Goal: Task Accomplishment & Management: Manage account settings

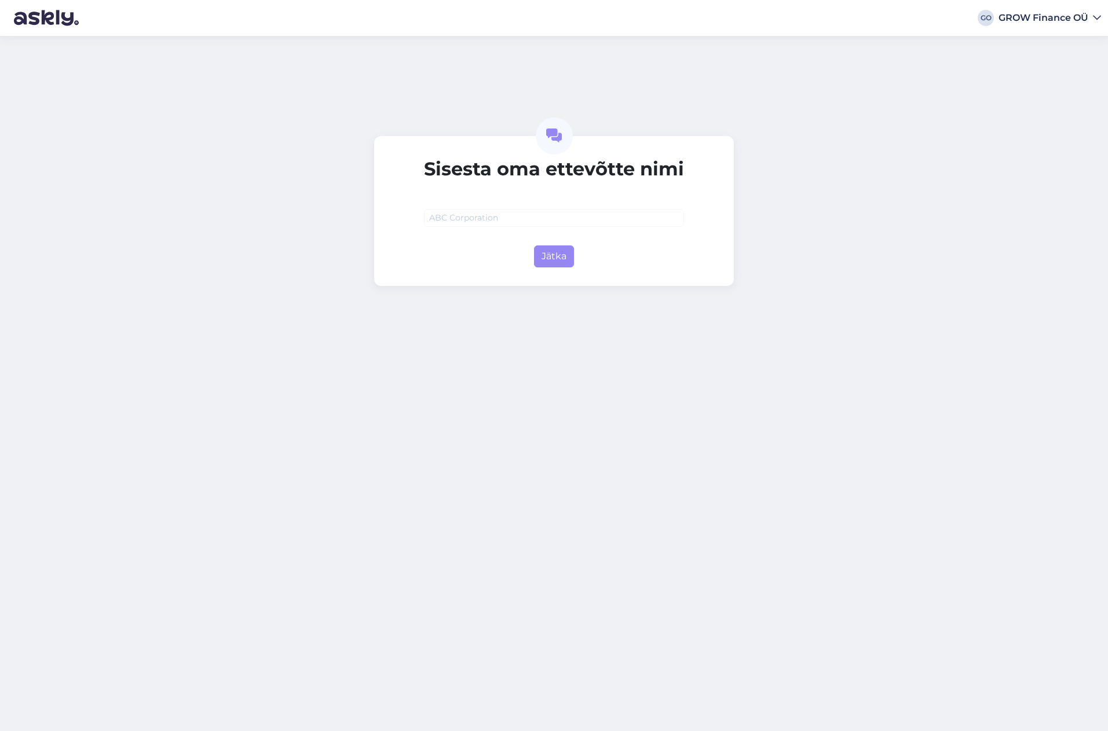
click at [470, 219] on input "text" at bounding box center [554, 218] width 260 height 18
type input "GROW Finance OÜ"
click at [550, 252] on button "Jätka" at bounding box center [554, 256] width 40 height 22
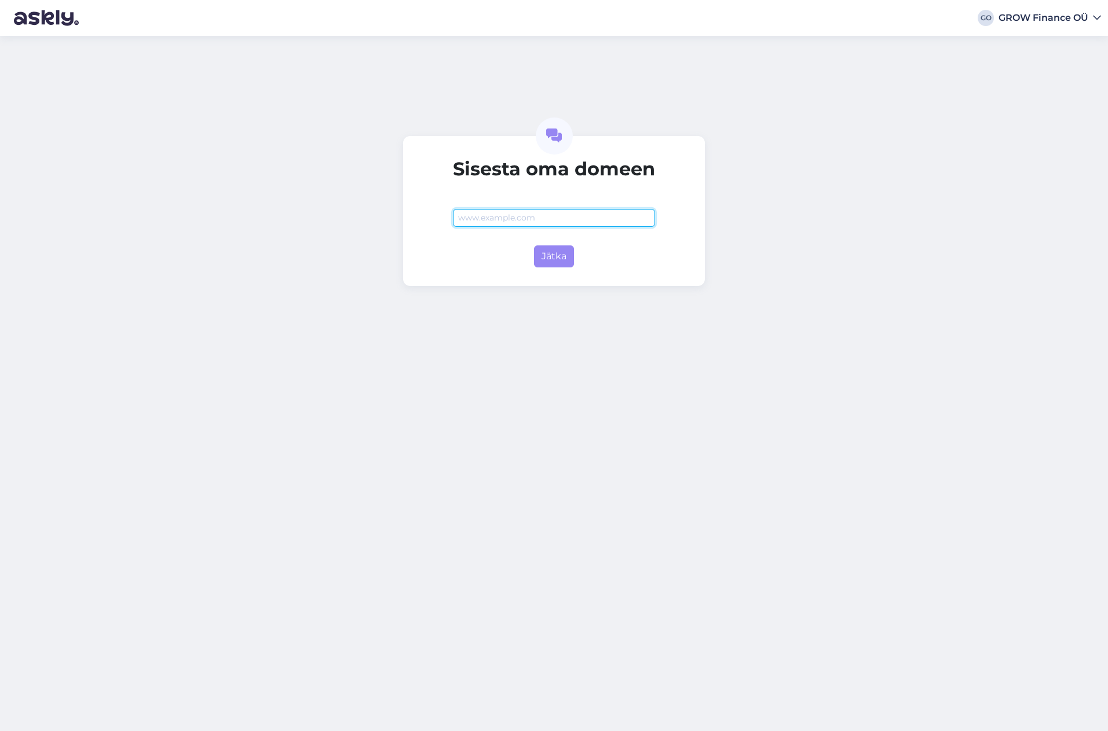
paste input "[URL][DOMAIN_NAME]"
click at [548, 251] on button "Jätka" at bounding box center [554, 256] width 40 height 22
type input "[DOMAIN_NAME]"
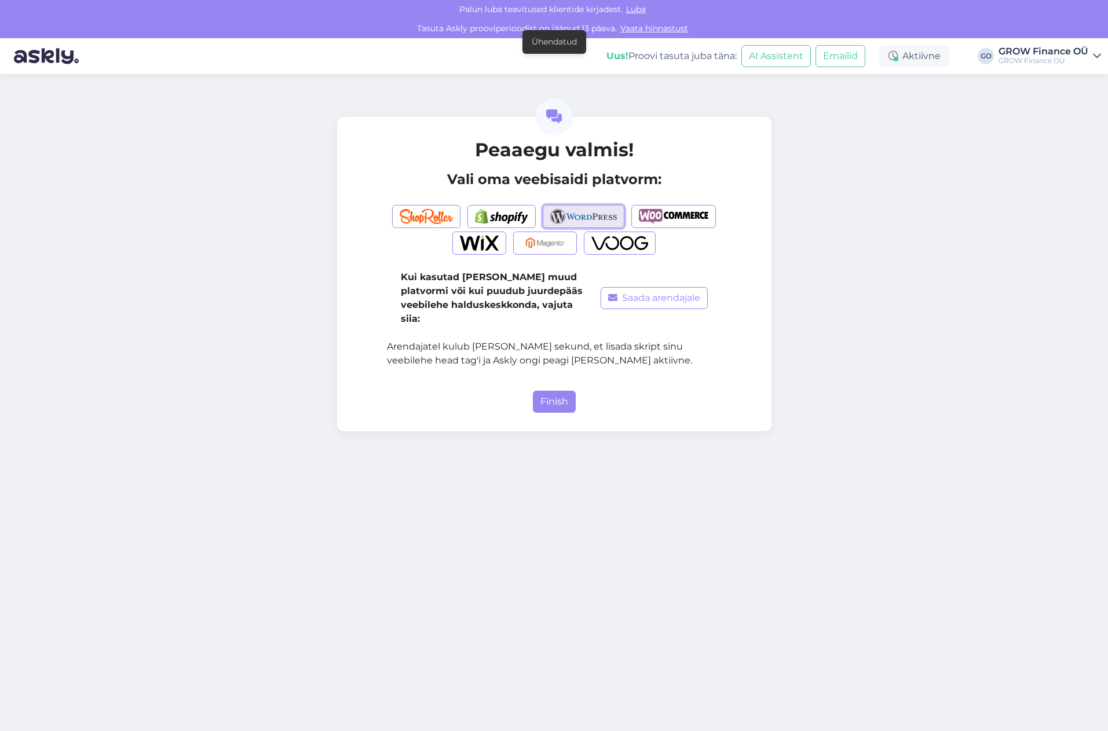
click at [584, 215] on img "button" at bounding box center [583, 216] width 67 height 15
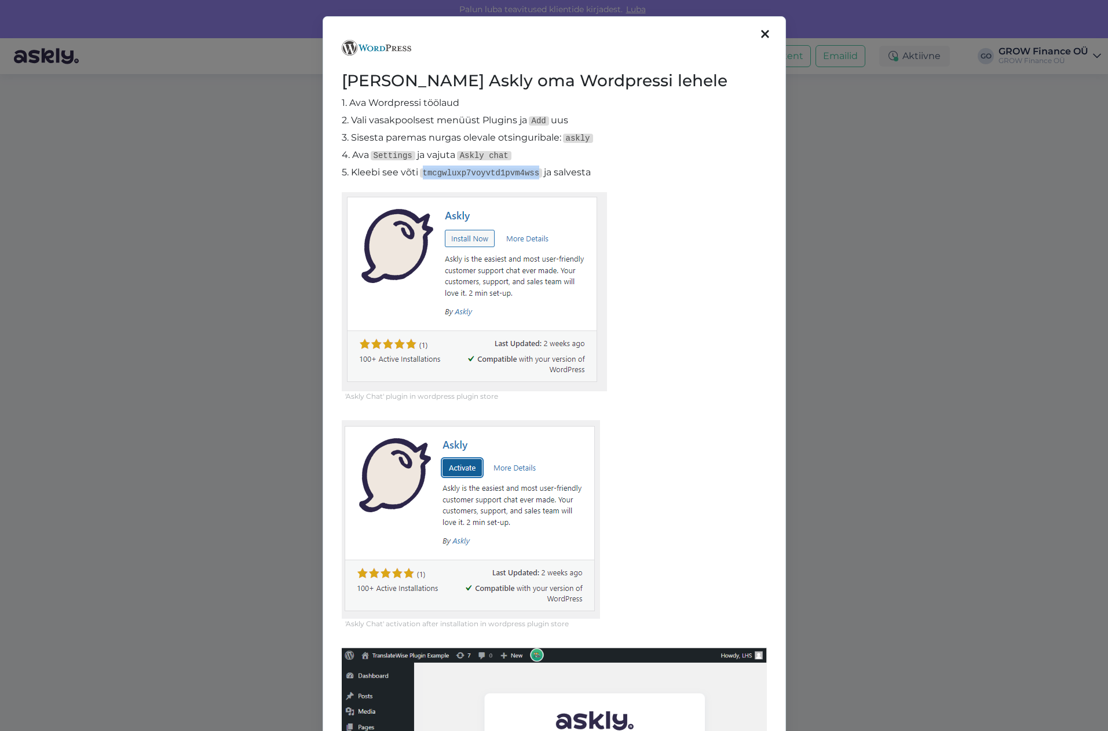
drag, startPoint x: 421, startPoint y: 172, endPoint x: 525, endPoint y: 175, distance: 104.2
click at [525, 175] on code "tmcgwluxp7voyvtd1pvm4wss" at bounding box center [481, 172] width 123 height 9
copy code "tmcgwluxp7voyvtd1pvm4wss"
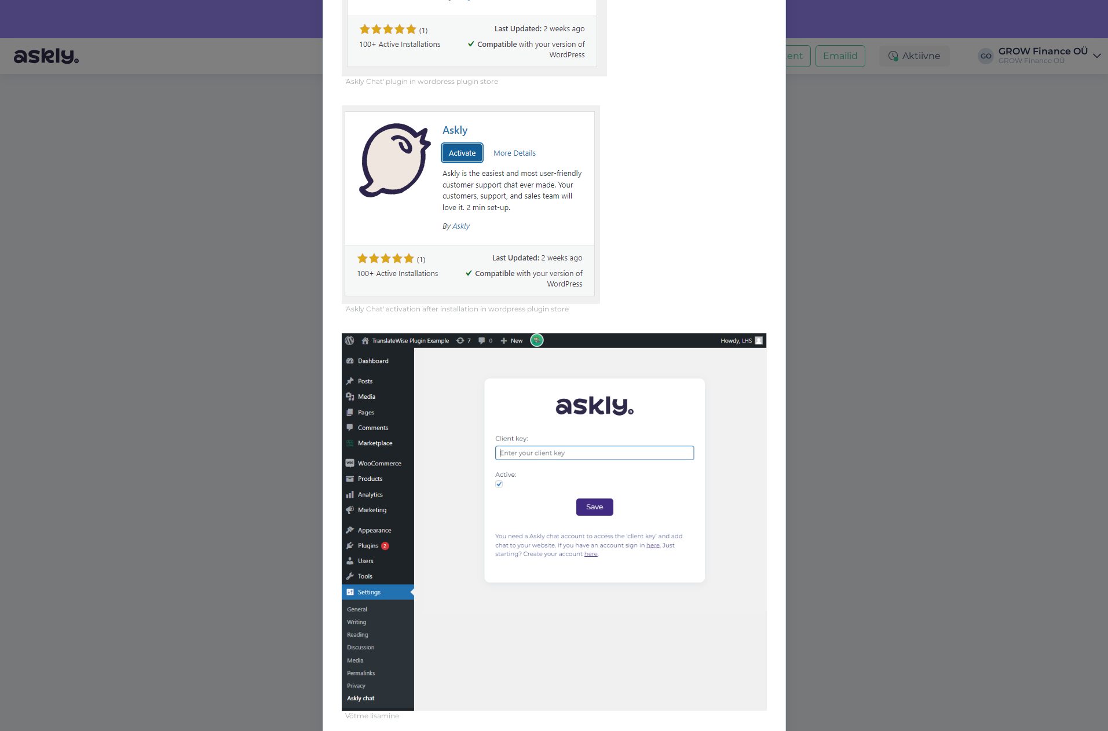
scroll to position [345, 0]
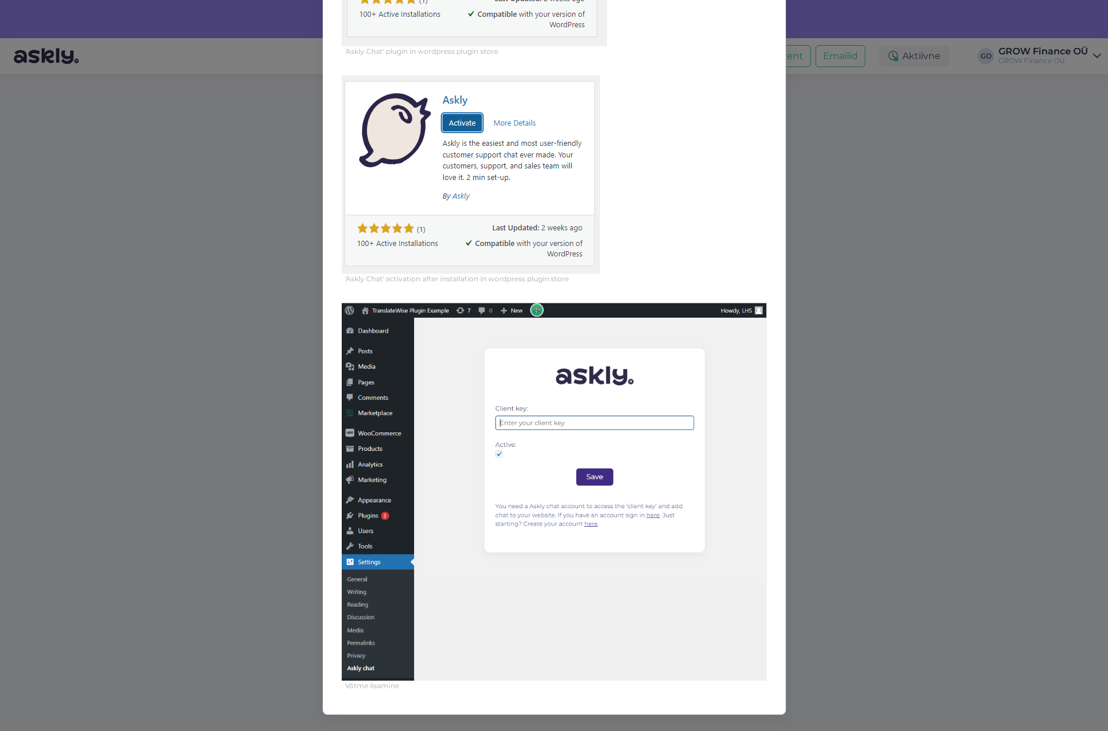
click at [665, 619] on img at bounding box center [554, 492] width 425 height 378
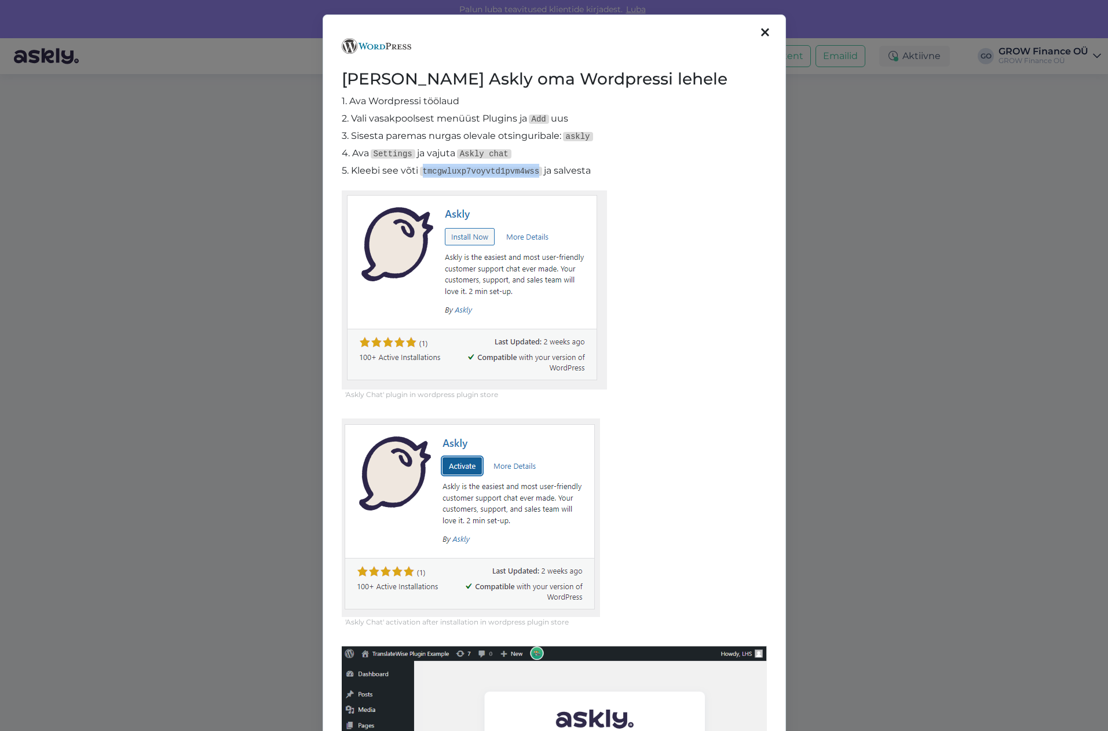
scroll to position [0, 0]
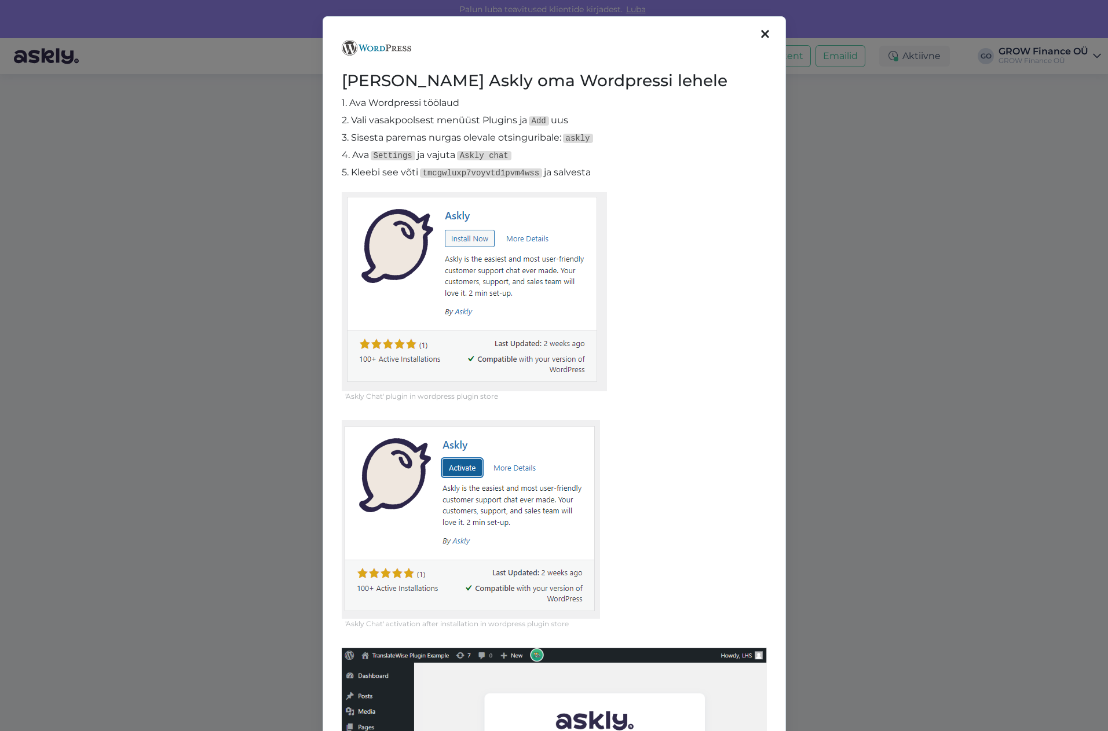
click at [762, 31] on icon at bounding box center [765, 34] width 8 height 13
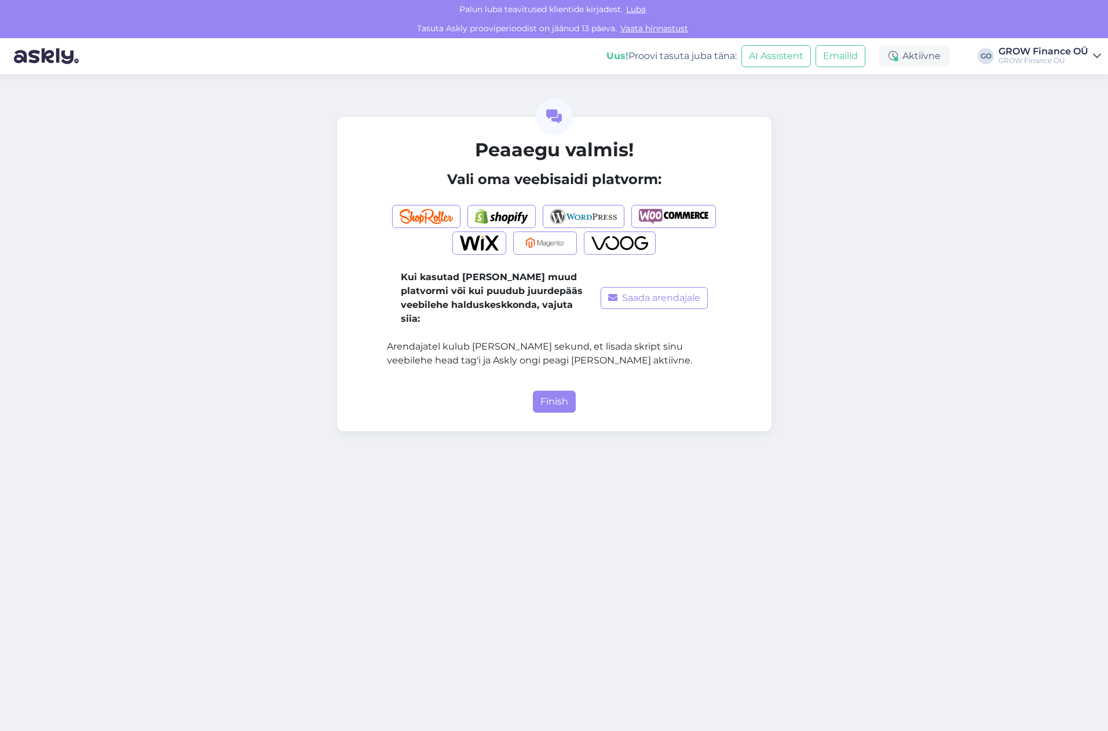
click at [1092, 55] on icon at bounding box center [1096, 56] width 8 height 9
click at [552, 391] on button "Finish" at bounding box center [554, 402] width 43 height 22
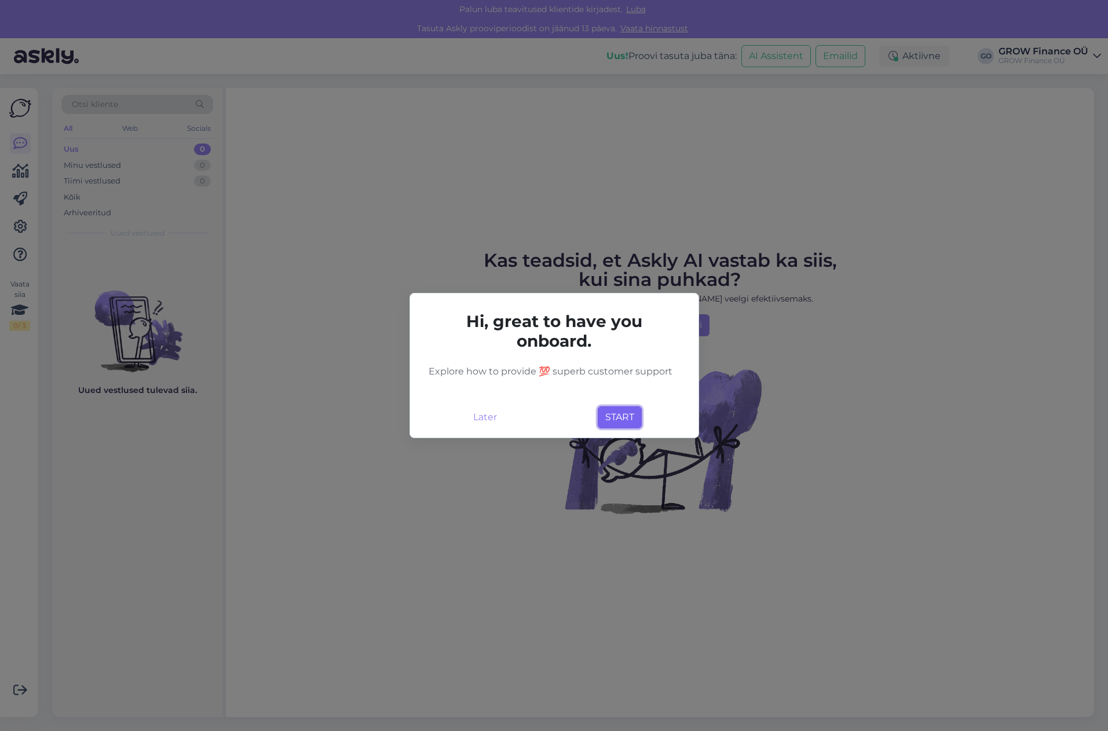
click at [623, 416] on button "START" at bounding box center [619, 417] width 44 height 22
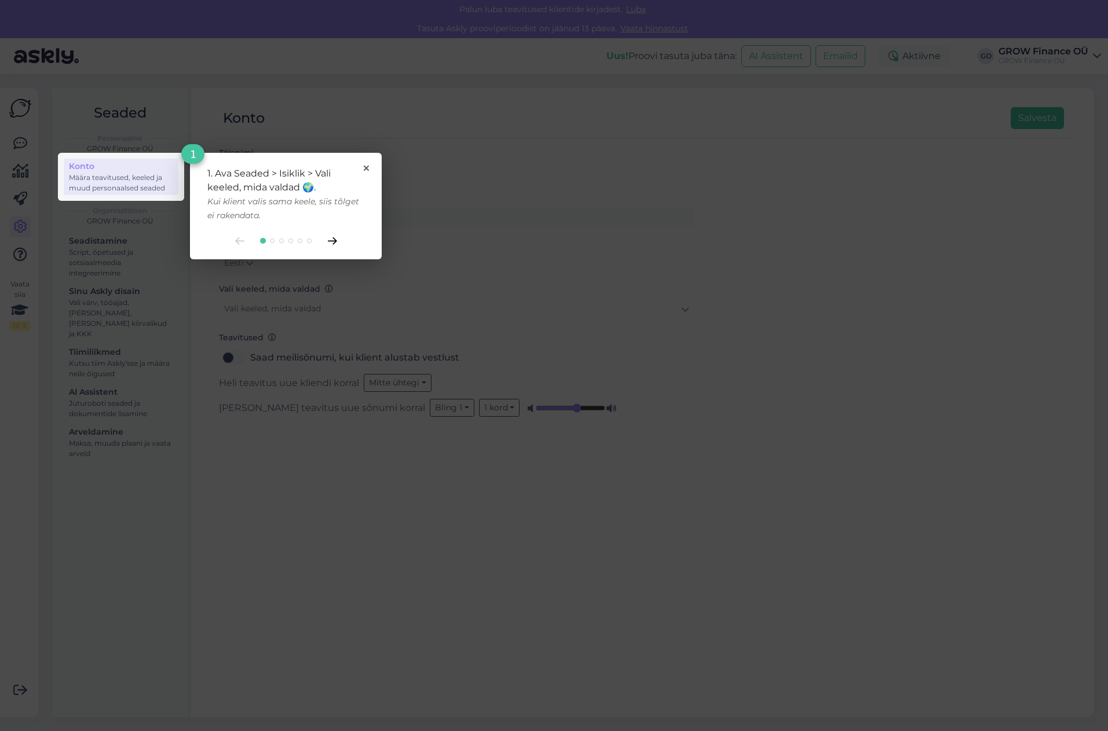
click at [333, 242] on icon at bounding box center [332, 241] width 9 height 8
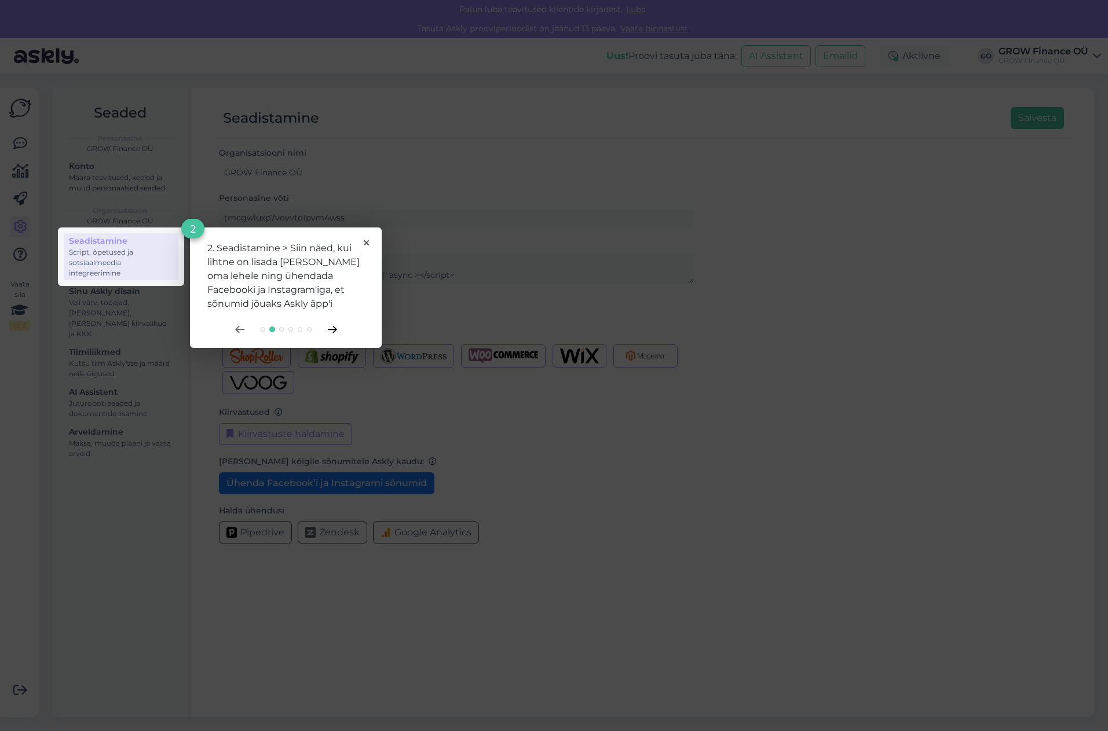
click at [332, 331] on icon at bounding box center [332, 330] width 9 height 8
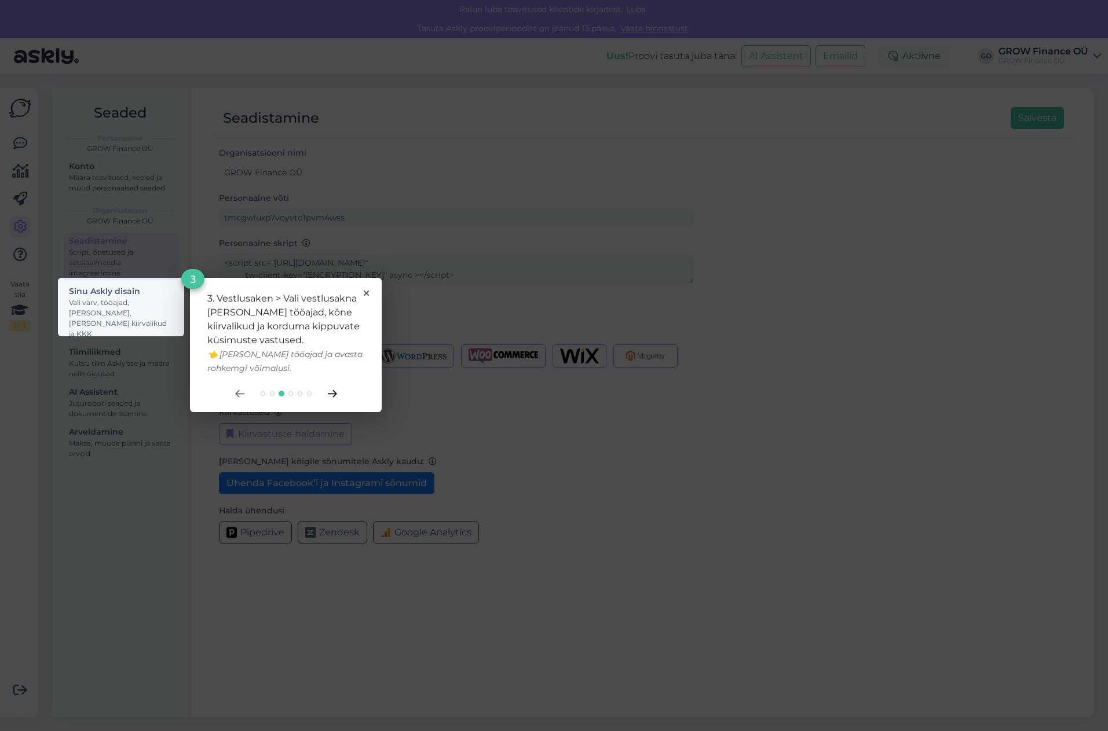
click at [334, 395] on icon at bounding box center [332, 394] width 8 height 6
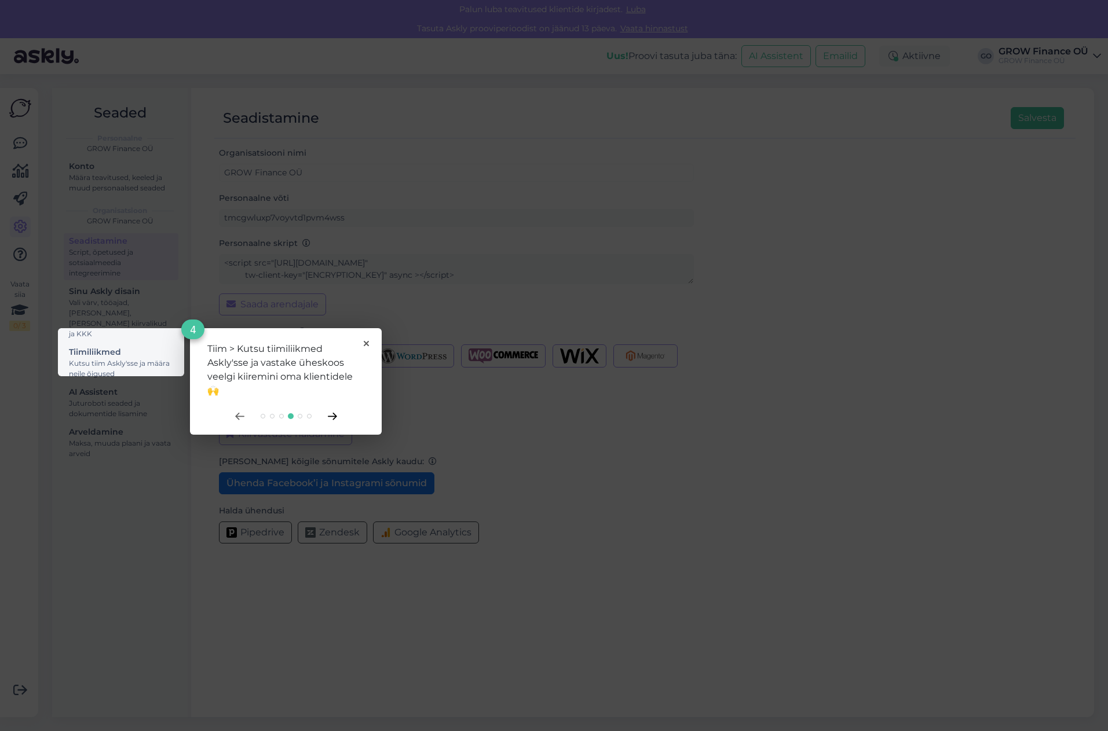
click at [333, 416] on icon at bounding box center [332, 416] width 8 height 6
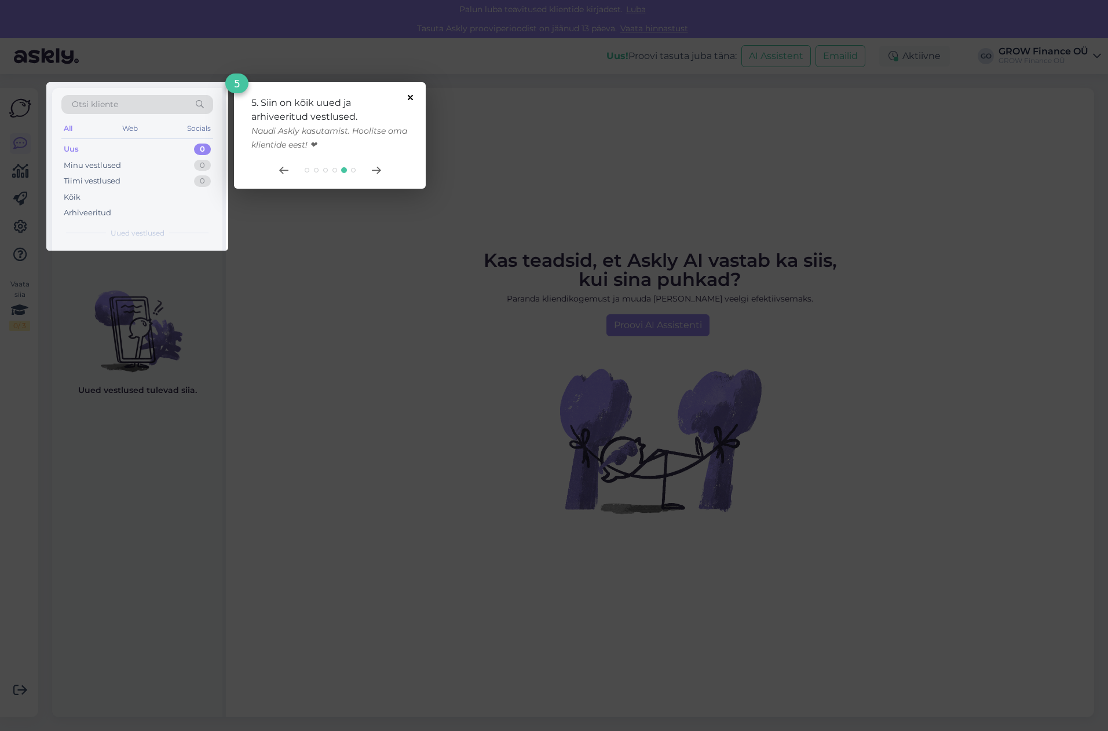
click at [411, 97] on icon at bounding box center [410, 97] width 5 height 5
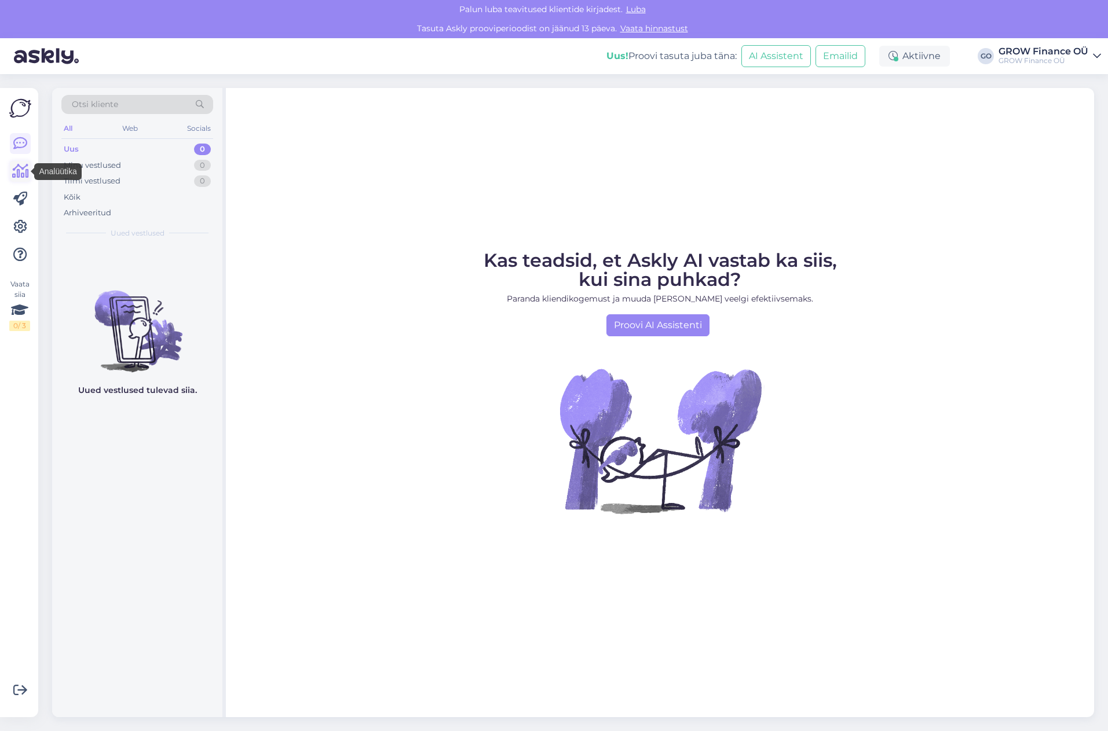
click at [19, 171] on icon at bounding box center [20, 171] width 17 height 14
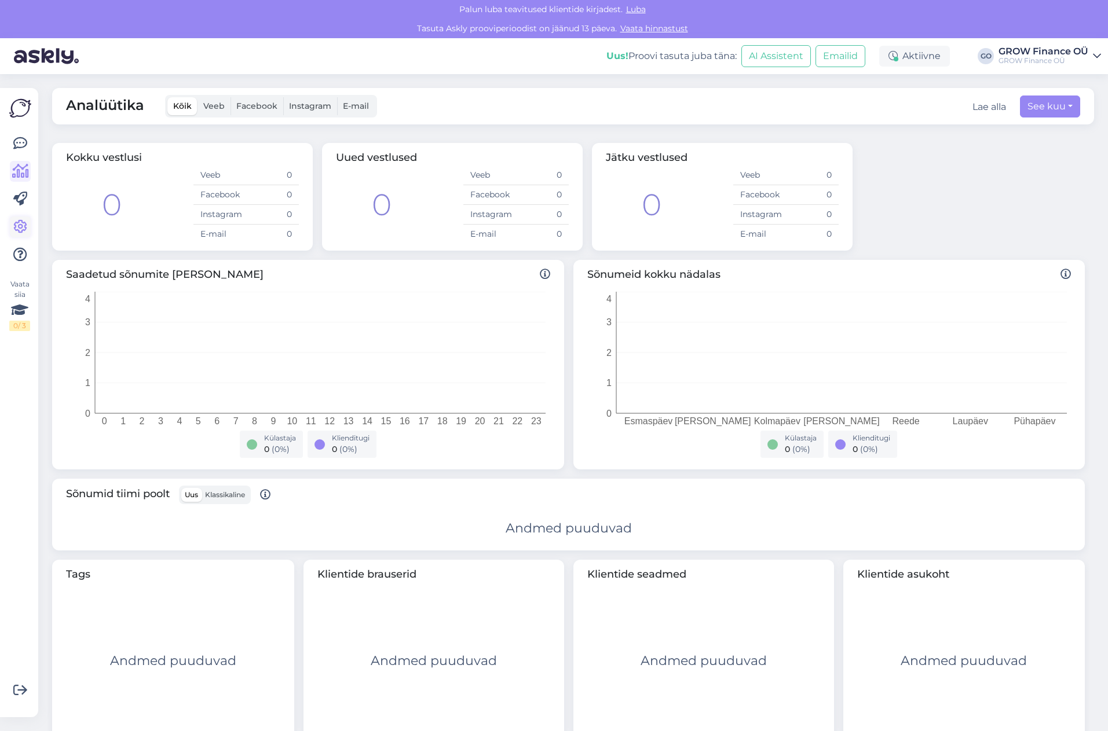
click at [20, 226] on icon at bounding box center [20, 227] width 14 height 14
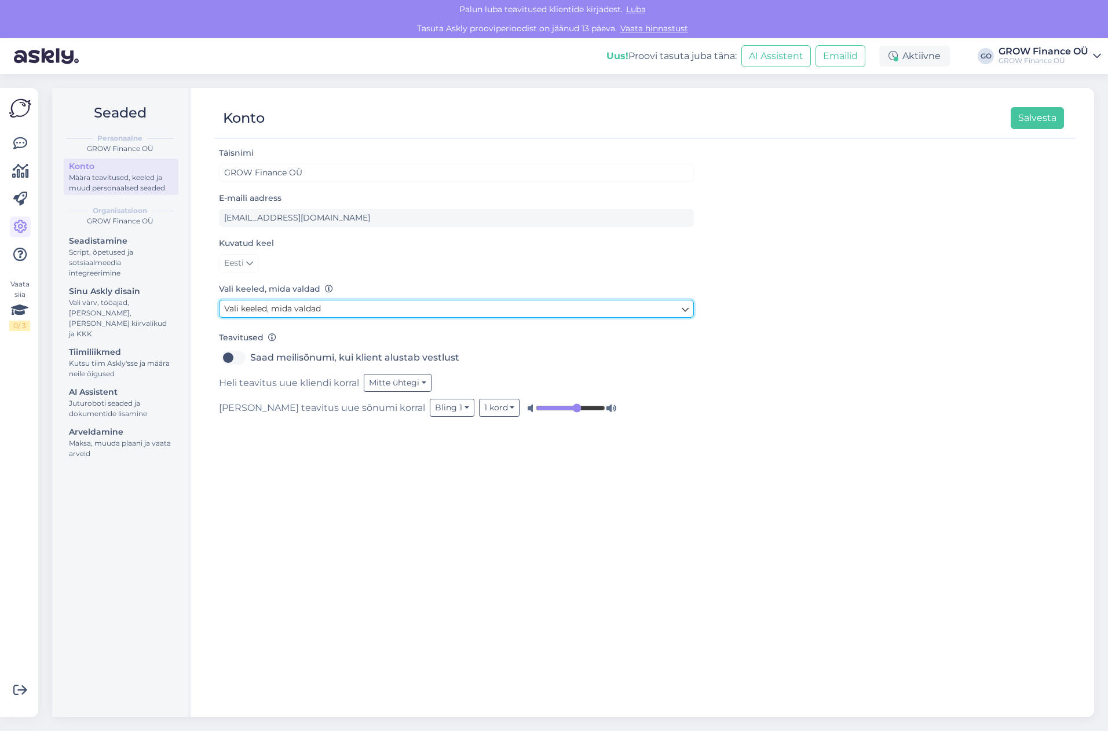
click at [334, 305] on link "Vali keeled, mida valdad" at bounding box center [456, 309] width 475 height 18
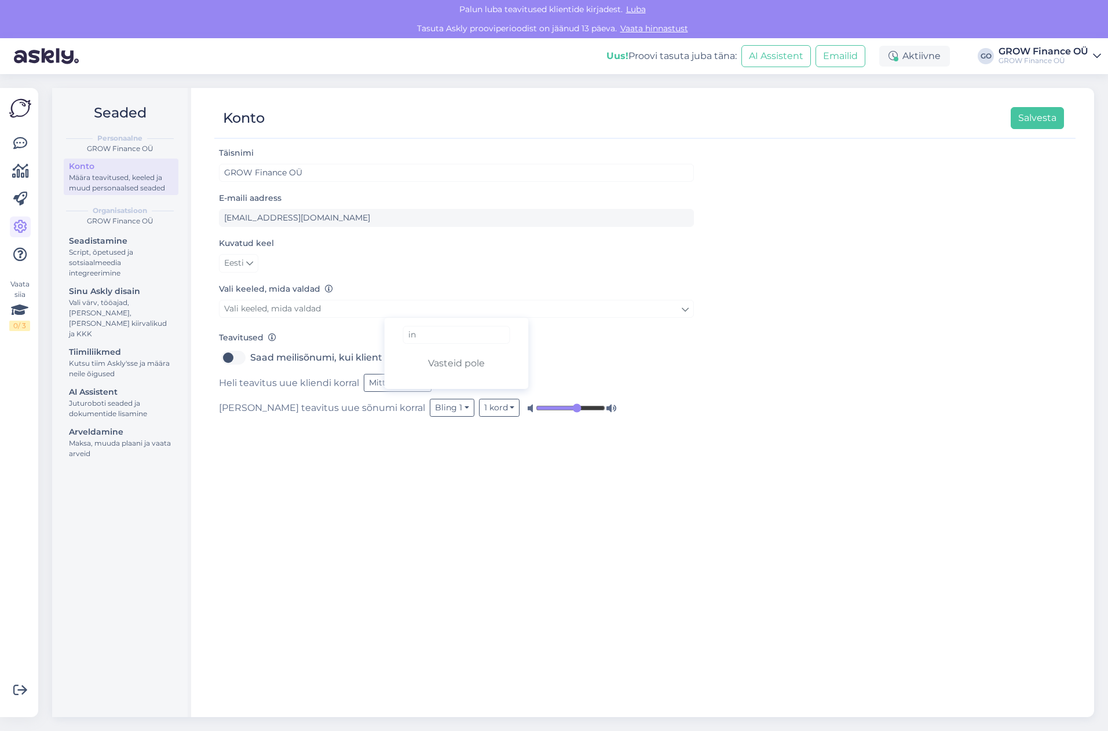
type input "i"
type input "engl"
click at [425, 358] on link "English" at bounding box center [456, 361] width 144 height 19
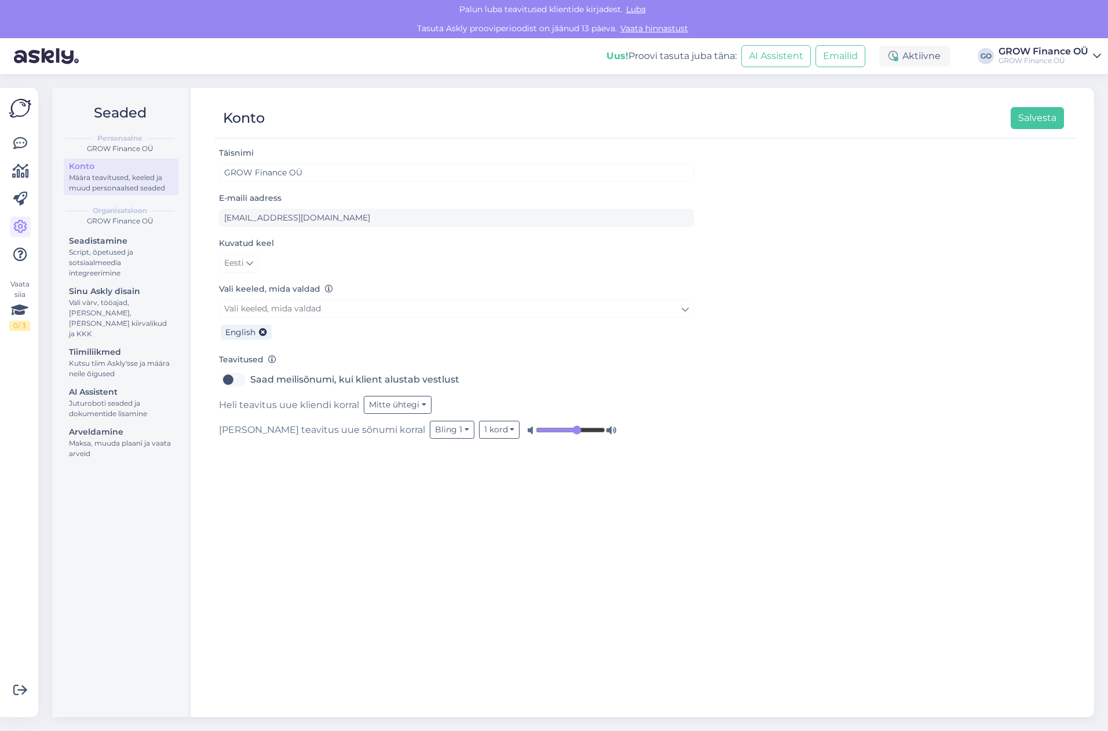
click at [250, 379] on label "Saad meilisõnumi, kui klient alustab vestlust" at bounding box center [354, 380] width 209 height 19
click at [235, 379] on input "Saad meilisõnumi, kui klient alustab vestlust" at bounding box center [233, 380] width 29 height 19
checkbox input "true"
click at [414, 408] on button "Mitte ühtegi" at bounding box center [398, 405] width 68 height 18
click at [385, 445] on link "Bling 1" at bounding box center [388, 447] width 86 height 19
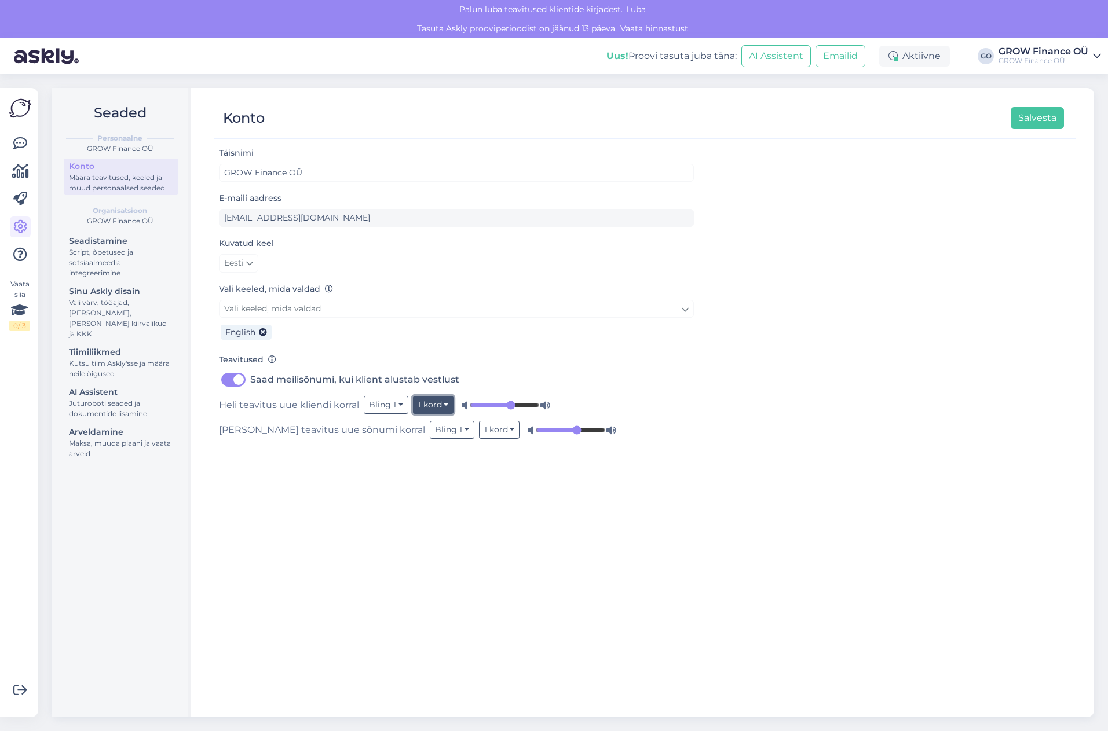
click at [436, 405] on button "1 kord" at bounding box center [433, 405] width 41 height 18
click at [441, 551] on div "Täisnimi GROW Finance OÜ E-maili aadress [EMAIL_ADDRESS][DOMAIN_NAME] Kuvatud k…" at bounding box center [644, 426] width 861 height 561
click at [431, 404] on button "1 kord" at bounding box center [433, 405] width 41 height 18
click at [411, 446] on link "5 korda" at bounding box center [404, 447] width 98 height 19
click at [479, 429] on button "1 kord" at bounding box center [499, 430] width 41 height 18
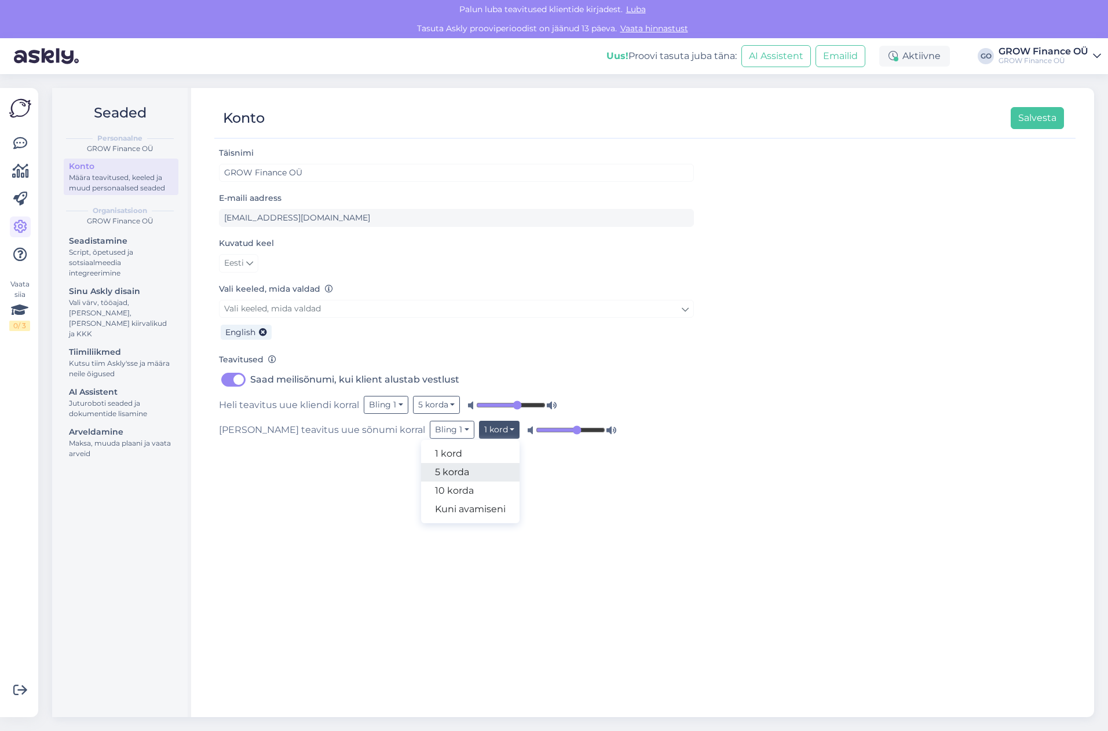
click at [422, 467] on link "5 korda" at bounding box center [470, 472] width 98 height 19
click at [611, 430] on icon at bounding box center [617, 430] width 12 height 12
type input "1"
click at [551, 405] on icon at bounding box center [551, 405] width 12 height 12
type input "0.8"
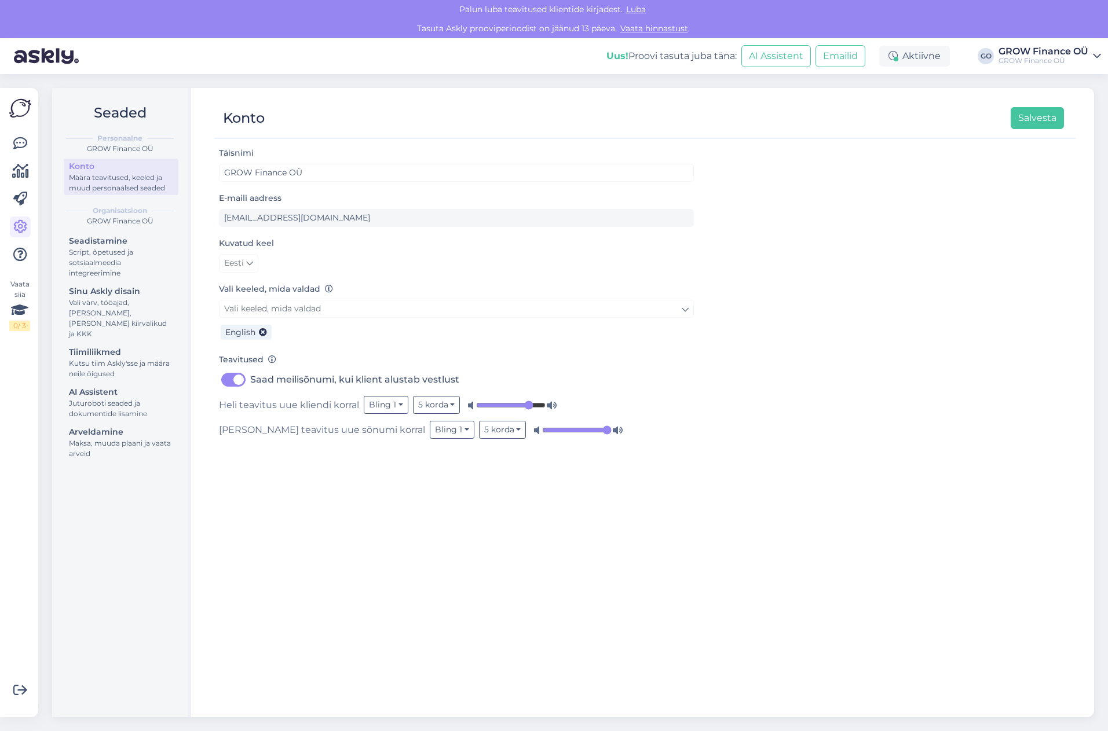
click at [527, 405] on input "range" at bounding box center [510, 405] width 69 height 12
type input "0.74"
click at [542, 431] on input "range" at bounding box center [576, 430] width 69 height 12
click at [119, 221] on div "GROW Finance OÜ" at bounding box center [119, 221] width 117 height 10
click at [95, 254] on div "Script, õpetused ja sotsiaalmeedia integreerimine" at bounding box center [121, 262] width 104 height 31
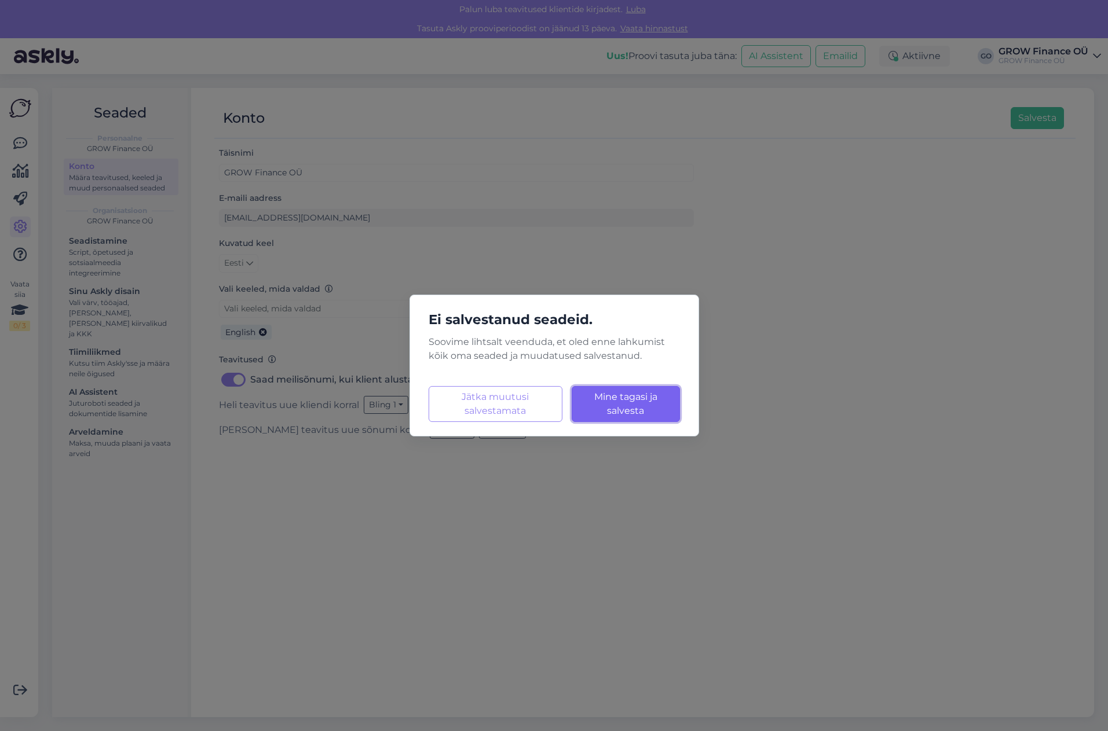
click at [627, 402] on button "Mine tagasi ja salvesta Laadimine..." at bounding box center [625, 404] width 108 height 36
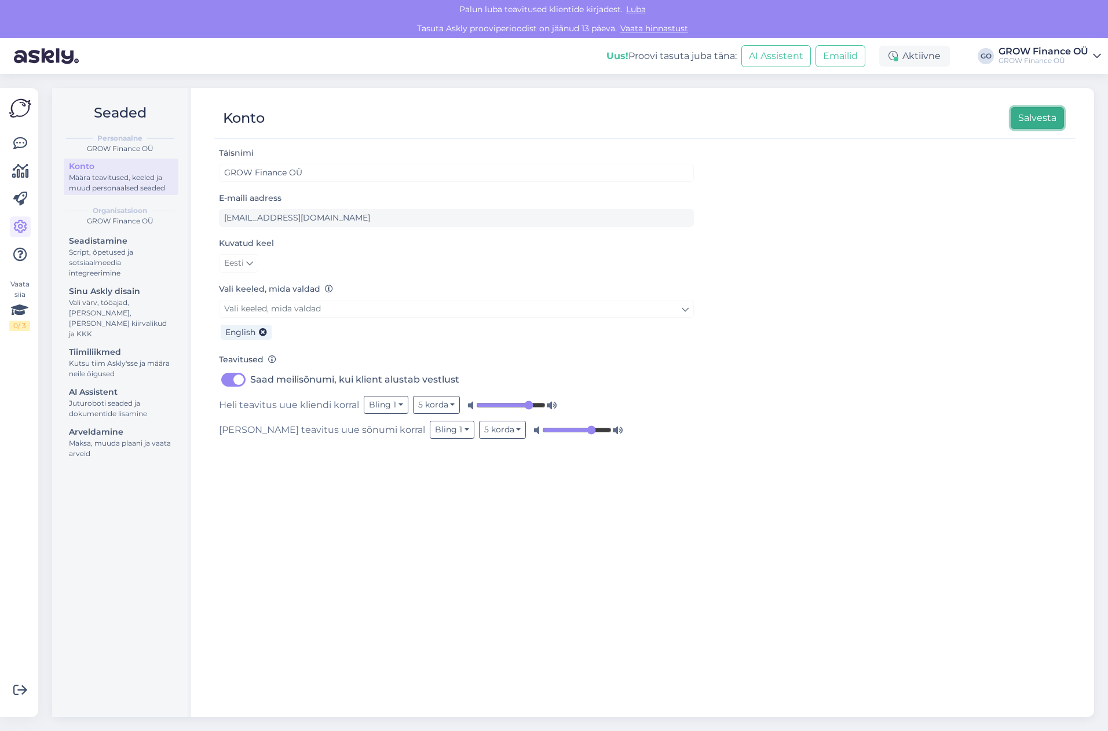
click at [1041, 114] on button "Salvesta" at bounding box center [1036, 118] width 53 height 22
click at [126, 250] on div "Script, õpetused ja sotsiaalmeedia integreerimine" at bounding box center [121, 262] width 104 height 31
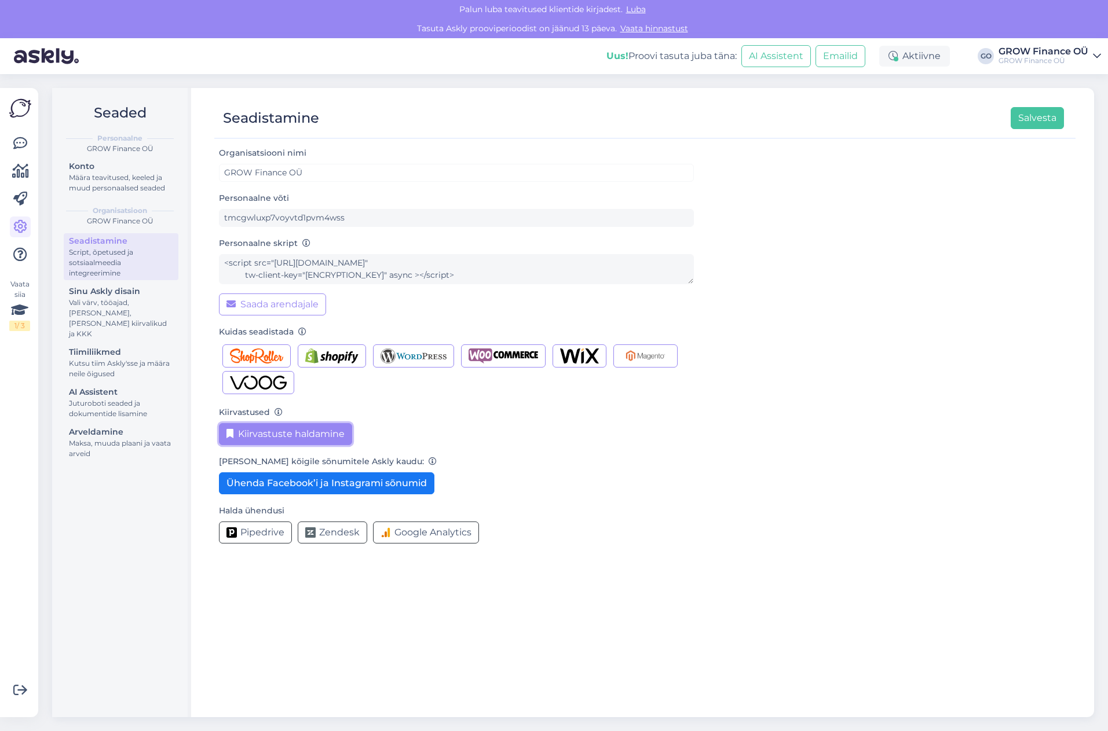
click at [324, 431] on button "Kiirvastuste haldamine" at bounding box center [285, 434] width 133 height 22
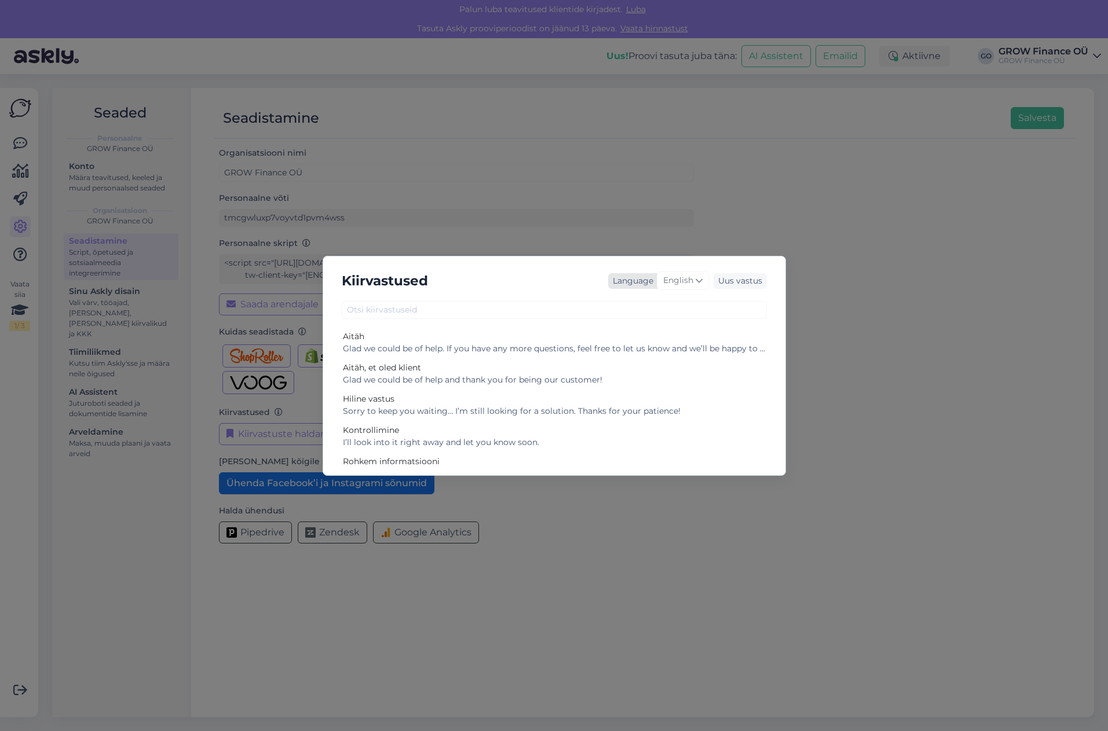
click at [708, 279] on div "English" at bounding box center [683, 281] width 52 height 19
type input "est"
click at [658, 332] on link "Estonian" at bounding box center [658, 332] width 127 height 19
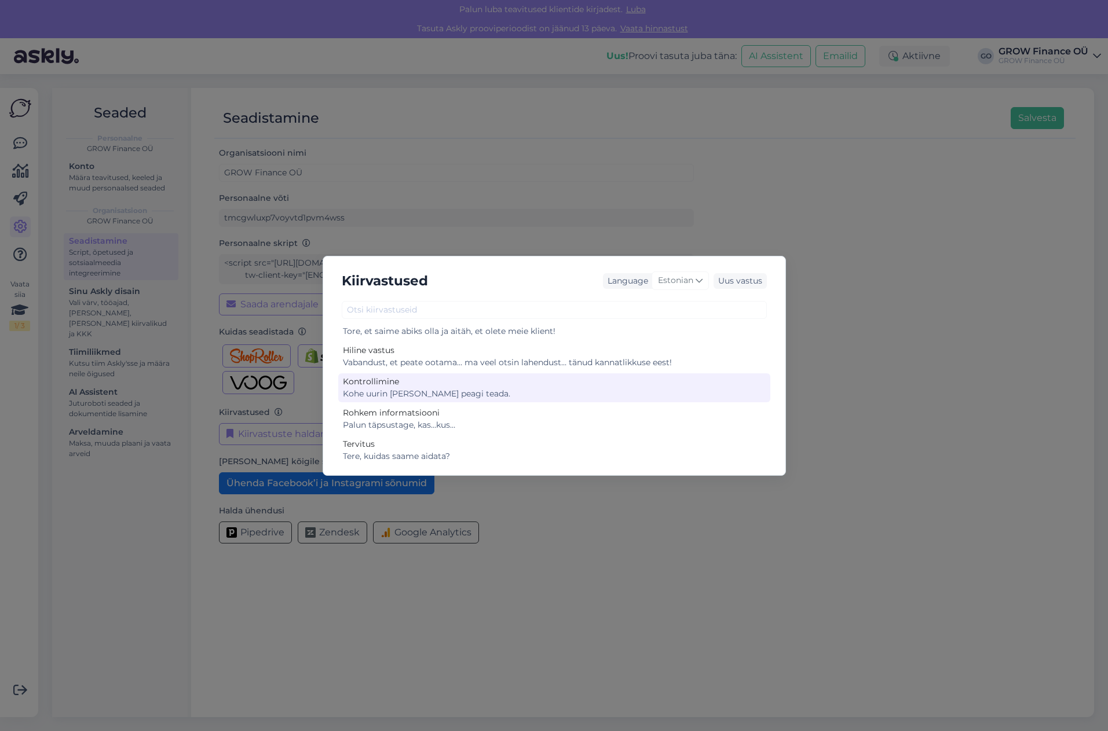
scroll to position [52, 0]
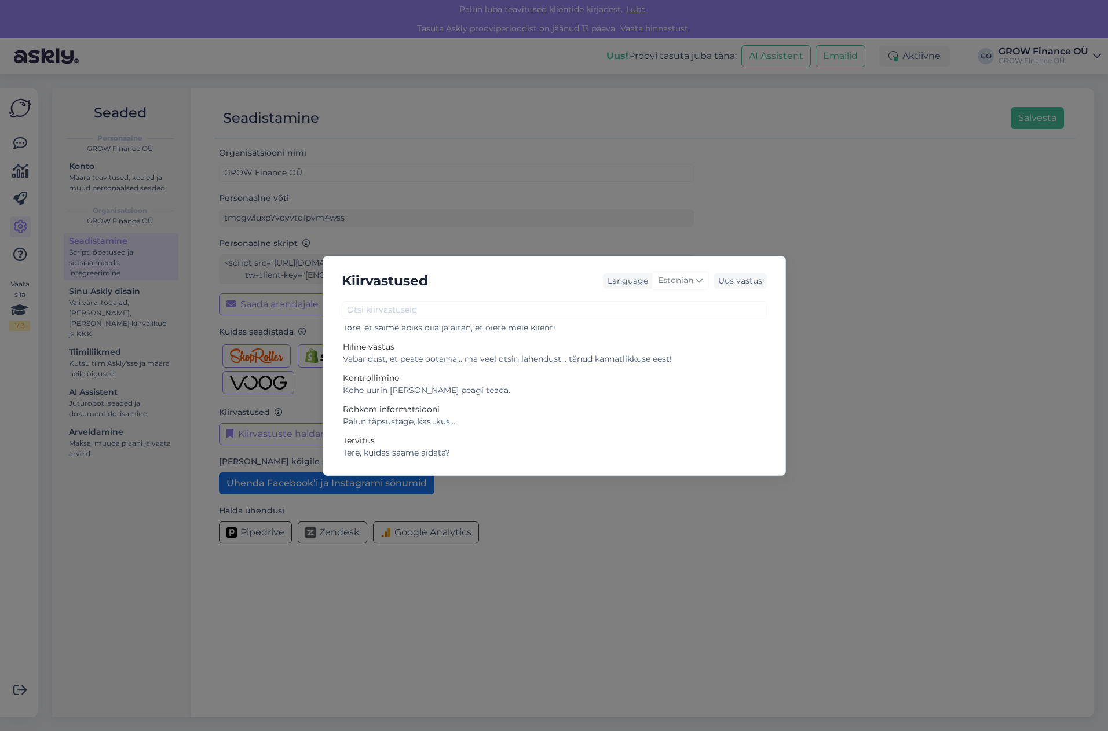
click at [559, 165] on div "Kiirvastused Language Estonian est Estonian Uus vastus Aitäh Tore, et saime abi…" at bounding box center [554, 365] width 1108 height 731
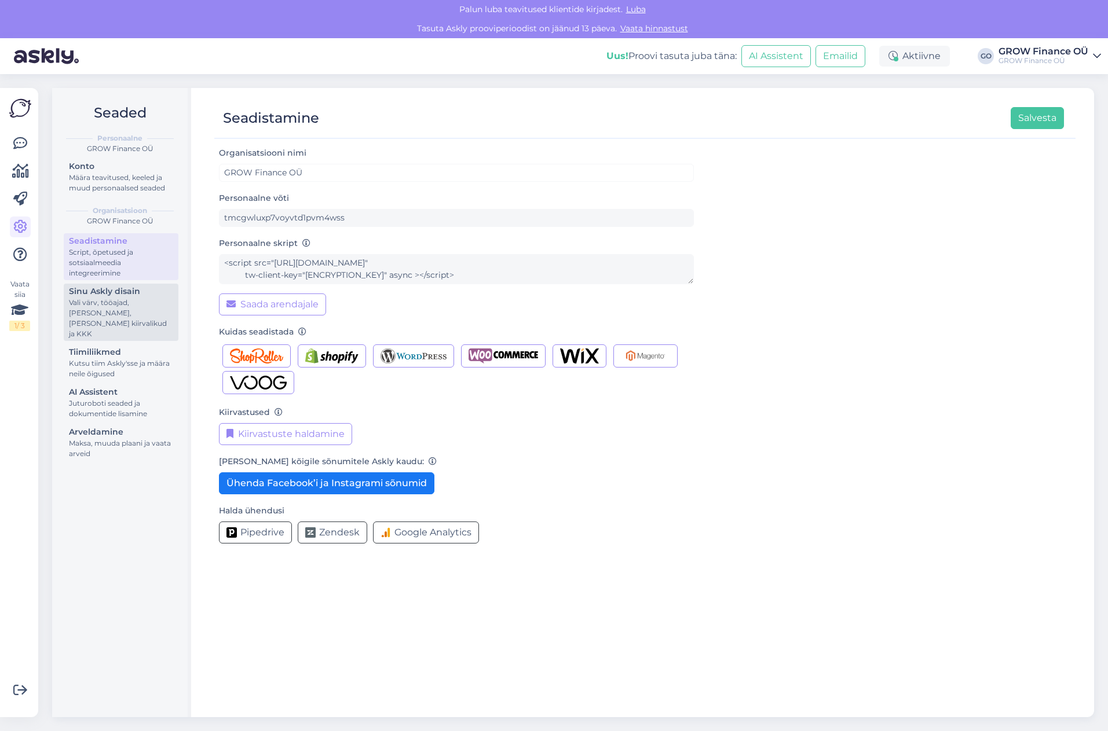
click at [140, 317] on div "Vali värv, tööajad, [PERSON_NAME], [PERSON_NAME] kiirvalikud ja KKK" at bounding box center [121, 319] width 104 height 42
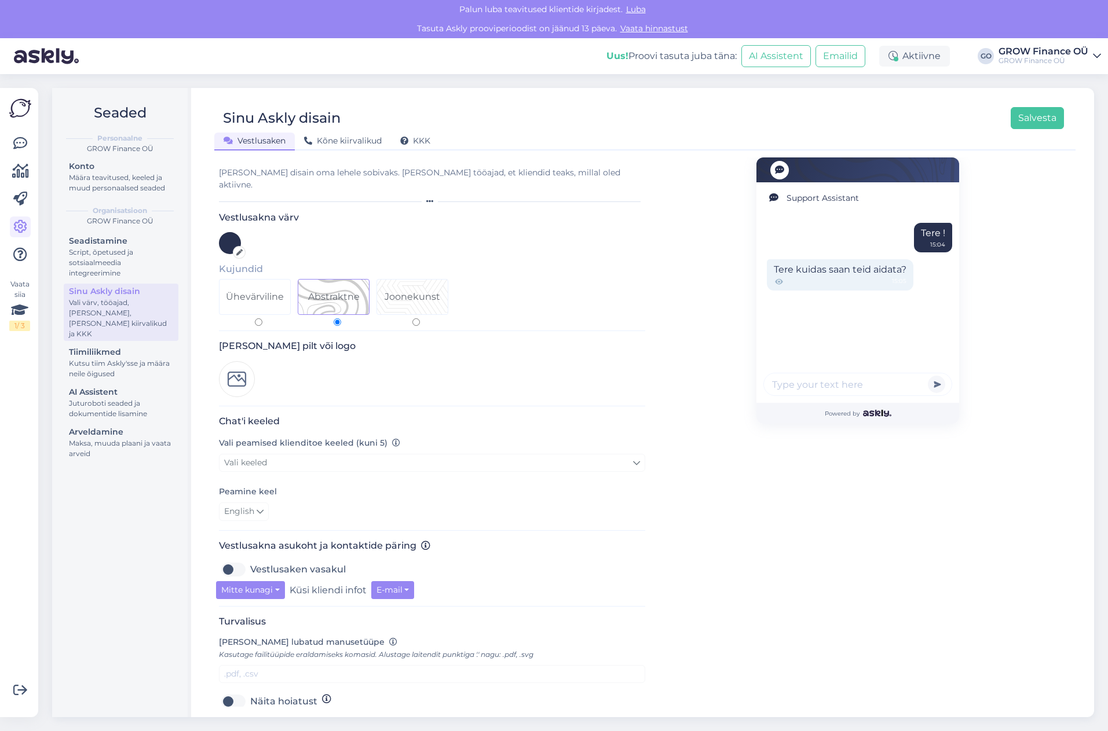
click at [241, 250] on icon at bounding box center [239, 253] width 6 height 6
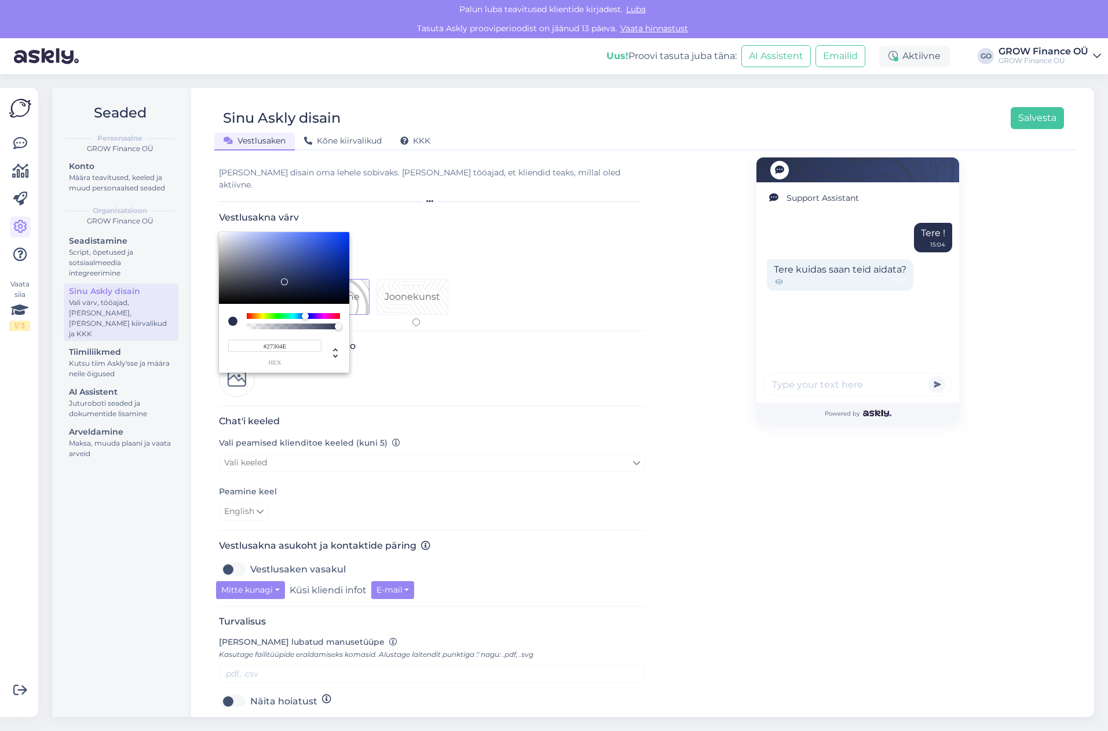
drag, startPoint x: 294, startPoint y: 332, endPoint x: 239, endPoint y: 332, distance: 55.0
click at [239, 340] on input "#27304E" at bounding box center [274, 346] width 93 height 12
paste input "D2232A"
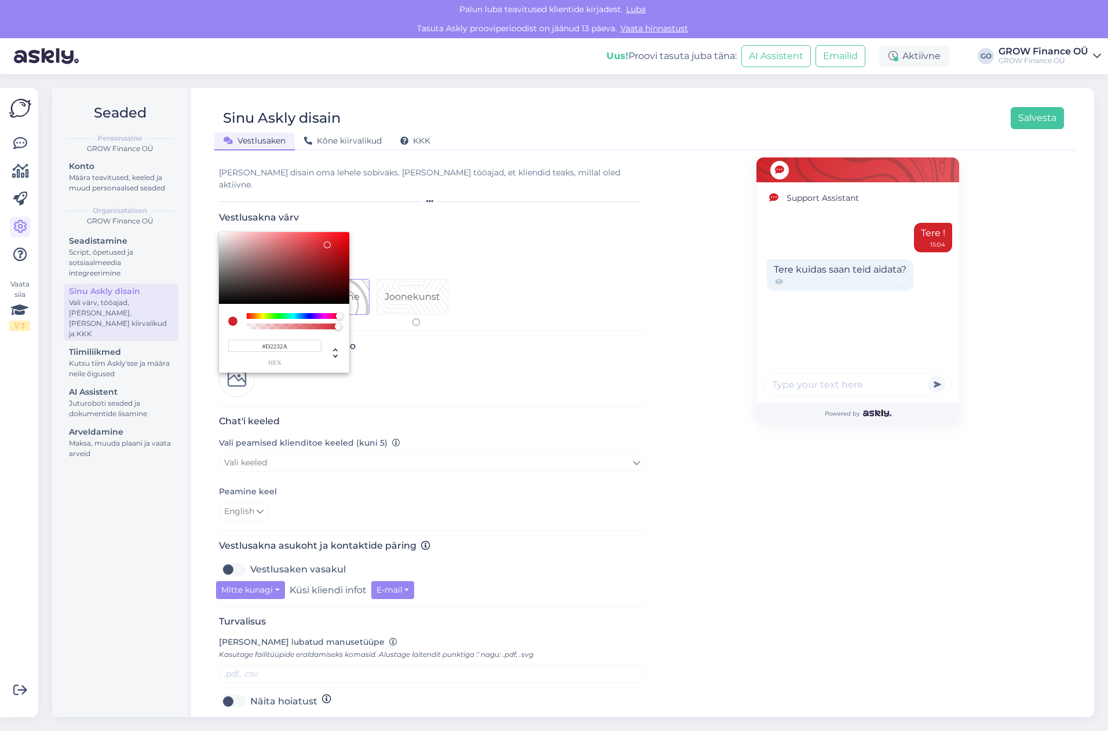
type input "#D2232A"
click at [477, 354] on div at bounding box center [554, 365] width 1108 height 731
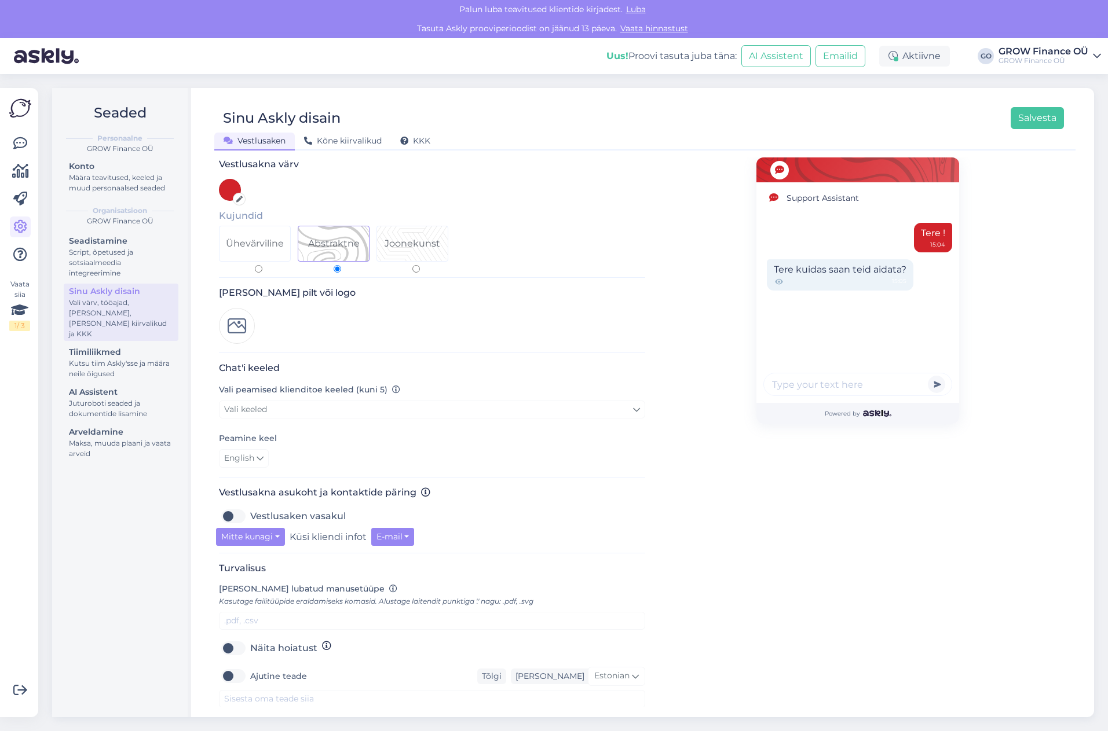
scroll to position [58, 0]
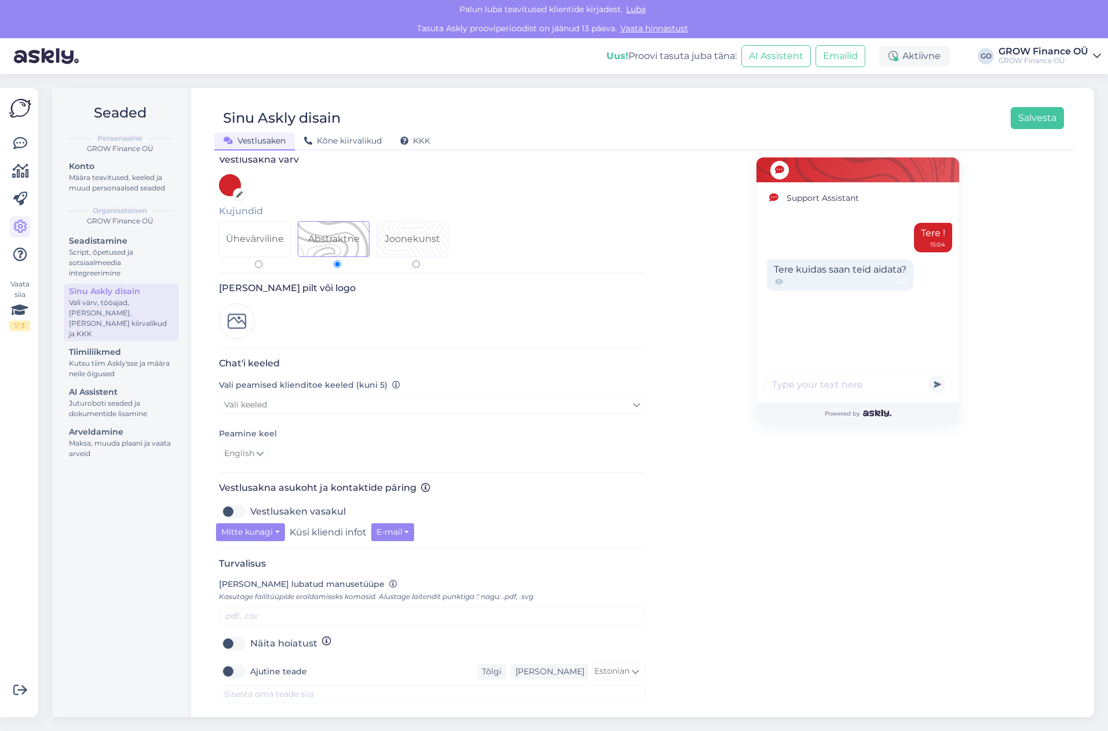
click at [247, 306] on img at bounding box center [237, 321] width 36 height 36
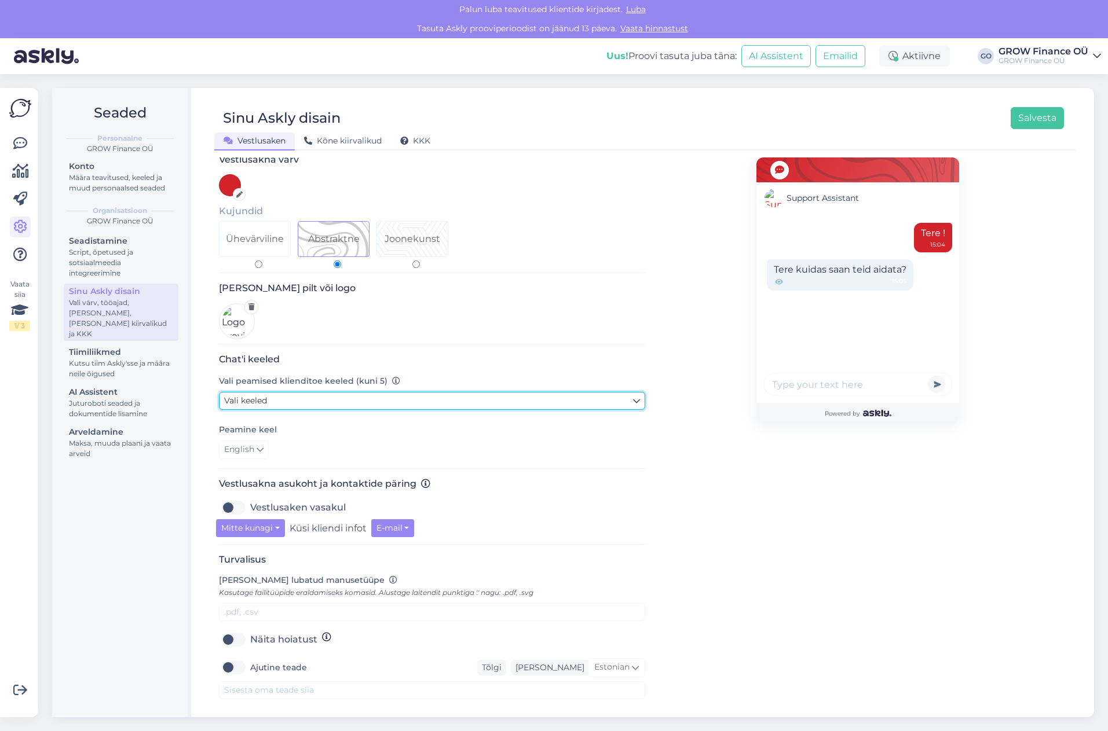
click at [342, 392] on link "Vali keeled" at bounding box center [432, 401] width 426 height 18
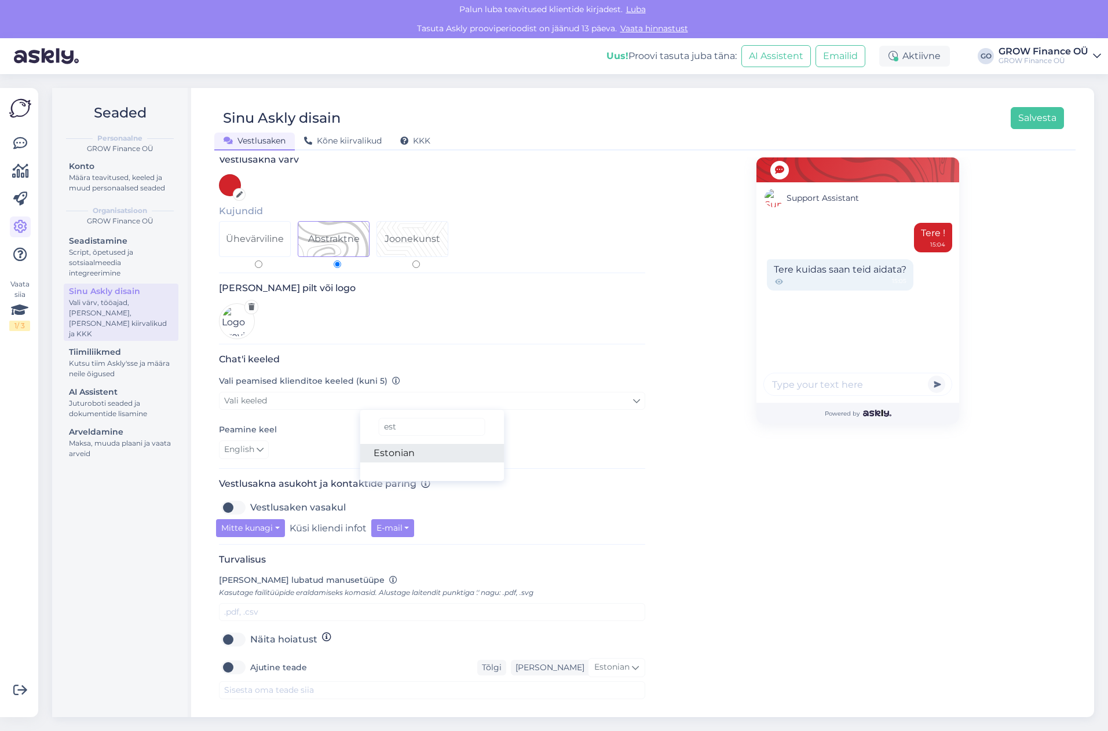
click at [386, 444] on link "Estonian" at bounding box center [432, 453] width 144 height 19
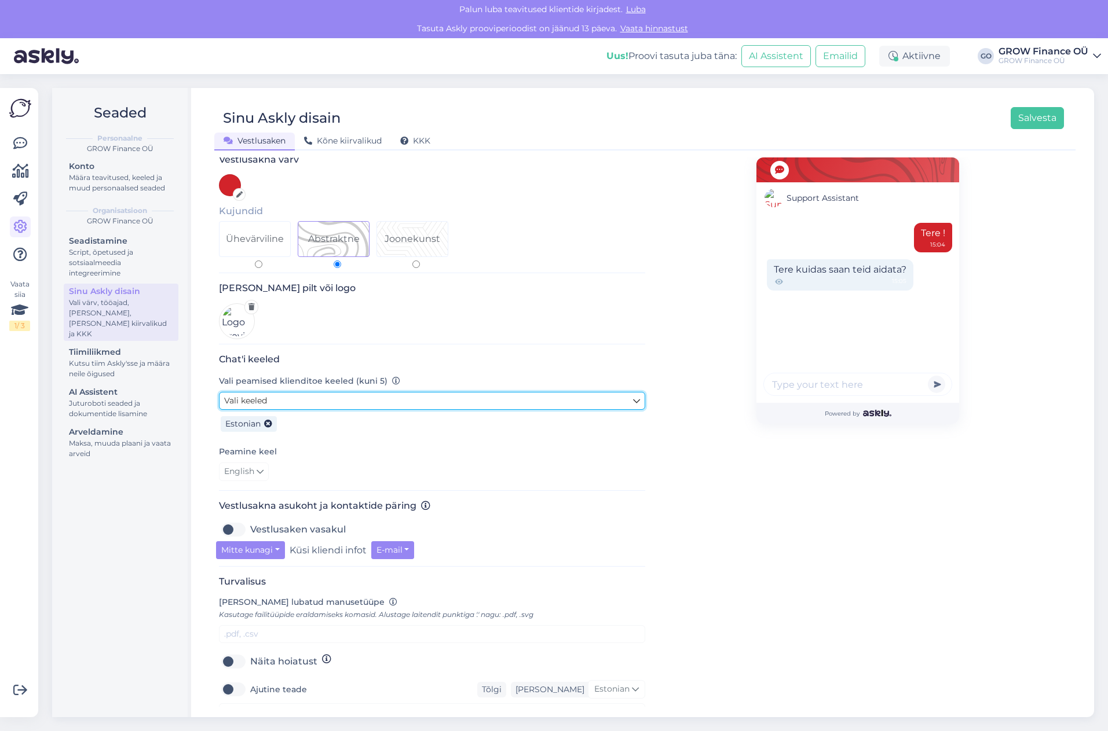
click at [290, 392] on link "Vali keeled" at bounding box center [432, 401] width 426 height 18
click at [294, 393] on link "Vali keeled" at bounding box center [432, 401] width 426 height 18
click at [307, 392] on link "Vali keeled" at bounding box center [432, 401] width 426 height 18
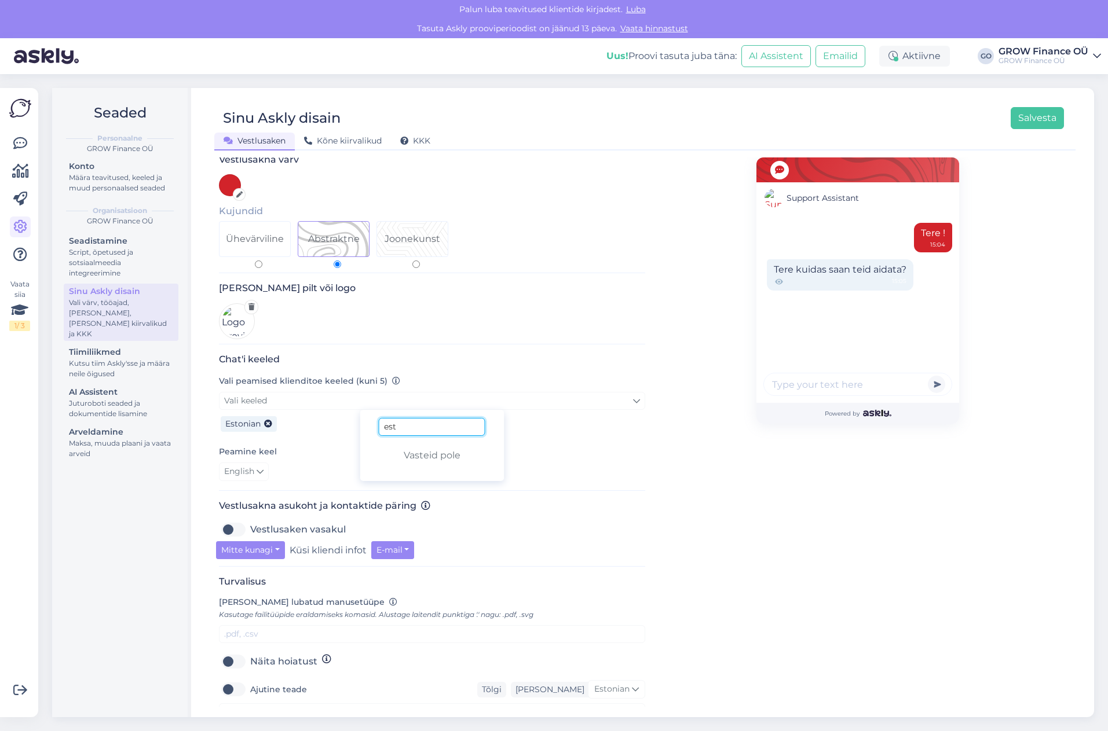
drag, startPoint x: 419, startPoint y: 420, endPoint x: 390, endPoint y: 418, distance: 29.0
click at [390, 418] on input "est" at bounding box center [432, 427] width 107 height 18
type input "eng"
click at [410, 445] on link "English" at bounding box center [432, 453] width 144 height 19
click at [365, 448] on div "Peamine keel English" at bounding box center [432, 463] width 426 height 36
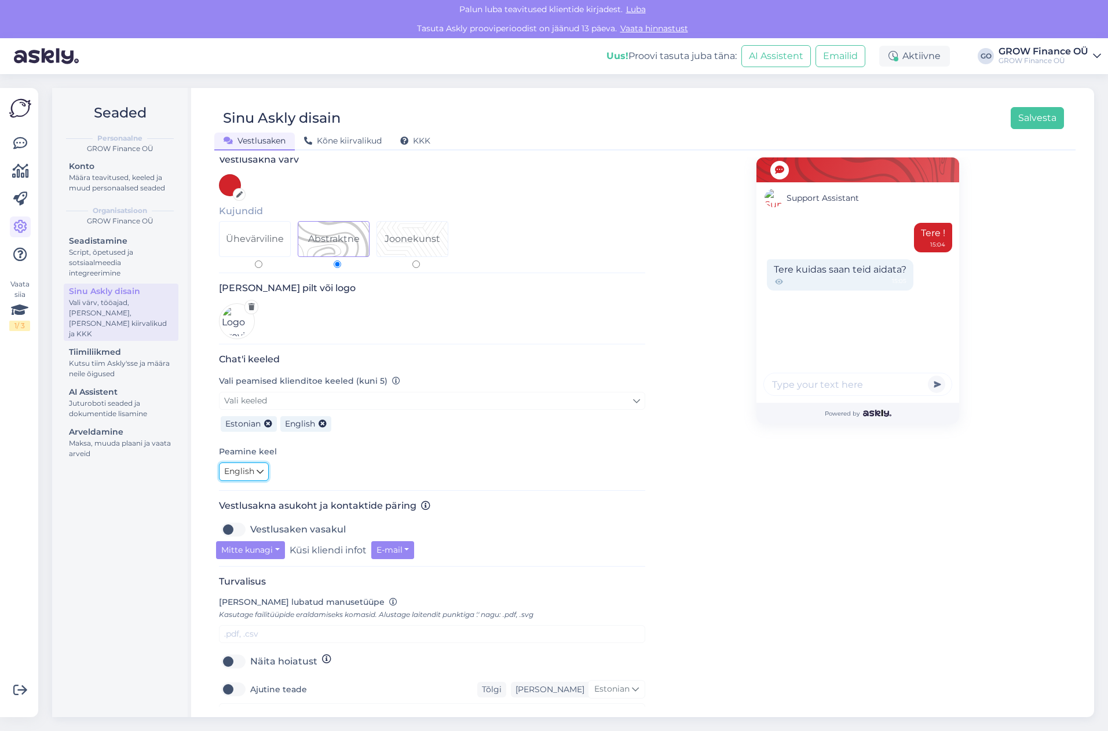
click at [250, 465] on span "English" at bounding box center [239, 471] width 30 height 13
type input "esto"
click at [269, 515] on link "Estonian" at bounding box center [282, 524] width 127 height 19
click at [418, 465] on div "Estonian esto Estonian" at bounding box center [432, 472] width 426 height 19
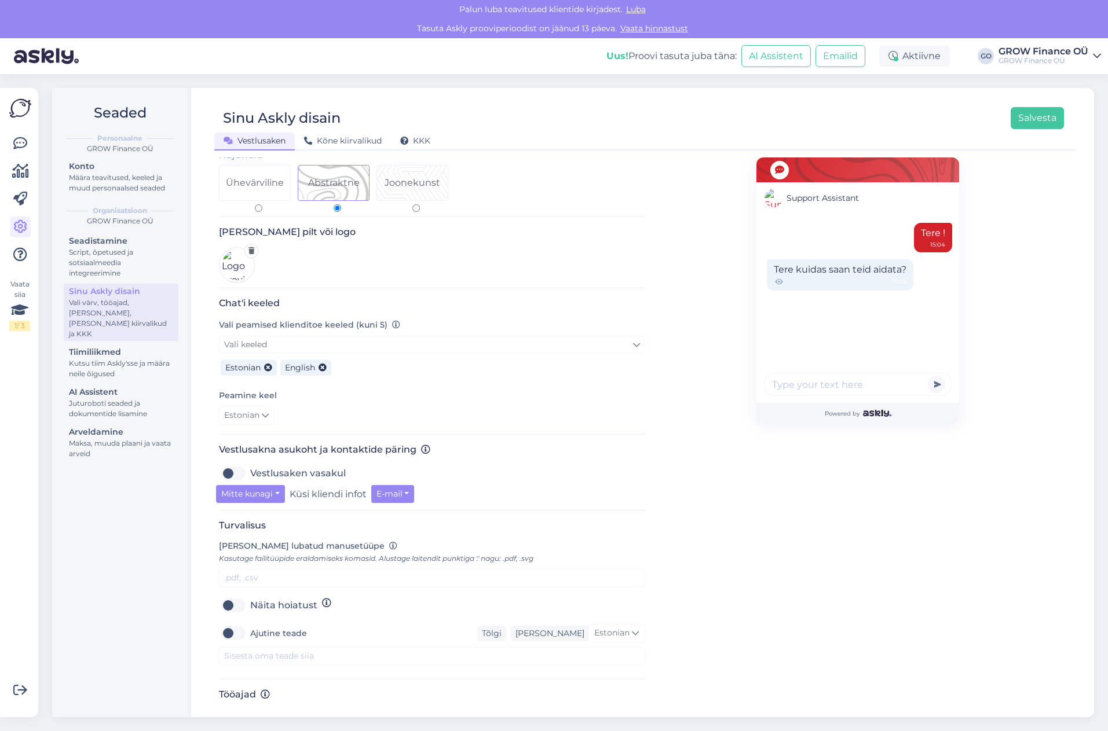
scroll to position [122, 0]
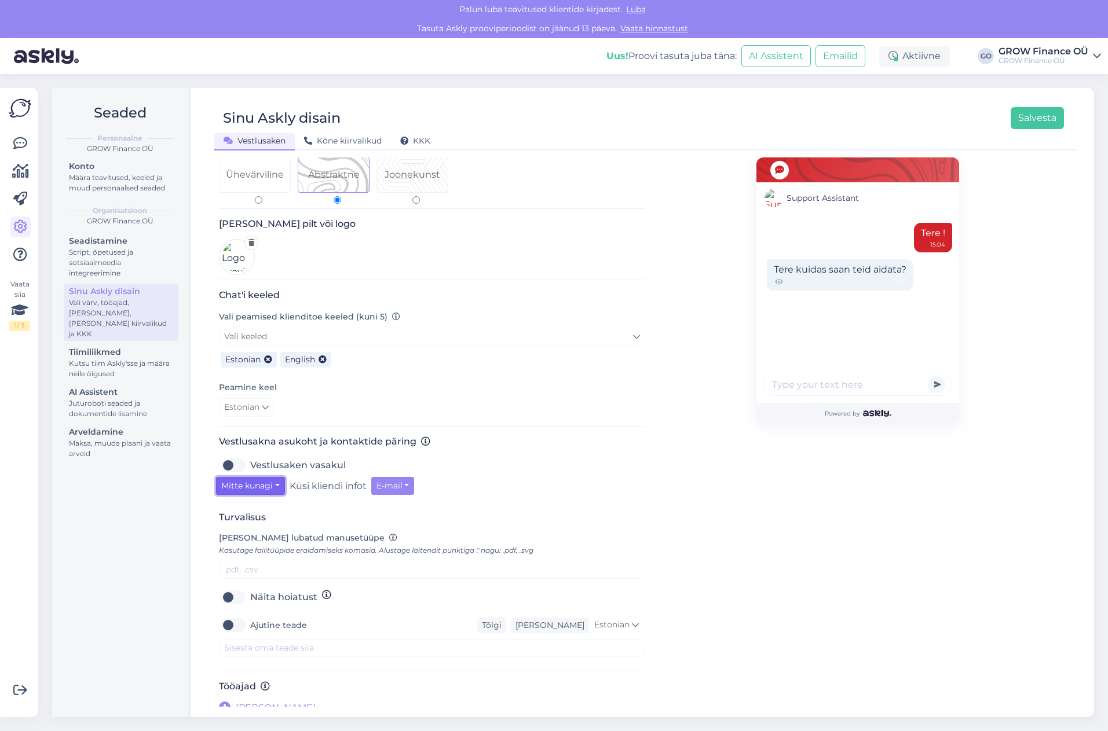
click at [265, 478] on button "Mitte kunagi" at bounding box center [250, 486] width 69 height 18
click at [277, 540] on link "Alati" at bounding box center [264, 547] width 97 height 19
click at [356, 477] on button "E-mail" at bounding box center [359, 486] width 43 height 18
click at [378, 504] on link "E-mail" at bounding box center [389, 510] width 102 height 19
click at [250, 588] on label "Näita hoiatust" at bounding box center [283, 597] width 67 height 19
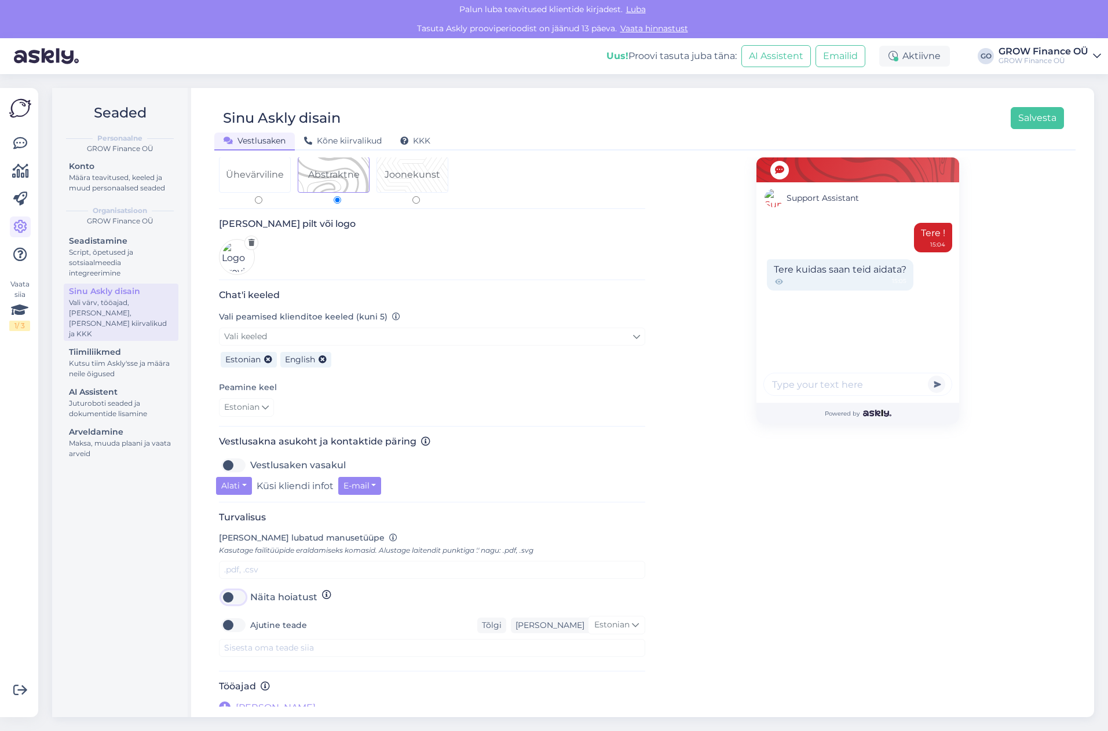
click at [229, 588] on input "Näita hoiatust" at bounding box center [233, 597] width 29 height 19
checkbox input "true"
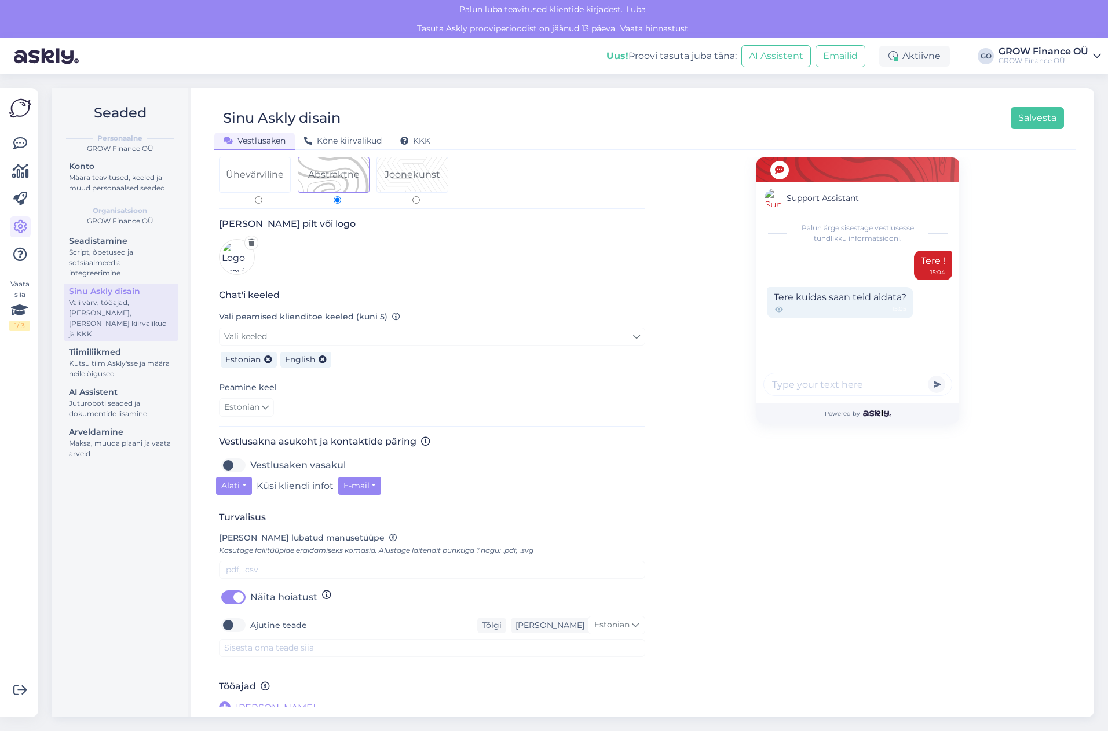
click at [226, 702] on icon at bounding box center [225, 708] width 12 height 12
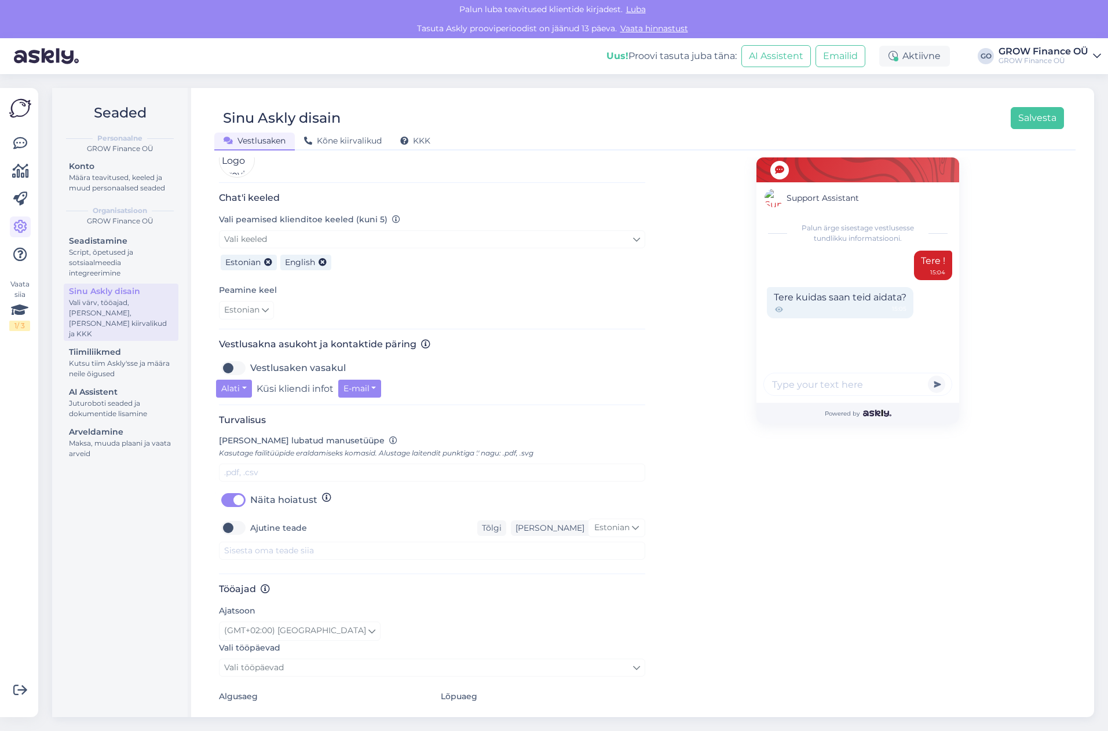
scroll to position [276, 0]
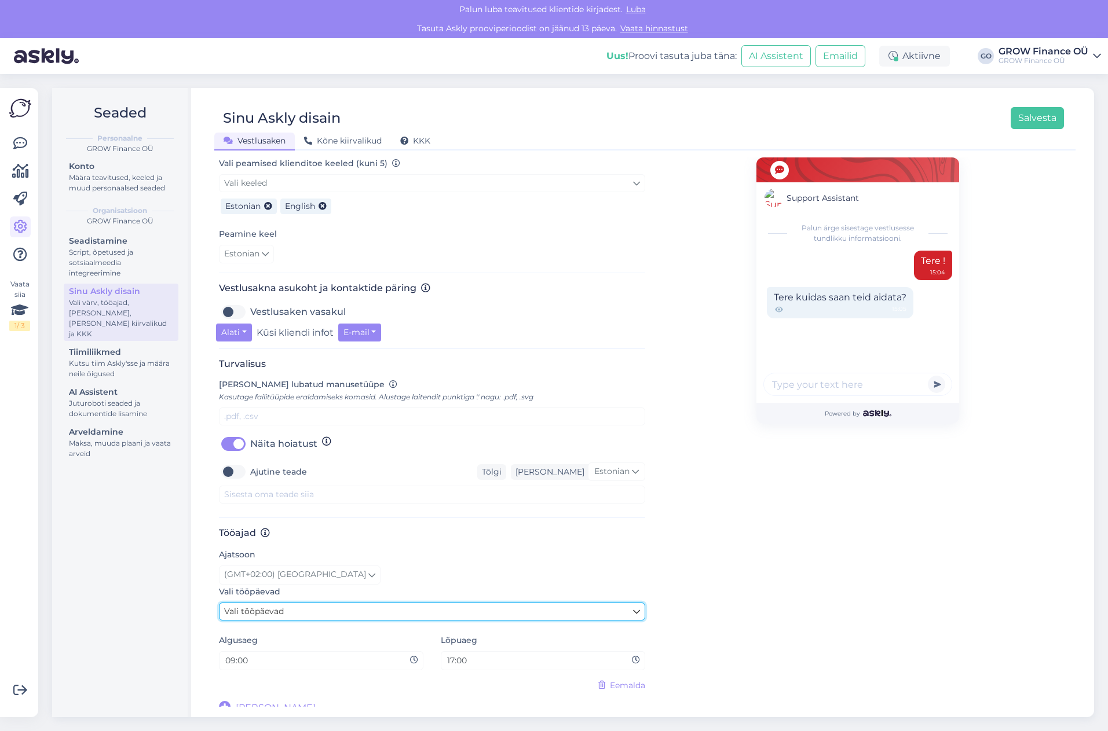
click at [298, 603] on link "Vali tööpäevad" at bounding box center [432, 612] width 426 height 18
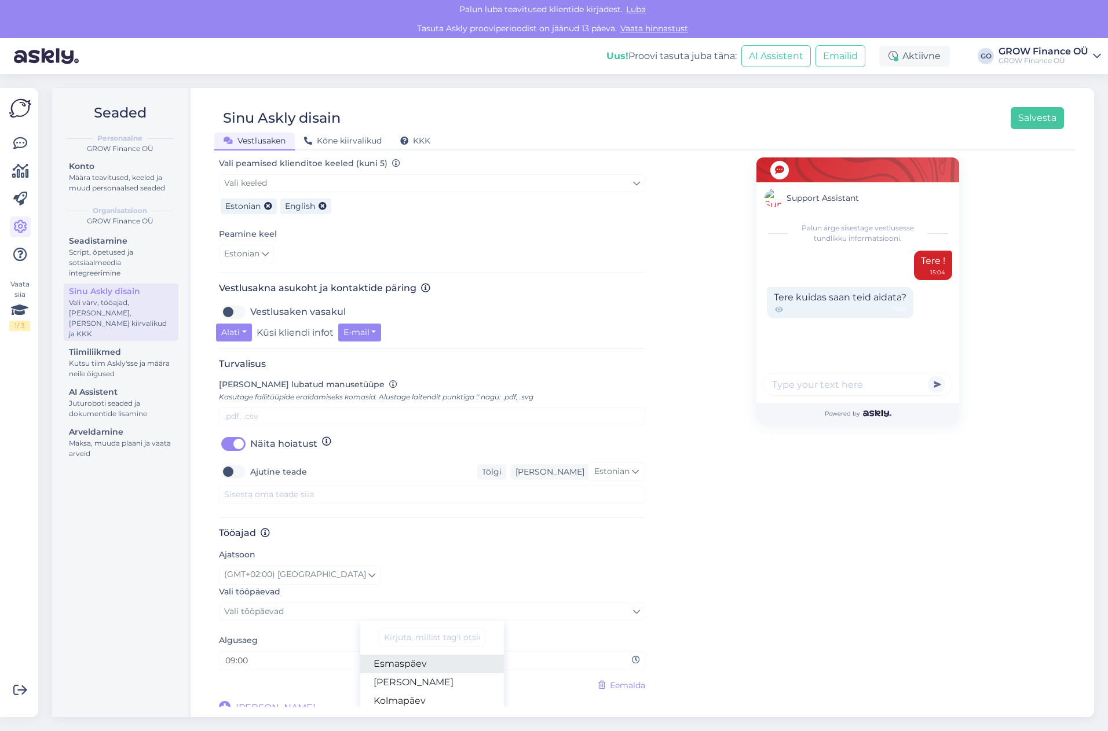
click at [421, 655] on link "Esmaspäev" at bounding box center [432, 664] width 144 height 19
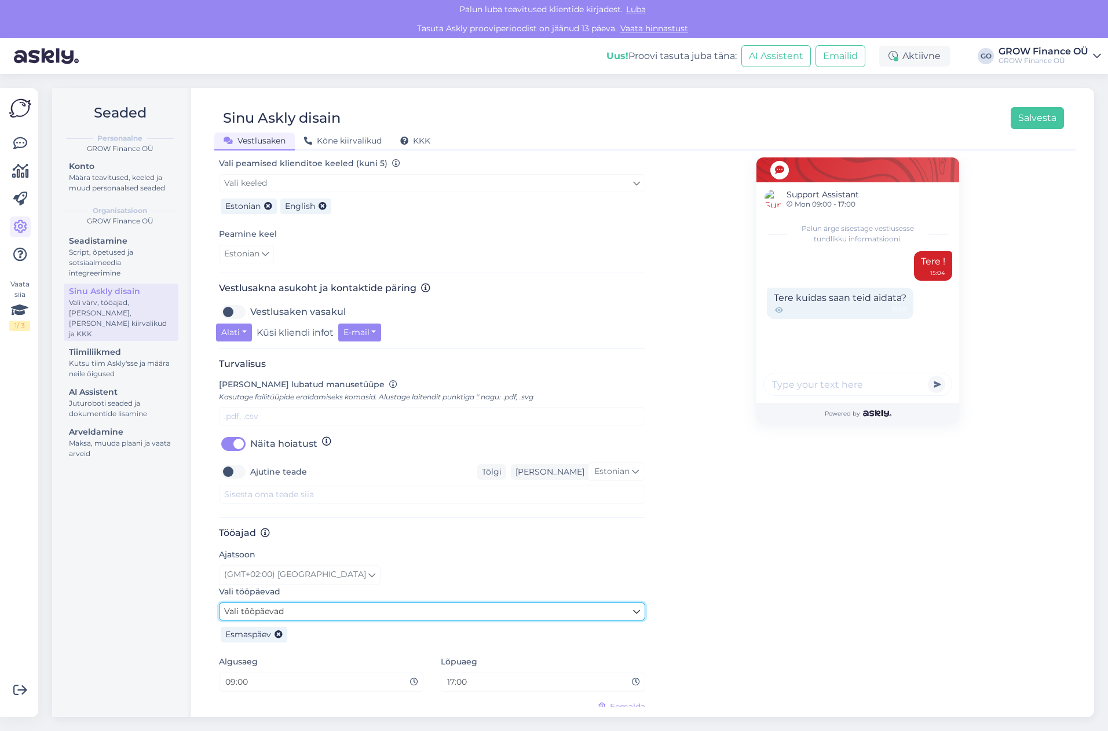
click at [291, 603] on link "Vali tööpäevad" at bounding box center [432, 612] width 426 height 18
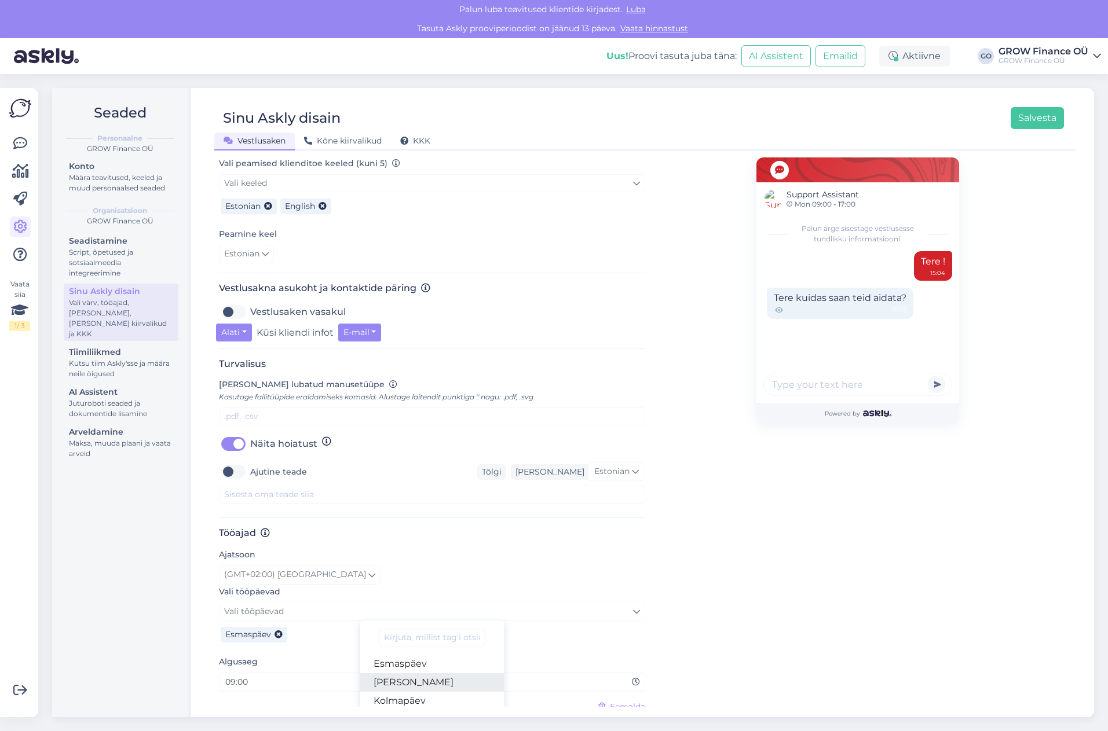
click at [410, 673] on link "[PERSON_NAME]" at bounding box center [432, 682] width 144 height 19
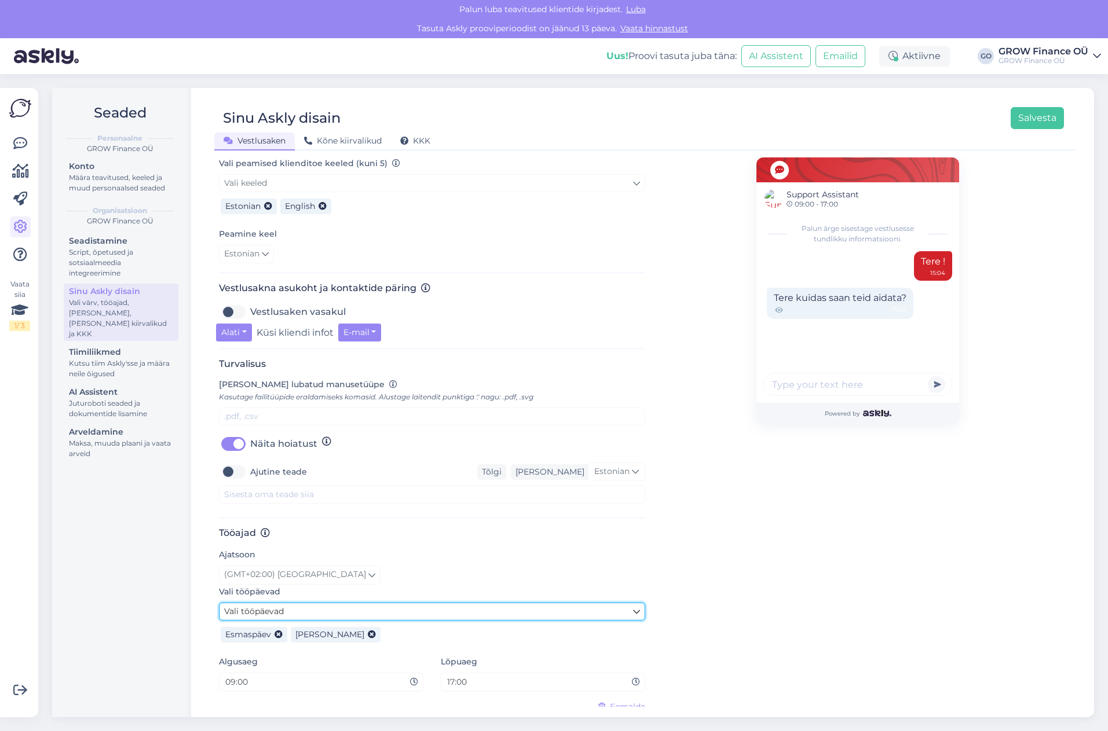
click at [361, 605] on link "Vali tööpäevad" at bounding box center [432, 612] width 426 height 18
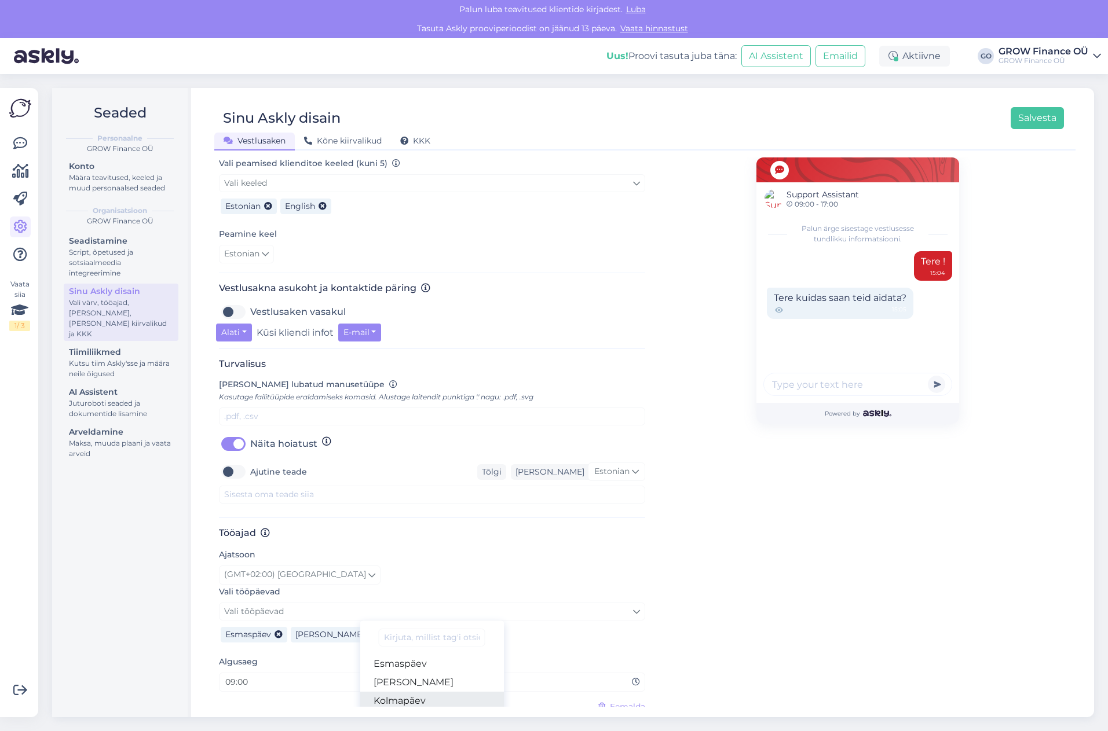
click at [417, 692] on link "Kolmapäev" at bounding box center [432, 701] width 144 height 19
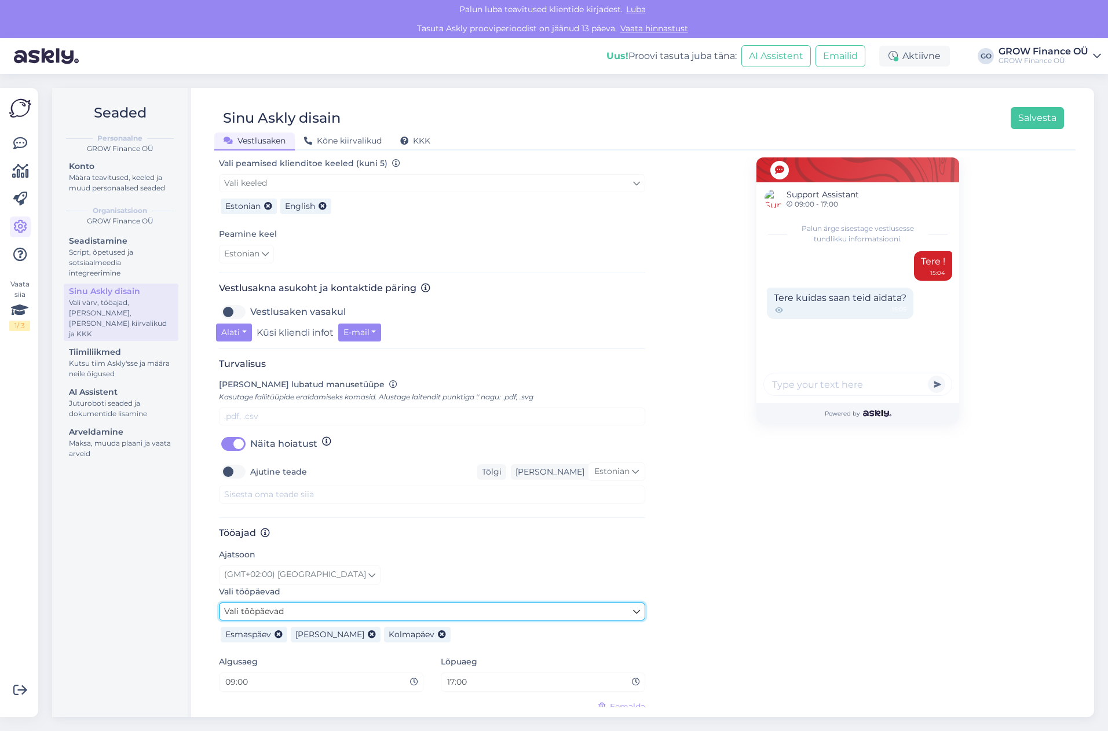
click at [422, 604] on link "Vali tööpäevad" at bounding box center [432, 612] width 426 height 18
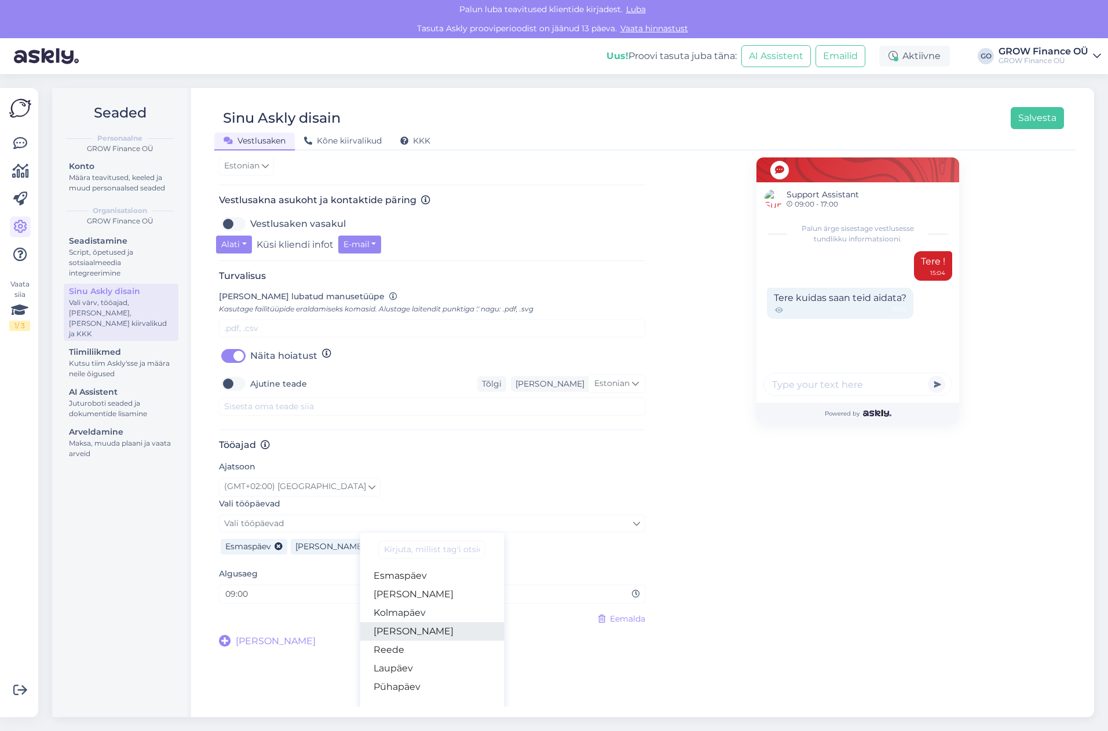
click at [412, 628] on link "[PERSON_NAME]" at bounding box center [432, 631] width 144 height 19
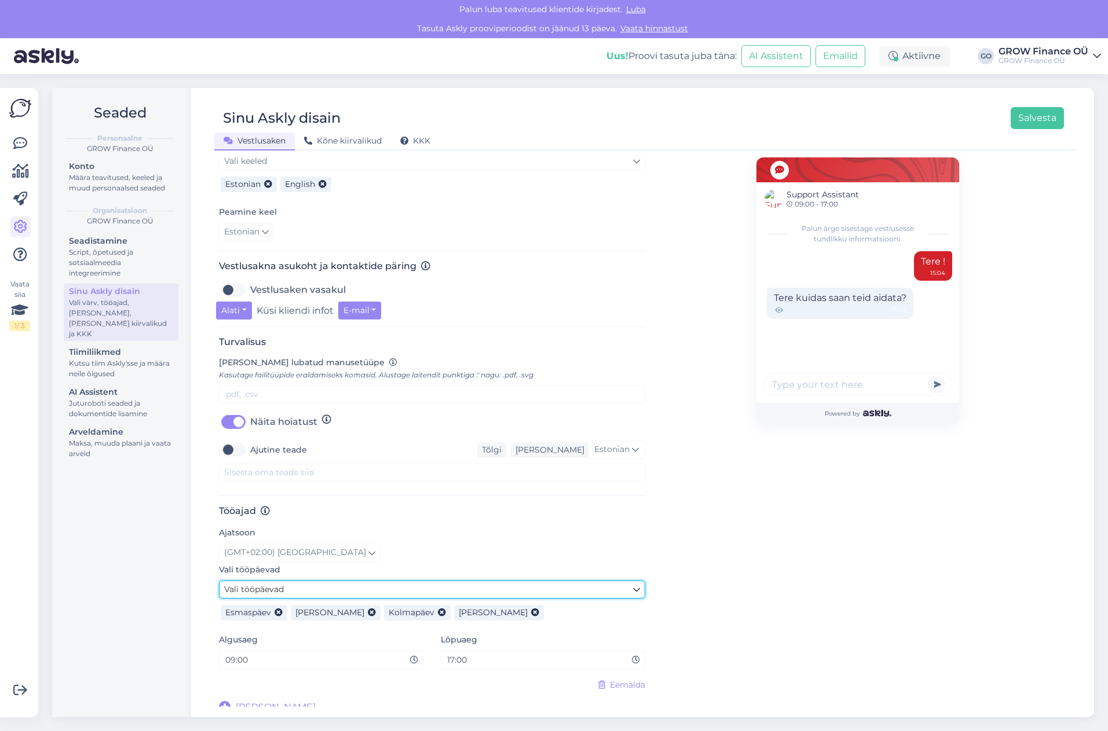
click at [411, 581] on link "Vali tööpäevad" at bounding box center [432, 590] width 426 height 18
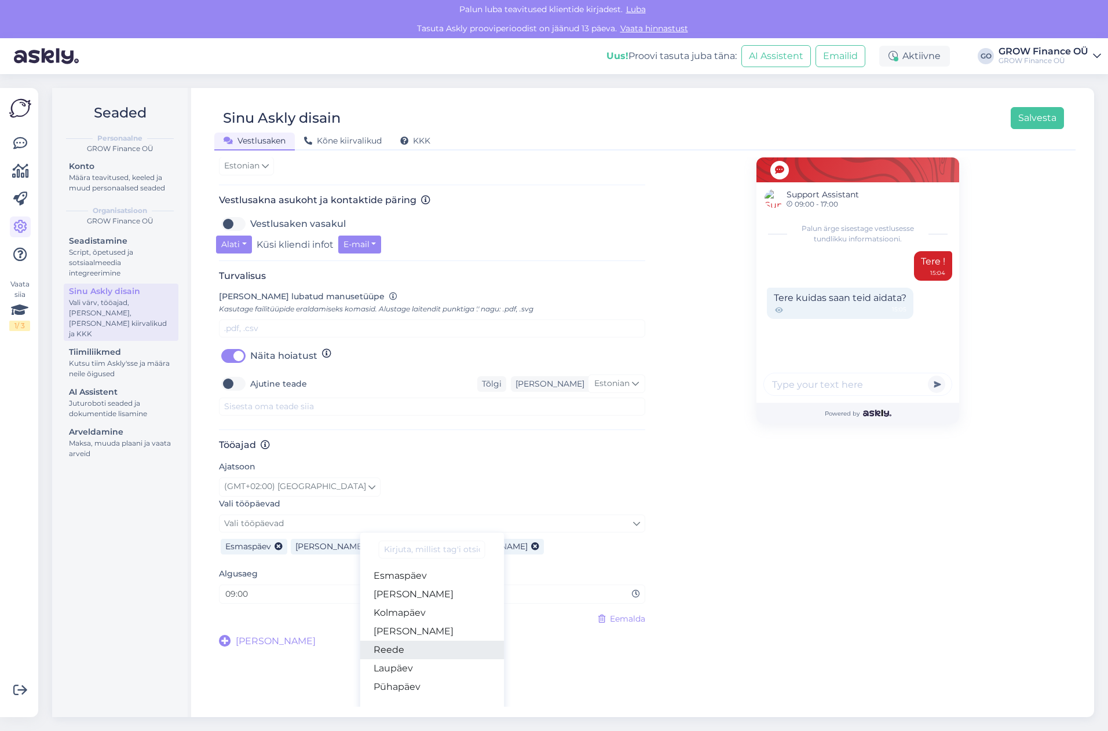
click at [407, 641] on link "Reede" at bounding box center [432, 650] width 144 height 19
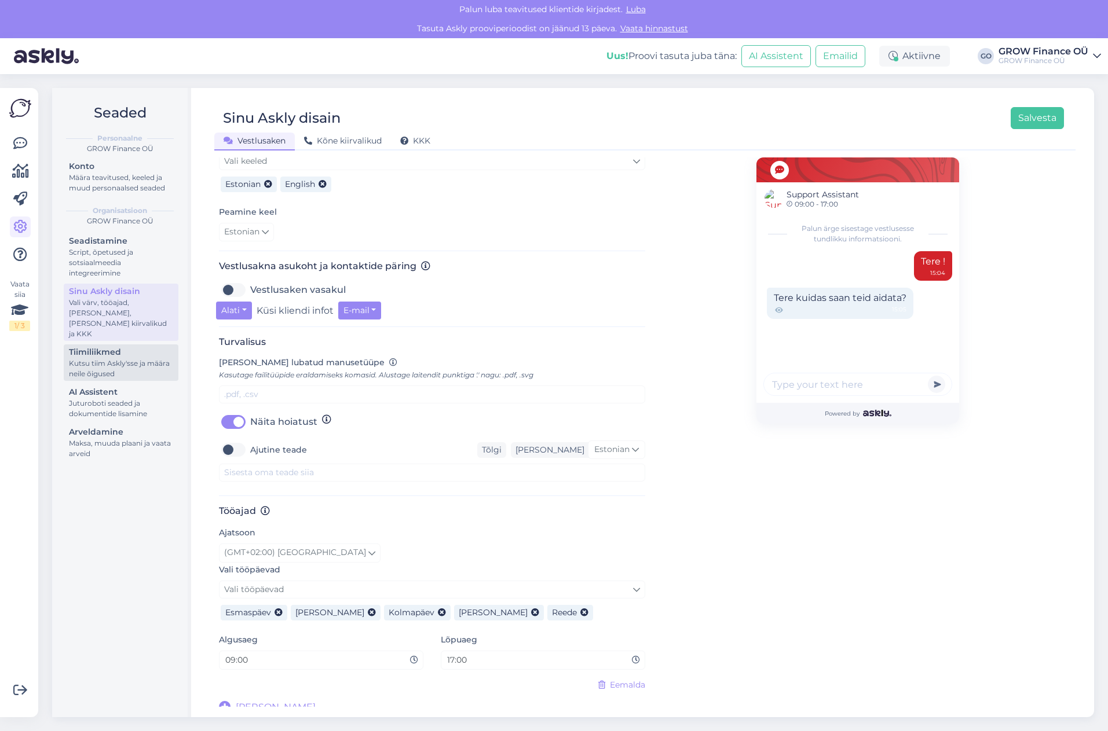
click at [90, 358] on div "Kutsu tiim Askly'sse ja määra neile õigused" at bounding box center [121, 368] width 104 height 21
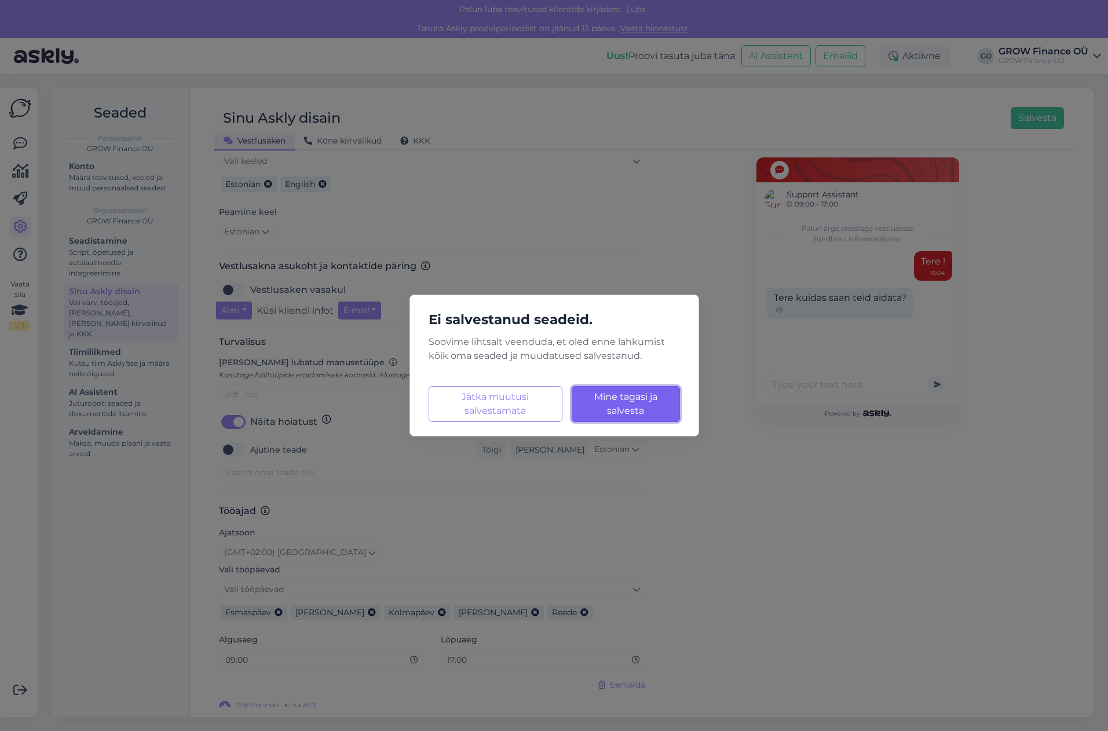
click at [622, 399] on span "Mine tagasi ja salvesta" at bounding box center [625, 403] width 63 height 25
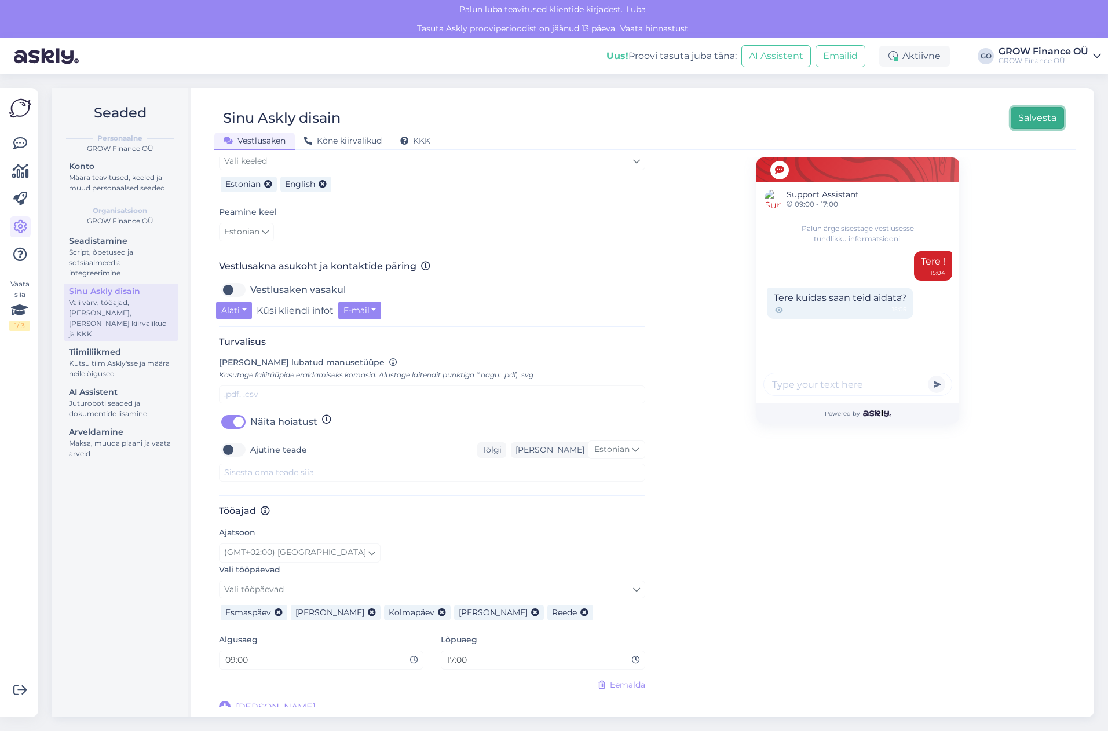
click at [1042, 115] on button "Salvesta" at bounding box center [1036, 118] width 53 height 22
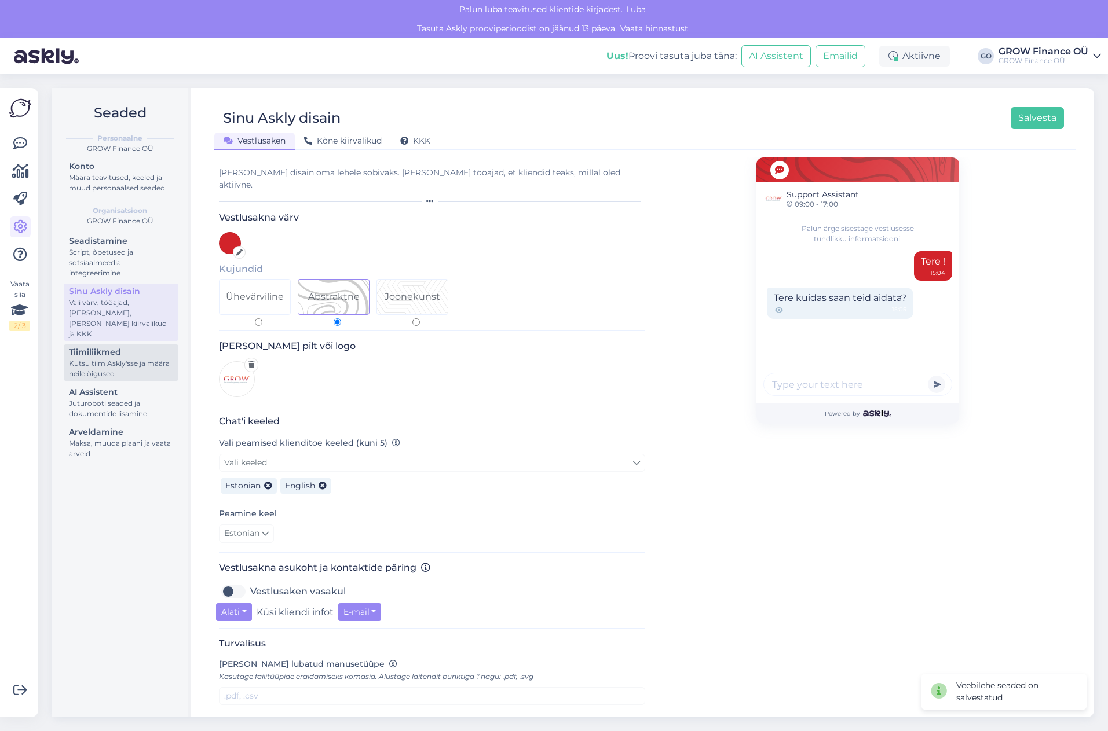
click at [109, 358] on div "Kutsu tiim Askly'sse ja määra neile õigused" at bounding box center [121, 368] width 104 height 21
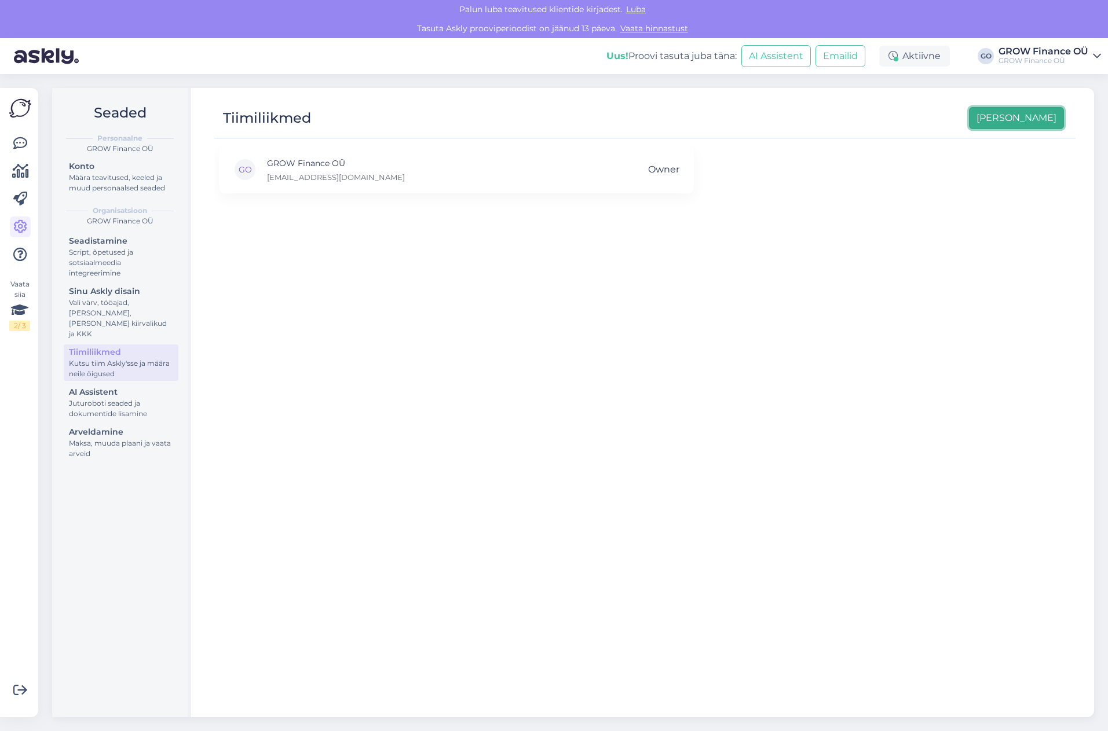
click at [1045, 119] on button "[PERSON_NAME]" at bounding box center [1016, 118] width 95 height 22
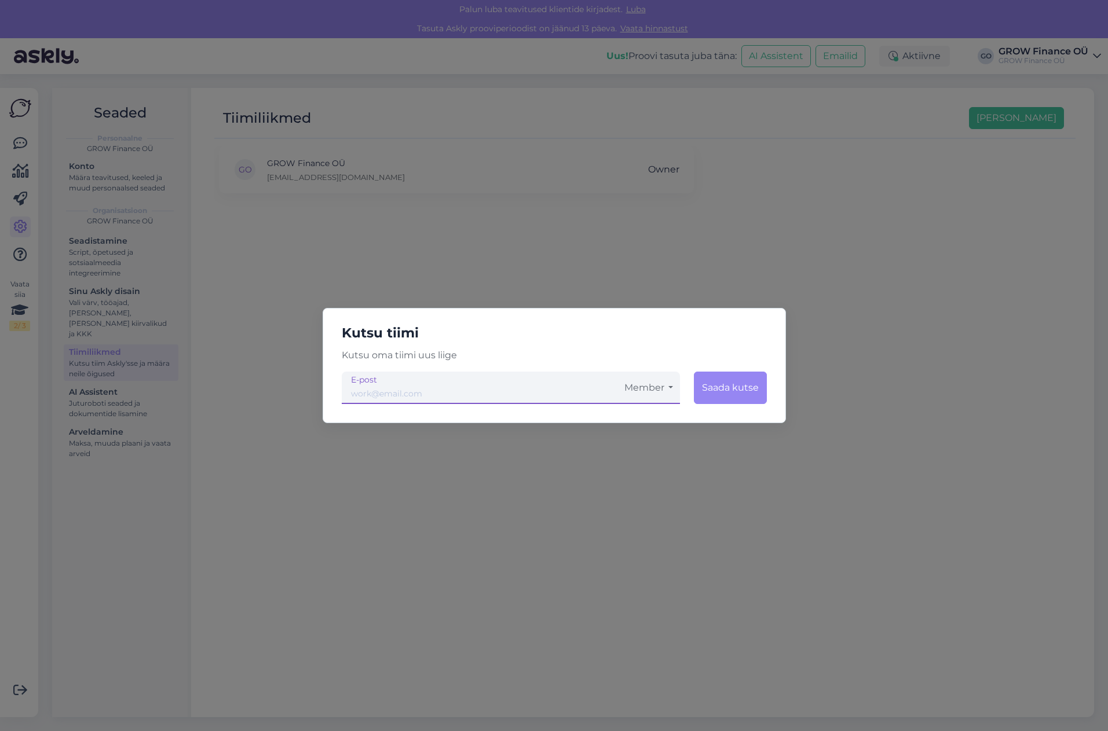
click at [412, 394] on input "email" at bounding box center [480, 388] width 276 height 32
type input "[EMAIL_ADDRESS][DOMAIN_NAME]"
click at [651, 386] on button "Member" at bounding box center [648, 388] width 63 height 32
click at [648, 448] on link "Admin" at bounding box center [648, 448] width 63 height 29
click at [726, 383] on button "Saada kutse" at bounding box center [729, 388] width 74 height 32
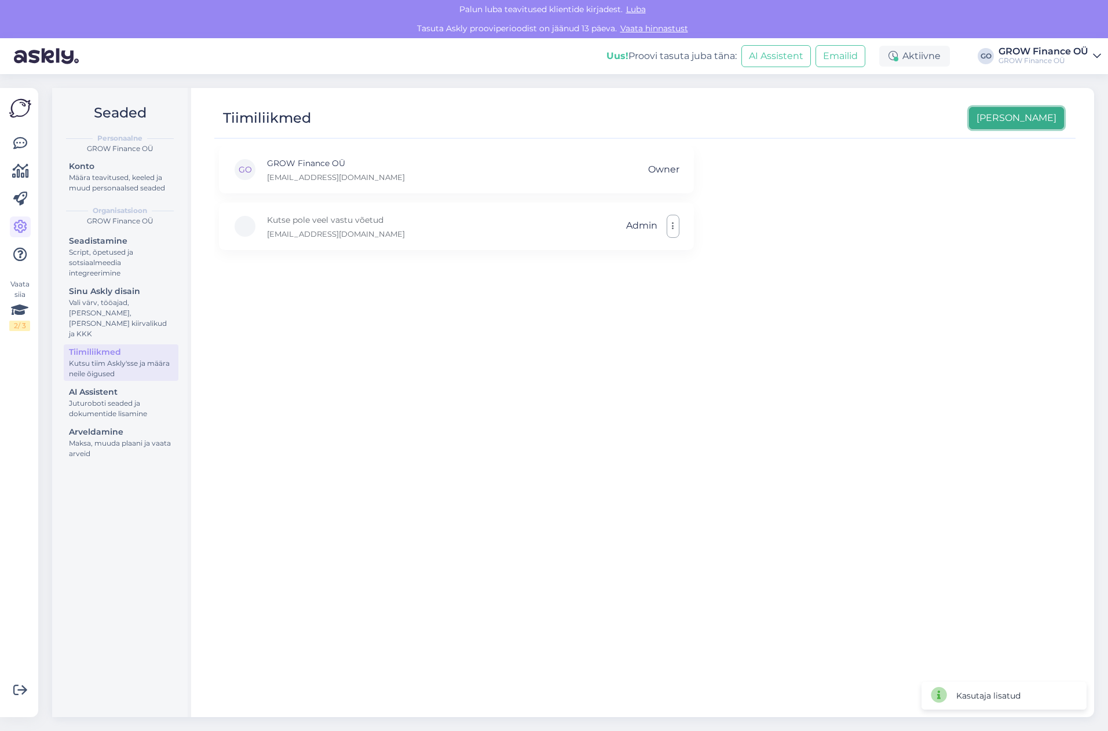
click at [1037, 116] on button "[PERSON_NAME]" at bounding box center [1016, 118] width 95 height 22
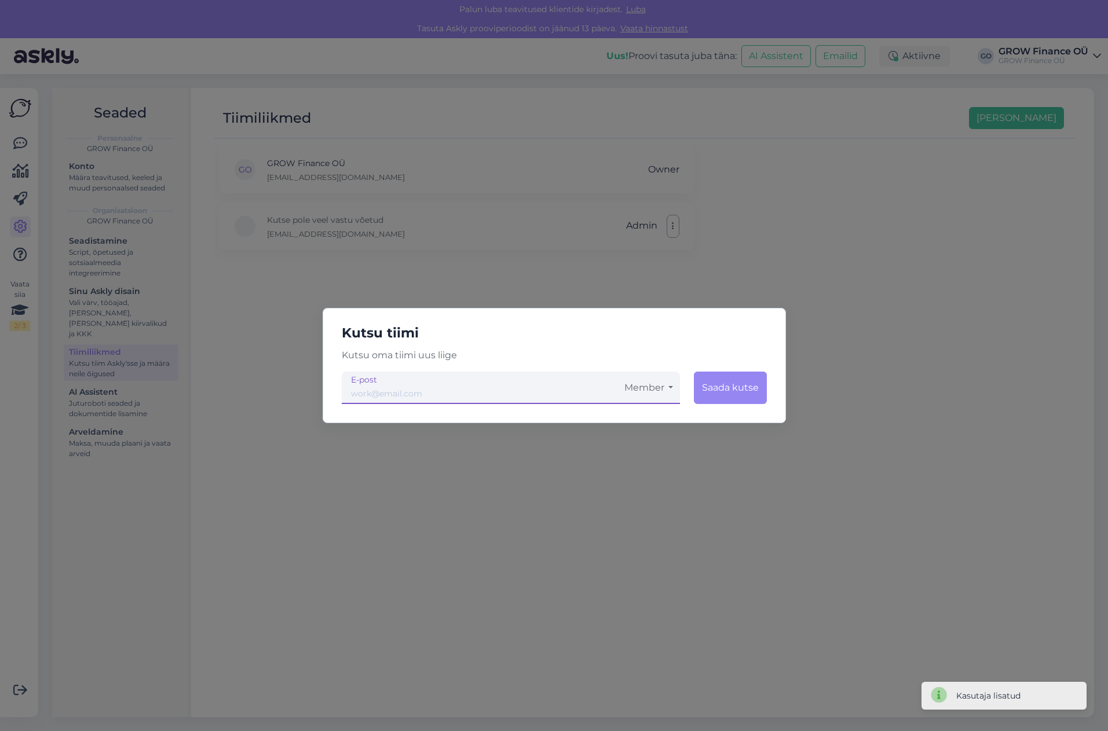
click at [386, 396] on input "email" at bounding box center [480, 388] width 276 height 32
type input "[EMAIL_ADDRESS][DOMAIN_NAME]"
click at [649, 386] on button "Member" at bounding box center [648, 388] width 63 height 32
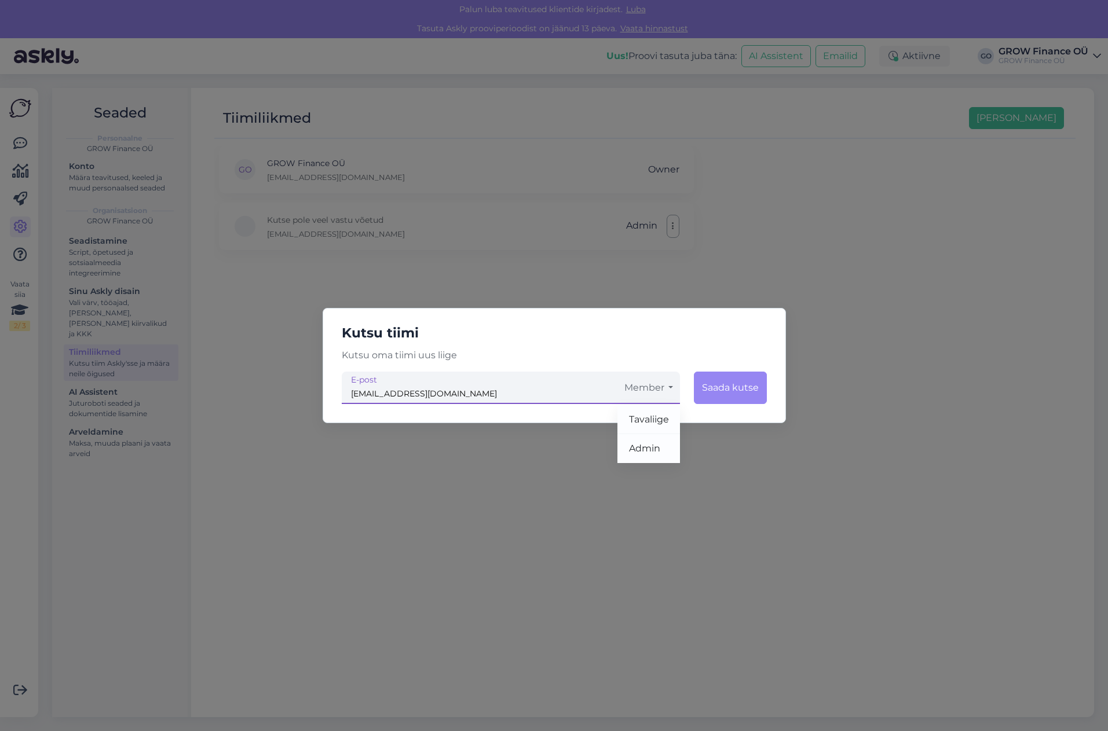
click at [649, 386] on button "Member" at bounding box center [648, 388] width 63 height 32
click at [755, 393] on button "Saada kutse" at bounding box center [730, 388] width 73 height 32
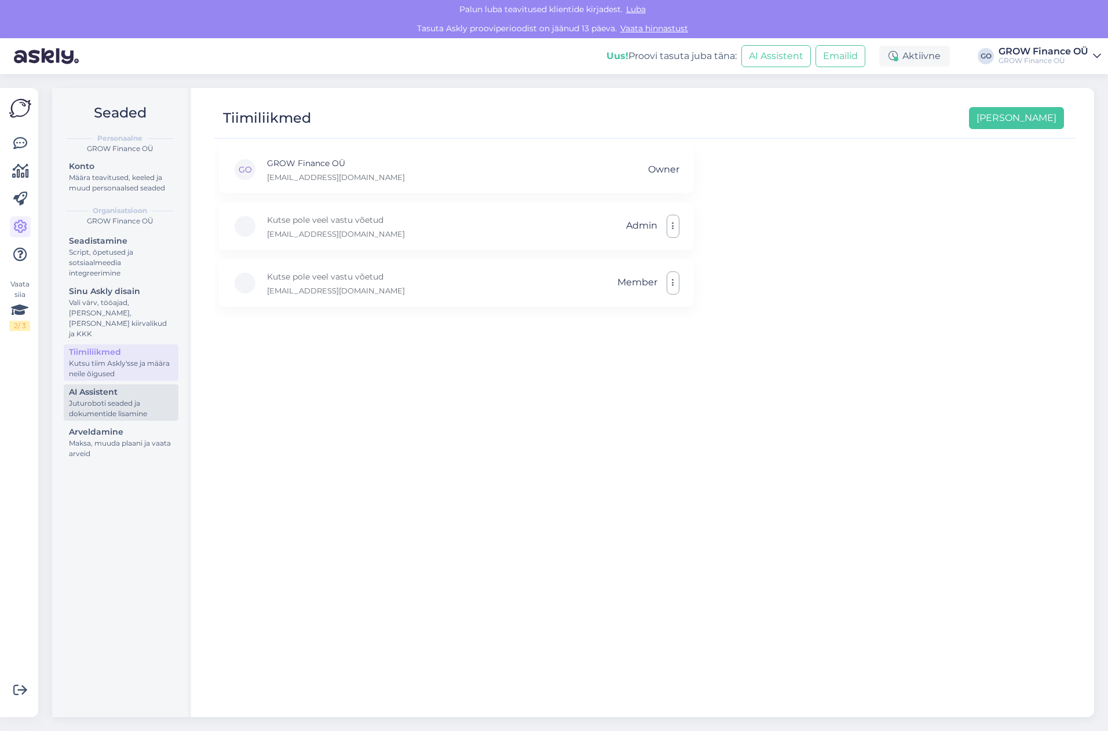
click at [112, 398] on div "Juturoboti seaded ja dokumentide lisamine" at bounding box center [121, 408] width 104 height 21
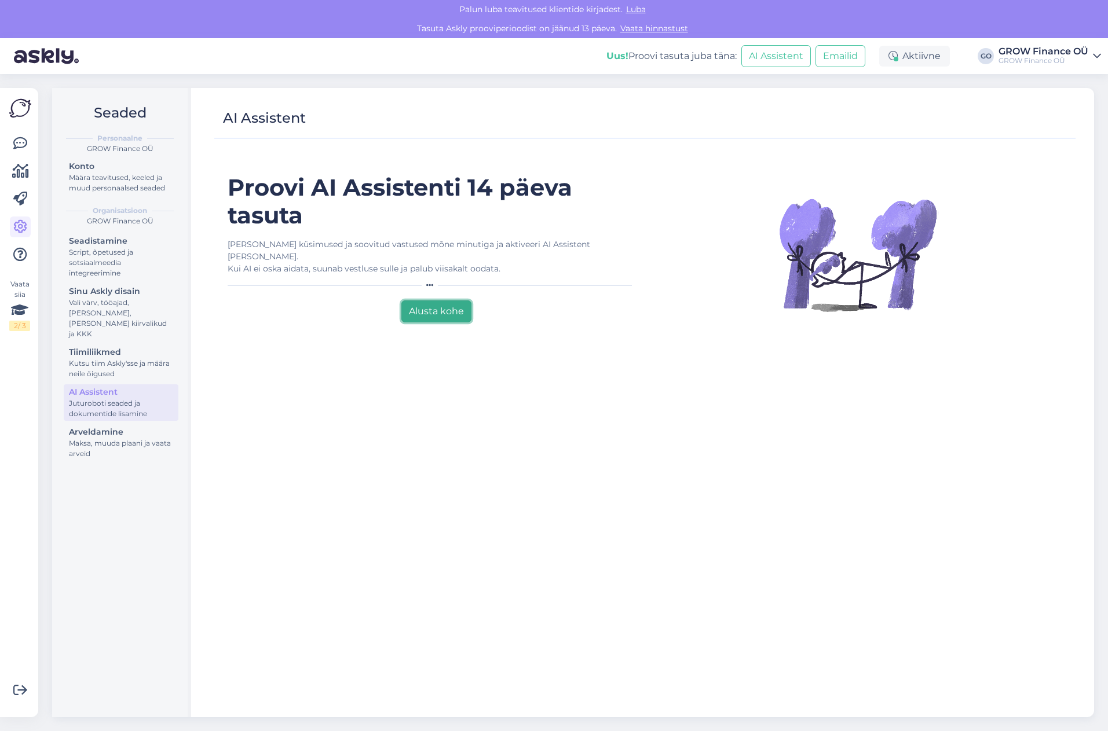
click at [433, 302] on button "Alusta kohe" at bounding box center [436, 311] width 70 height 22
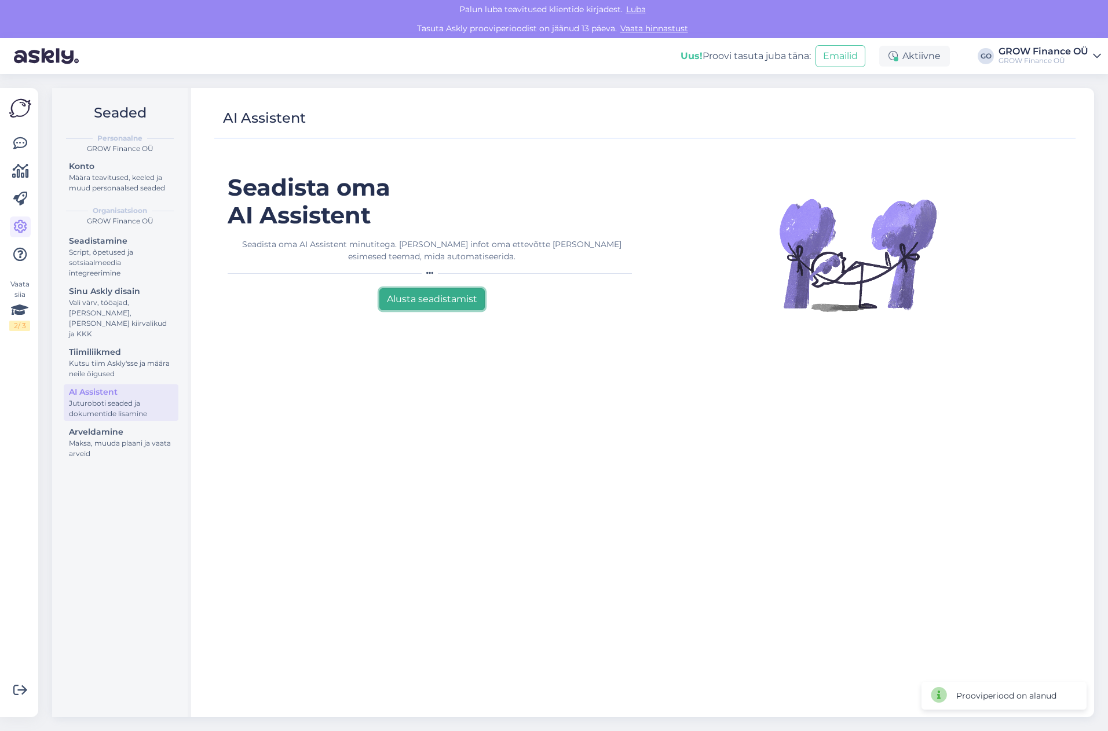
click at [424, 295] on button "Alusta seadistamist" at bounding box center [431, 299] width 105 height 22
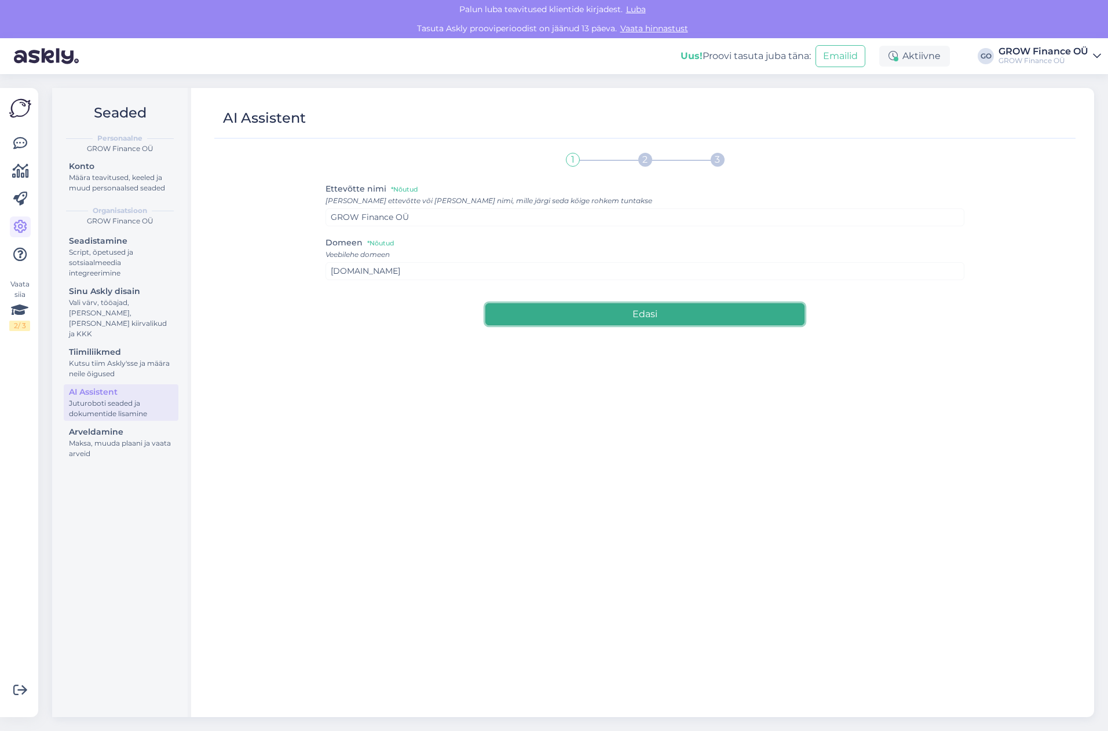
click at [674, 312] on button "Edasi" at bounding box center [645, 314] width 320 height 22
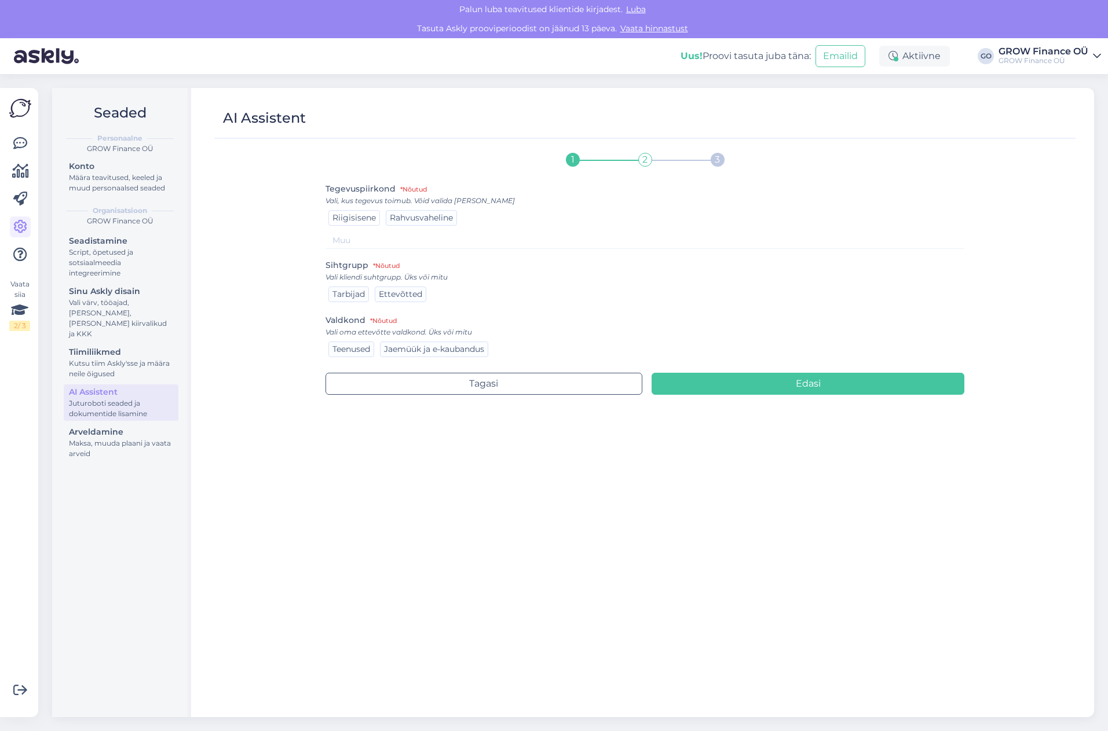
click at [350, 217] on span "Riigisisene" at bounding box center [353, 217] width 43 height 10
click at [423, 215] on span "Rahvusvaheline" at bounding box center [421, 217] width 63 height 10
click at [413, 292] on span "Ettevõtted" at bounding box center [400, 294] width 43 height 10
click at [349, 350] on span "Teenused" at bounding box center [351, 349] width 38 height 10
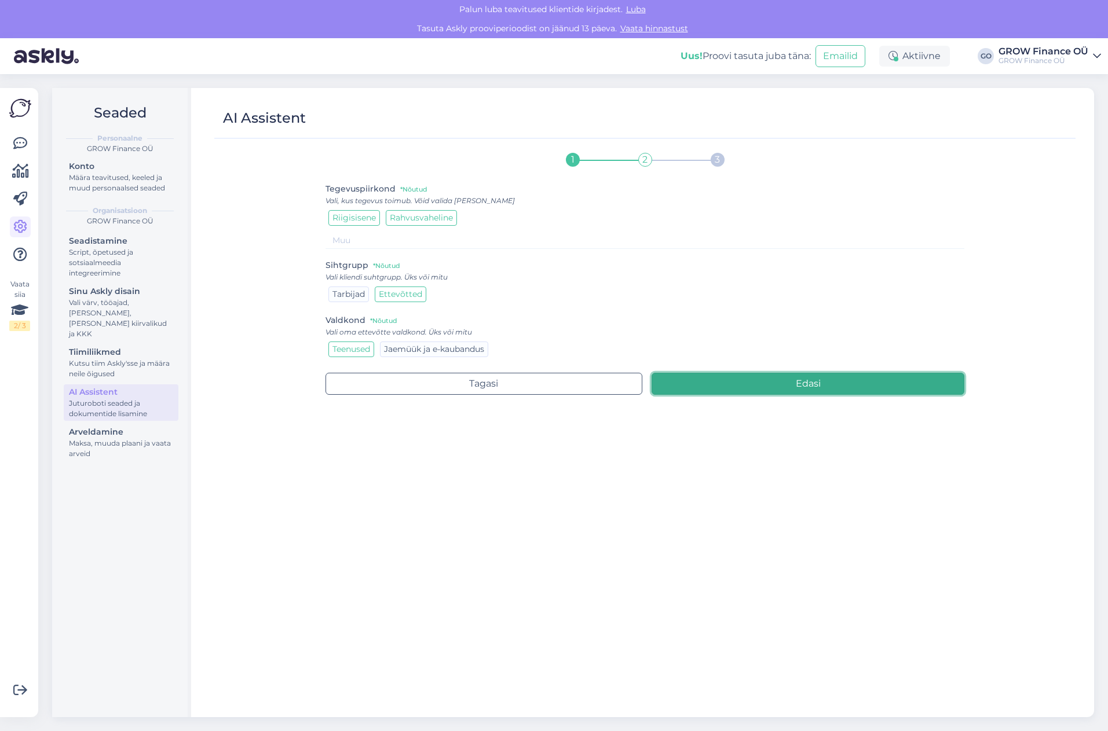
click at [859, 387] on button "Edasi" at bounding box center [807, 384] width 313 height 22
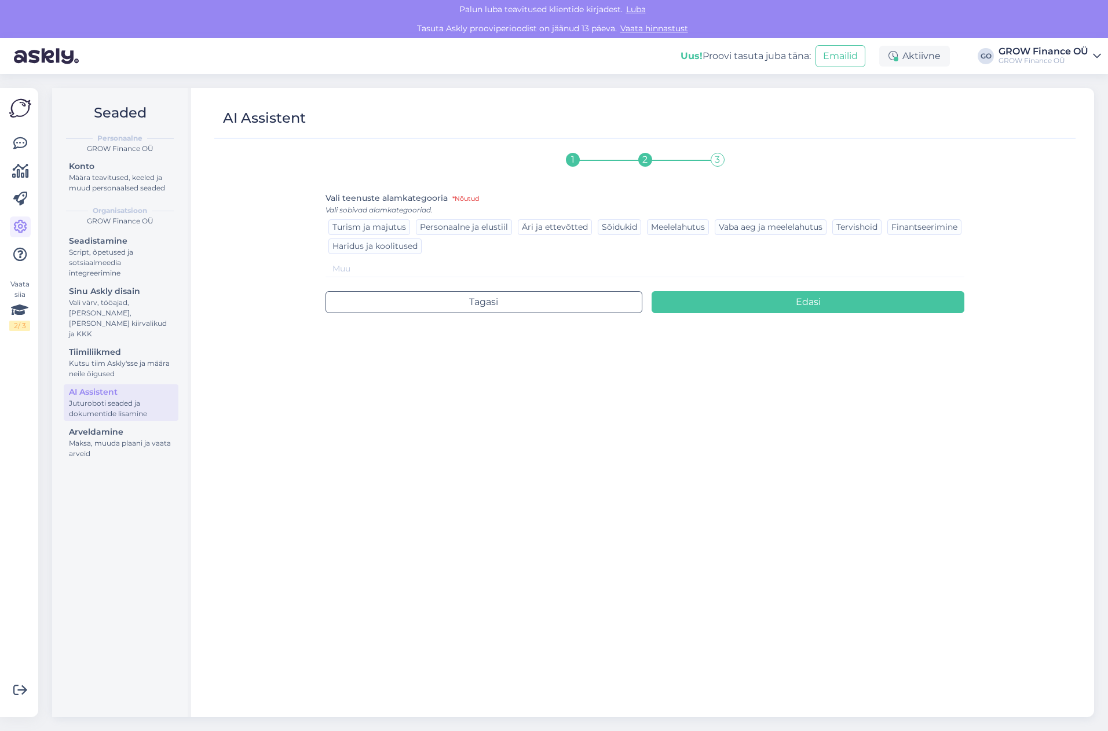
click at [576, 225] on span "Äri ja ettevõtted" at bounding box center [555, 227] width 66 height 10
click at [891, 232] on span "Finantseerimine" at bounding box center [924, 227] width 66 height 10
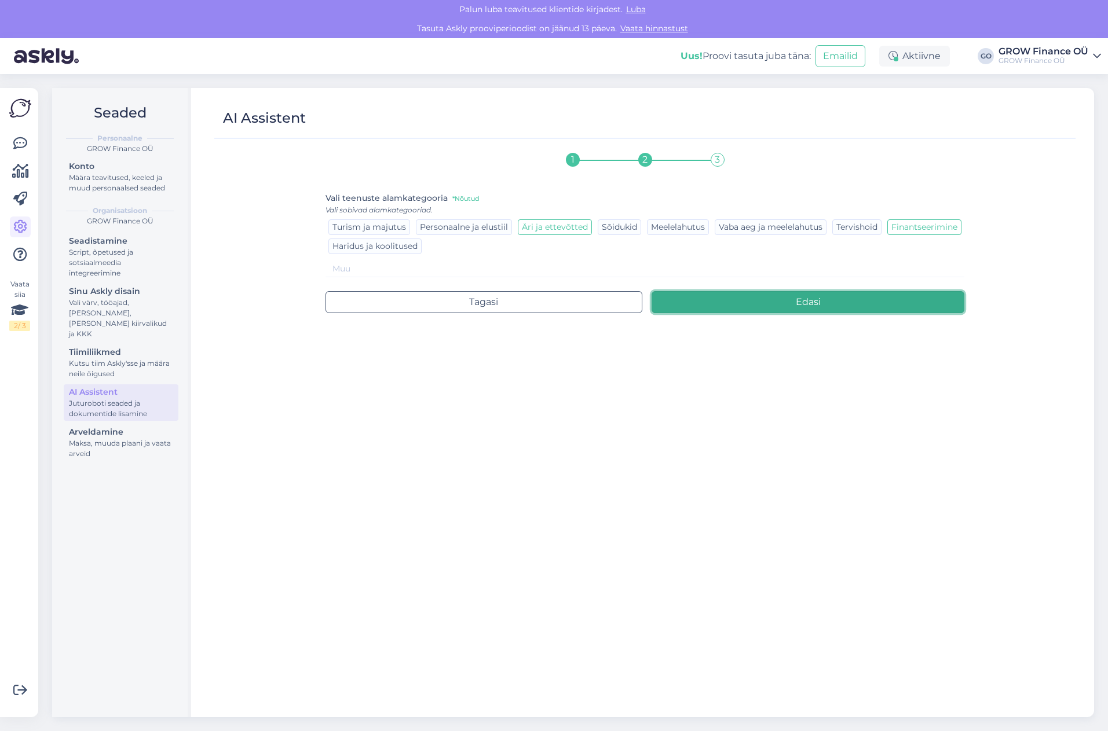
click at [862, 311] on button "Edasi" at bounding box center [807, 302] width 313 height 22
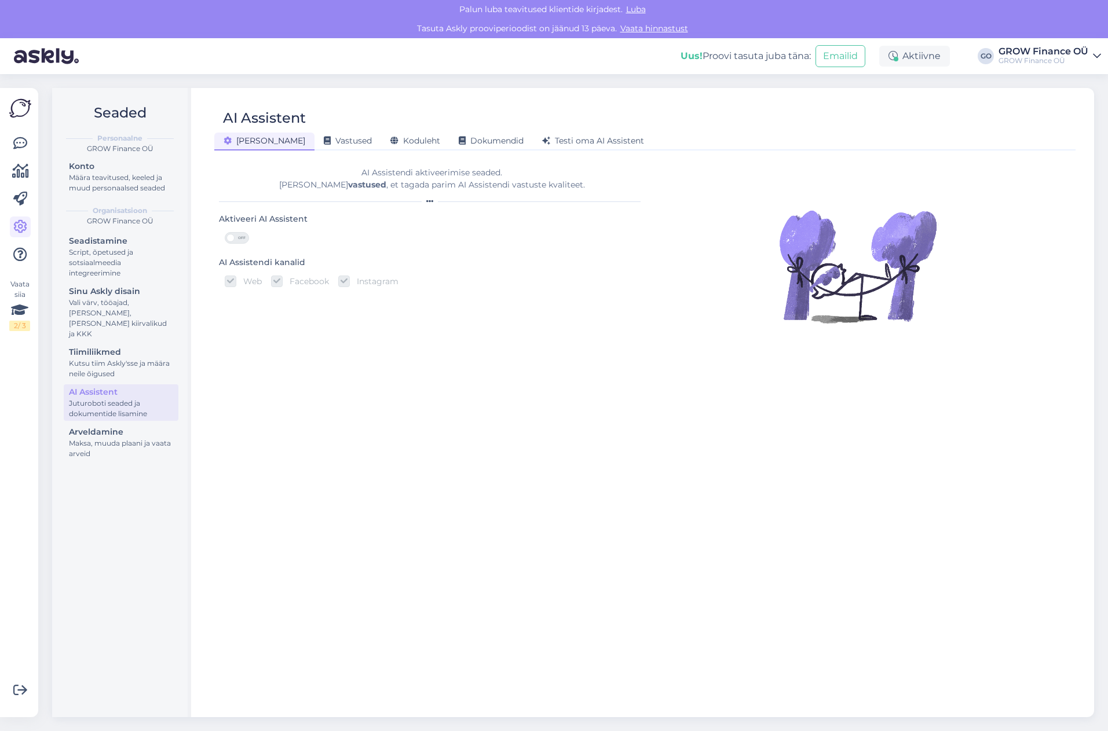
click at [241, 239] on span "OFF" at bounding box center [241, 238] width 14 height 10
click at [225, 232] on input "OFF" at bounding box center [225, 232] width 0 height 0
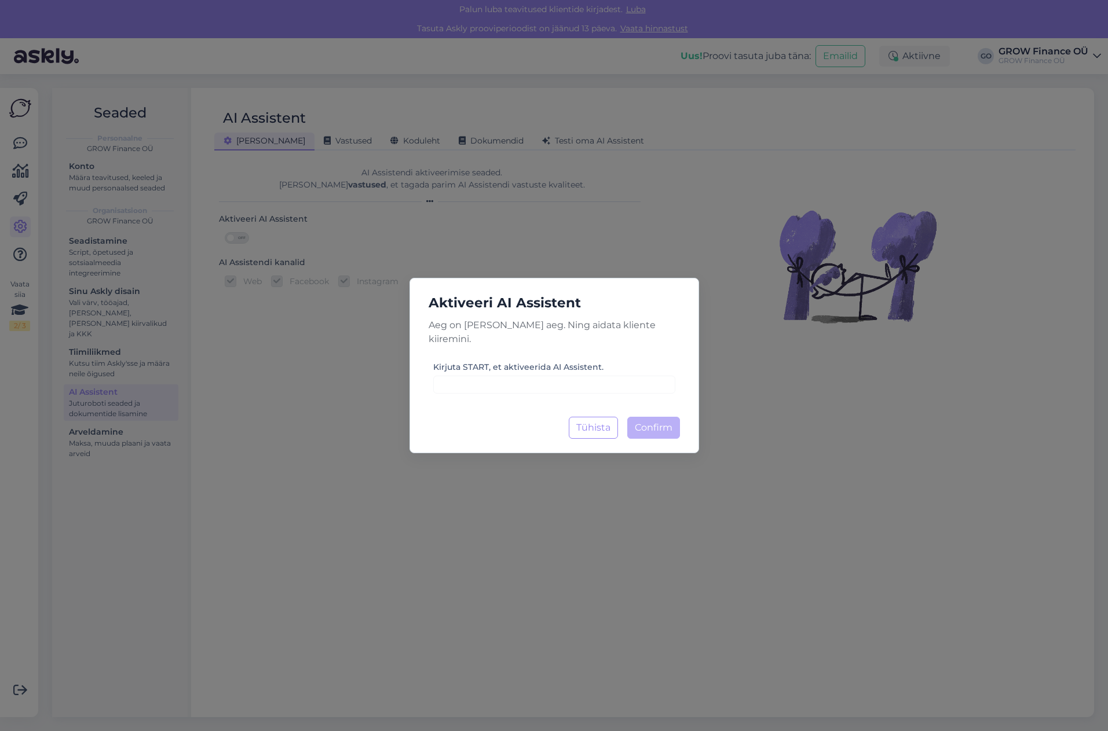
click at [444, 361] on label "Kirjuta START, et aktiveerida AI Assistent." at bounding box center [518, 367] width 170 height 12
click at [486, 379] on input at bounding box center [554, 385] width 242 height 18
type input "START"
click at [665, 422] on span "Confirm" at bounding box center [654, 427] width 38 height 11
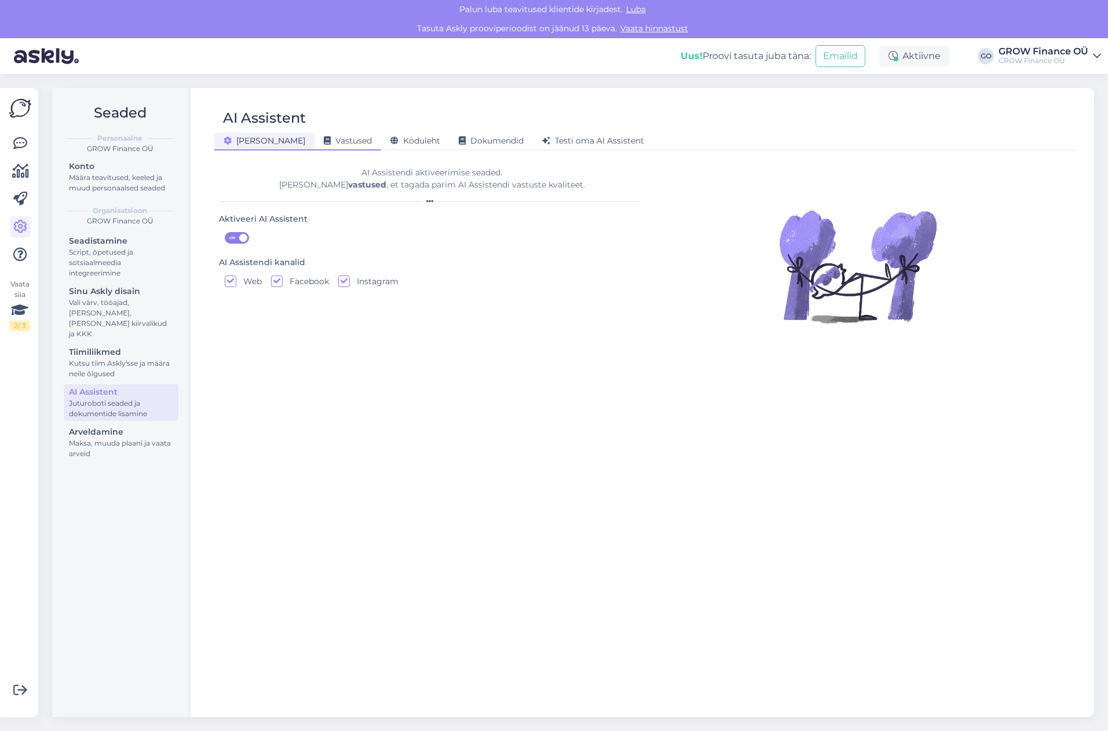
click at [324, 137] on span "Vastused" at bounding box center [348, 140] width 48 height 10
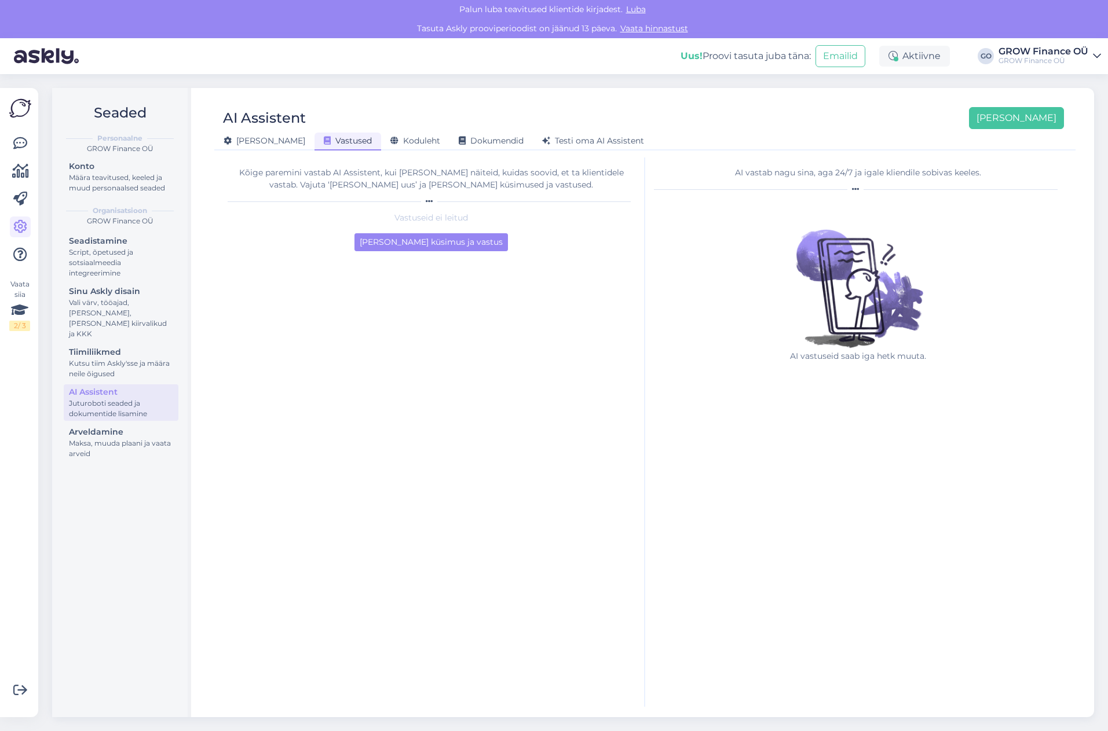
click at [378, 131] on div "[PERSON_NAME] Vastused Koduleht Dokumendid [PERSON_NAME] oma AI Assistent" at bounding box center [638, 139] width 849 height 20
click at [390, 141] on span "Koduleht" at bounding box center [415, 140] width 50 height 10
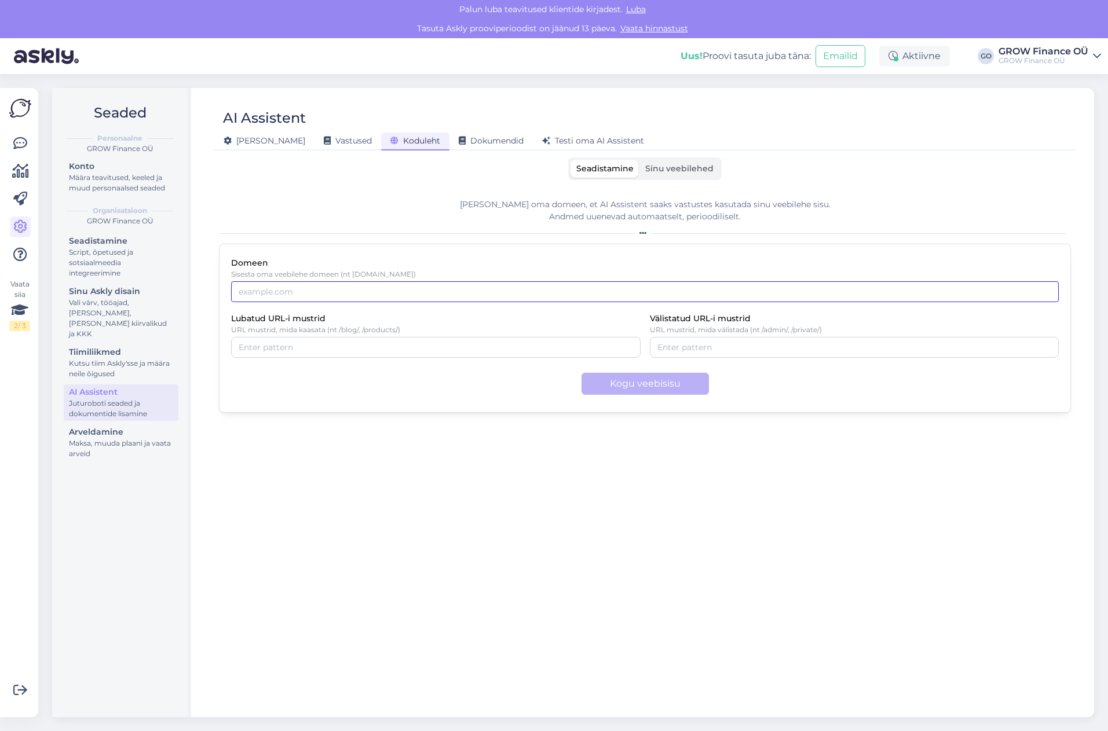
click at [351, 289] on input "Domeen" at bounding box center [644, 291] width 827 height 21
paste input "#D2232A"
type input "#D2232A"
drag, startPoint x: 201, startPoint y: 291, endPoint x: 144, endPoint y: 289, distance: 56.8
click at [144, 289] on div "Seaded Personaalne GROW Finance OÜ Konto Määra teavitused, keeled ja muud perso…" at bounding box center [573, 402] width 1042 height 629
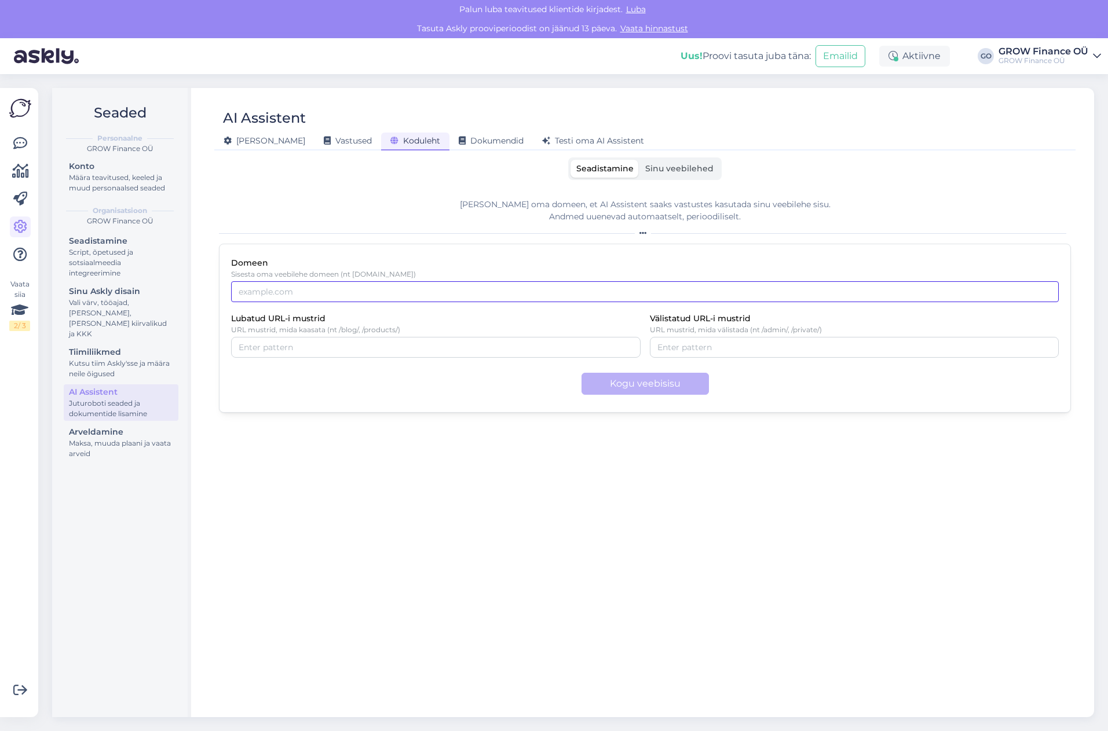
paste input "[URL][DOMAIN_NAME]"
type input "[URL][DOMAIN_NAME]"
click at [317, 349] on input "Lubatud URL-i mustrid" at bounding box center [436, 347] width 394 height 13
click at [694, 171] on span "Sinu veebilehed" at bounding box center [679, 168] width 68 height 10
click at [639, 160] on input "Sinu veebilehed" at bounding box center [639, 160] width 0 height 0
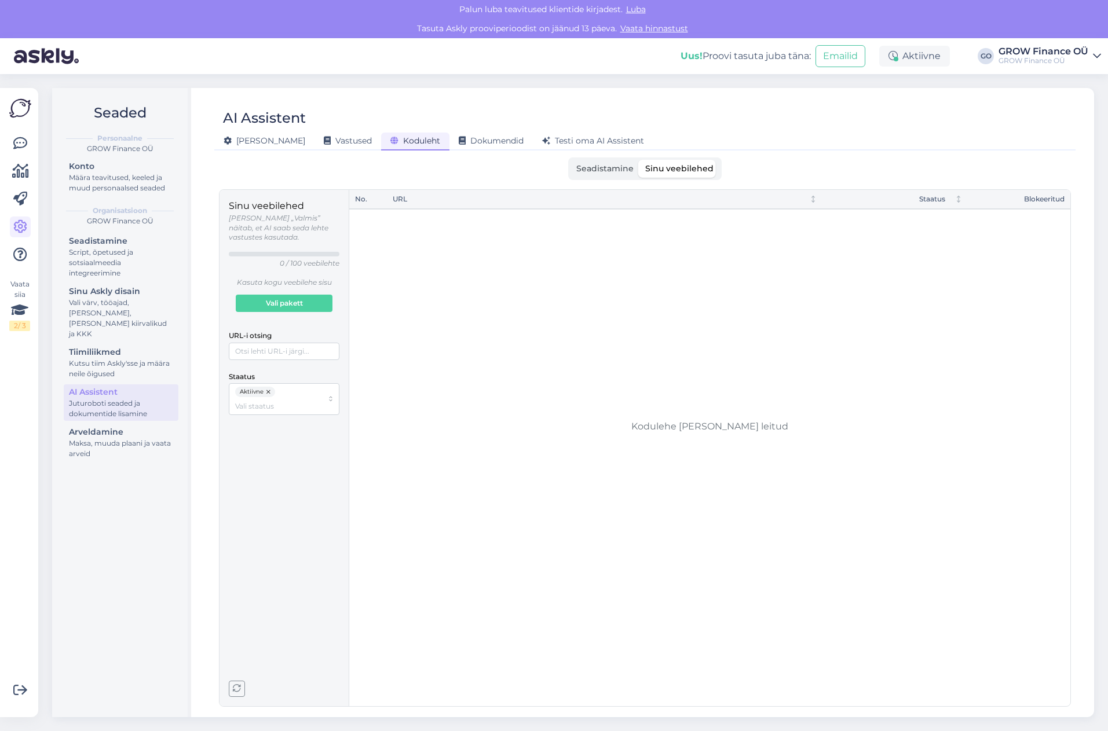
click at [590, 167] on span "Seadistamine" at bounding box center [604, 168] width 57 height 10
click at [570, 160] on input "Seadistamine" at bounding box center [570, 160] width 0 height 0
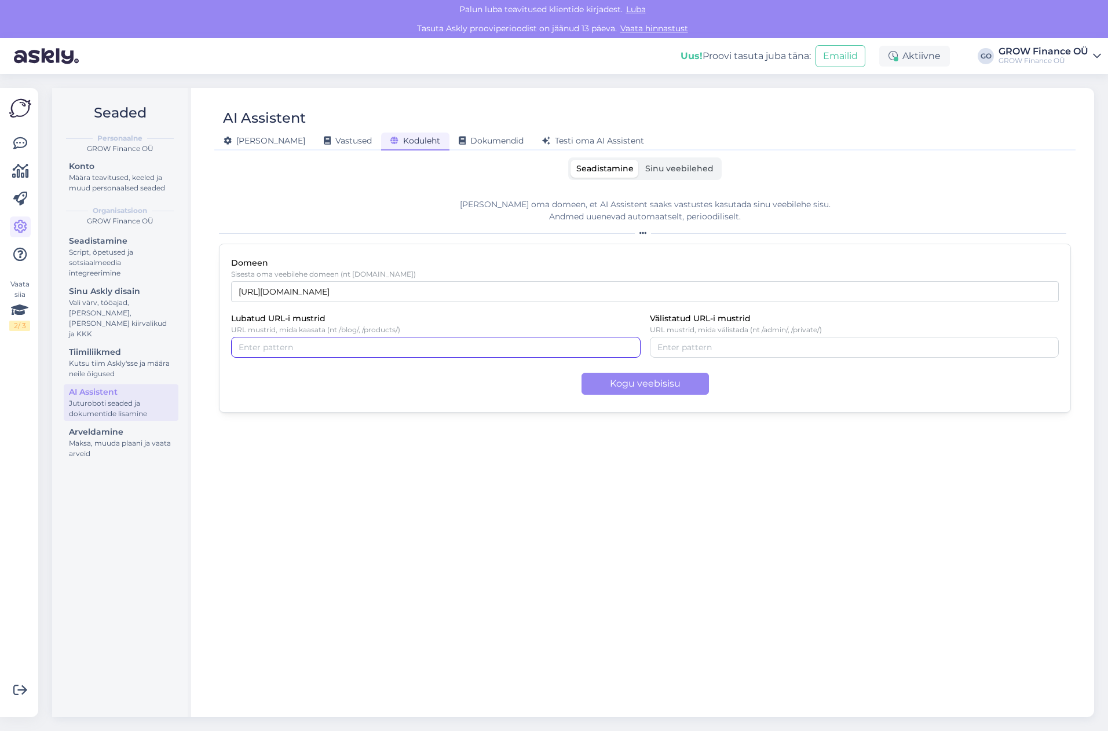
click at [354, 347] on input "Lubatud URL-i mustrid" at bounding box center [436, 347] width 394 height 13
click at [335, 350] on input "Lubatud URL-i mustrid" at bounding box center [436, 347] width 394 height 13
click at [351, 347] on span "[URL][DOMAIN_NAME]" at bounding box center [394, 347] width 101 height 13
click at [444, 350] on button "button" at bounding box center [437, 347] width 14 height 13
click at [434, 346] on input "Lubatud URL-i mustrid" at bounding box center [488, 347] width 289 height 13
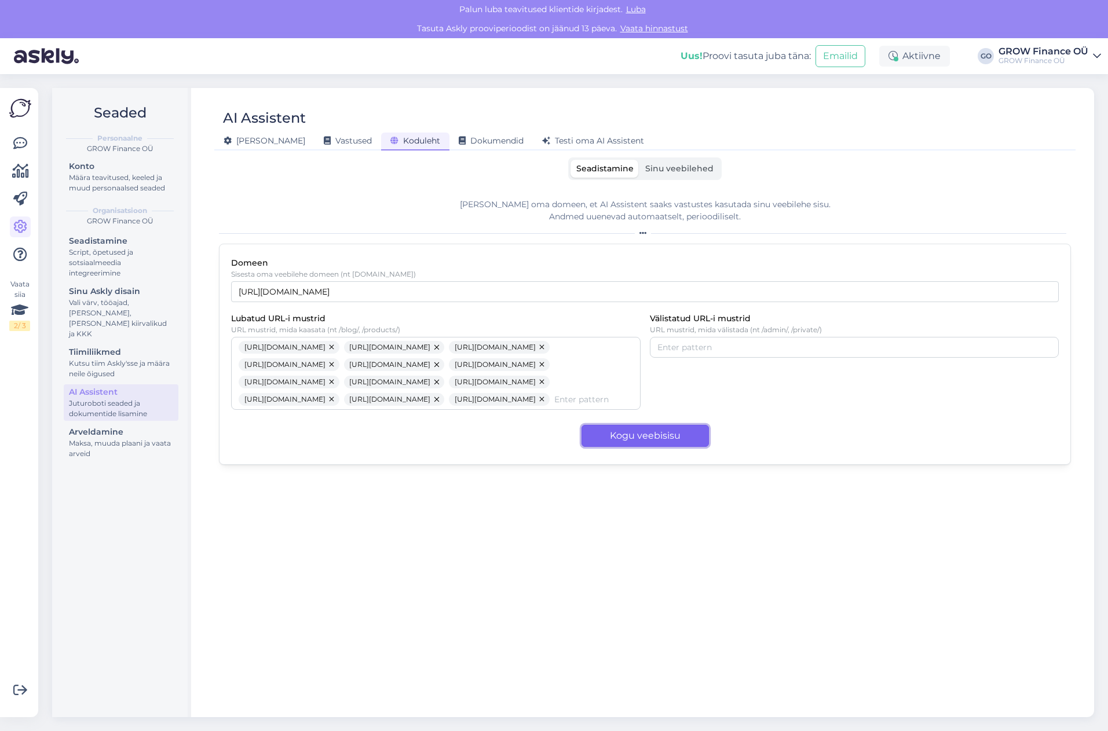
click at [656, 447] on button "Kogu veebisisu" at bounding box center [644, 436] width 127 height 22
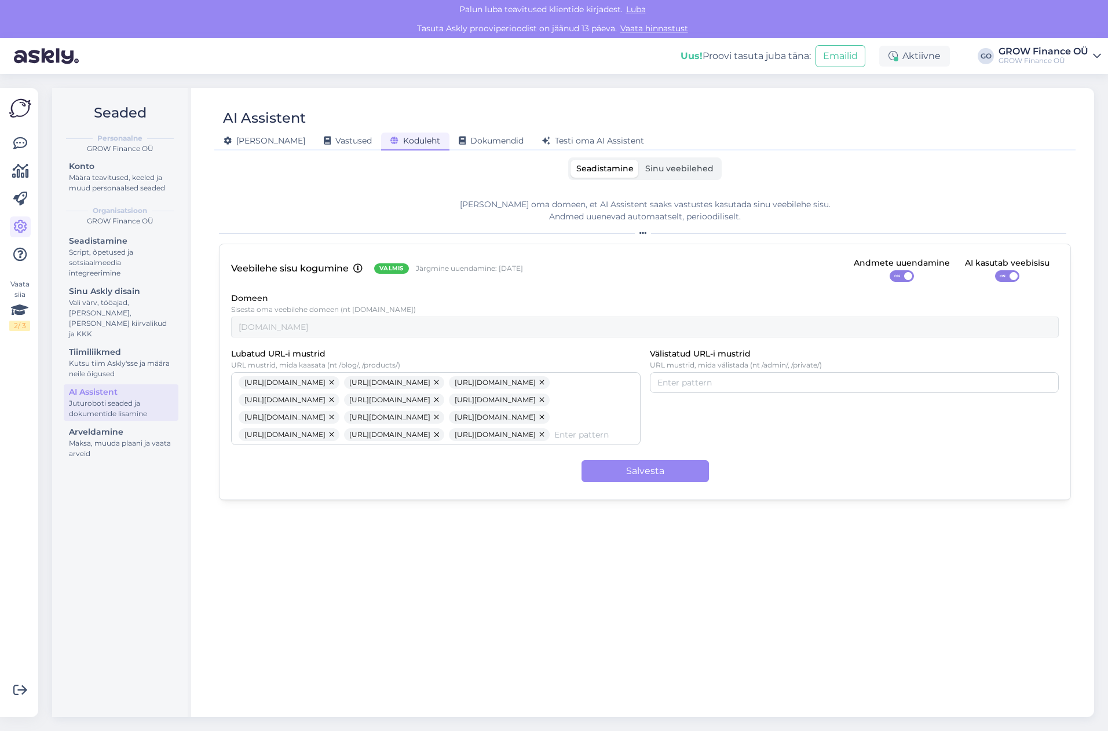
click at [680, 166] on span "Sinu veebilehed" at bounding box center [679, 168] width 68 height 10
click at [639, 160] on input "Sinu veebilehed" at bounding box center [639, 160] width 0 height 0
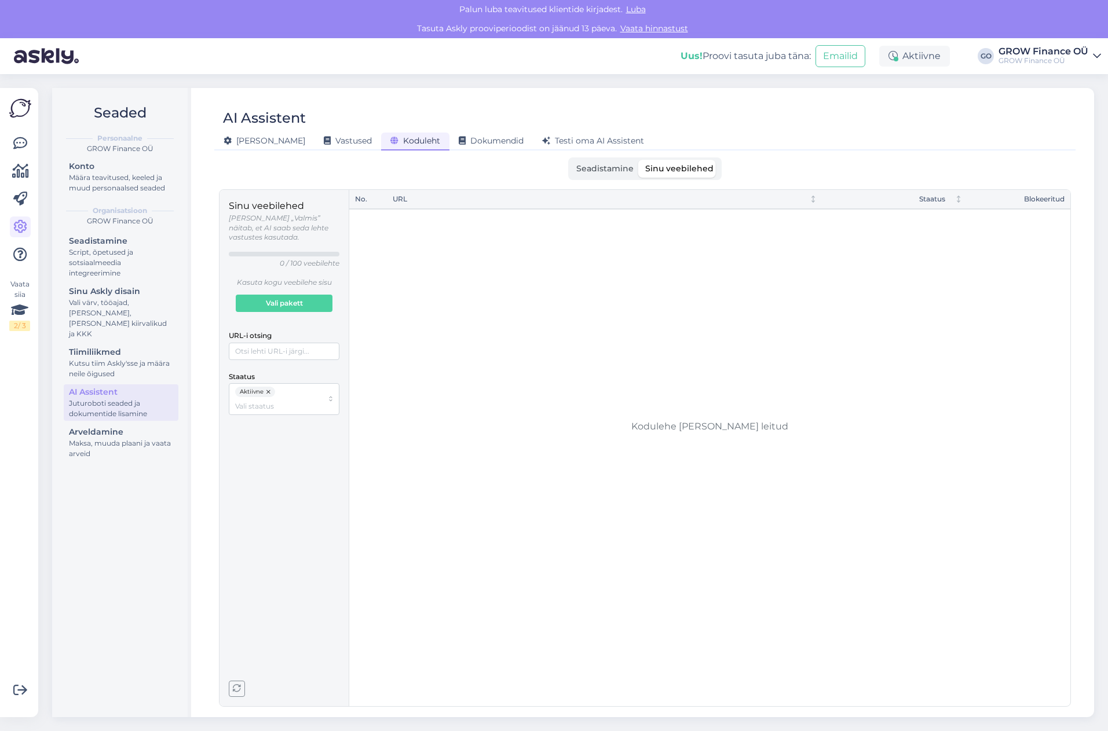
click at [610, 171] on span "Seadistamine" at bounding box center [604, 168] width 57 height 10
click at [570, 160] on input "Seadistamine" at bounding box center [570, 160] width 0 height 0
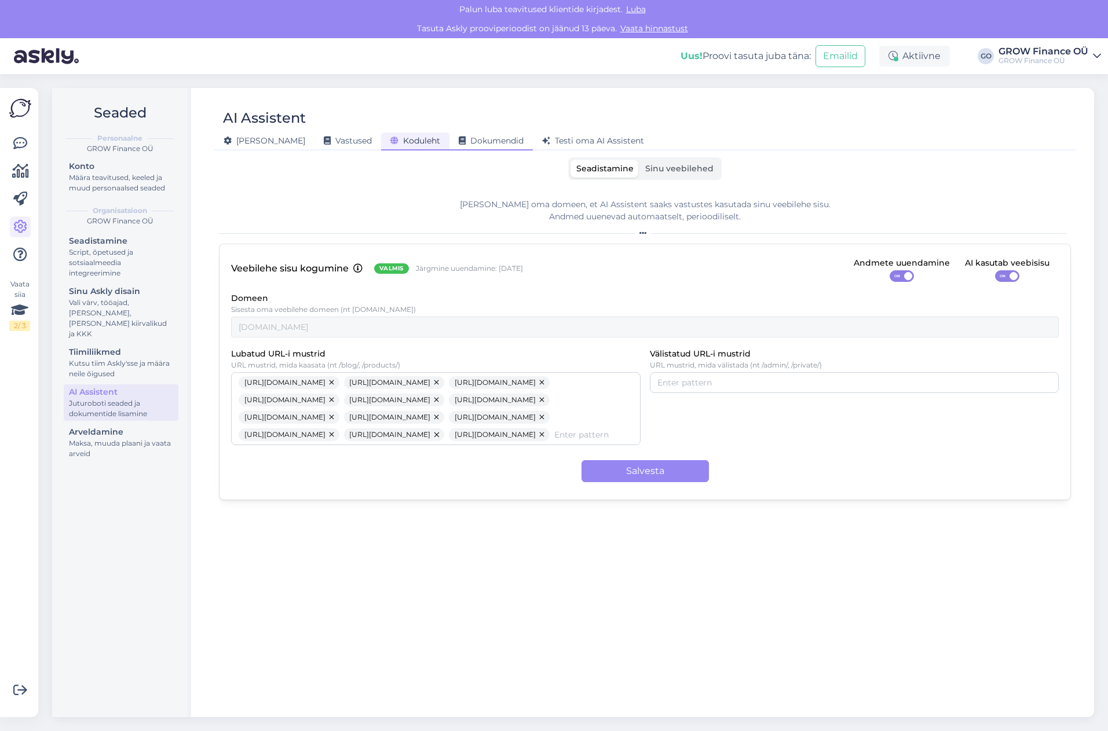
click at [459, 137] on span "Dokumendid" at bounding box center [491, 140] width 65 height 10
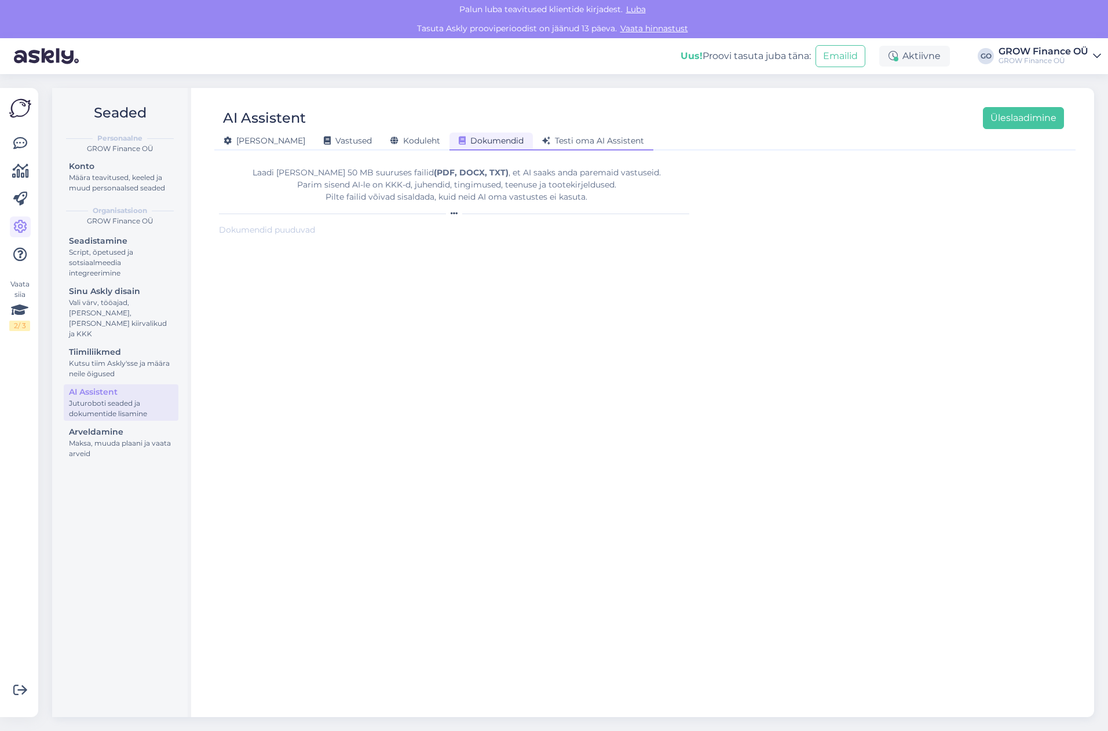
click at [568, 138] on span "Testi oma AI Assistent" at bounding box center [593, 140] width 102 height 10
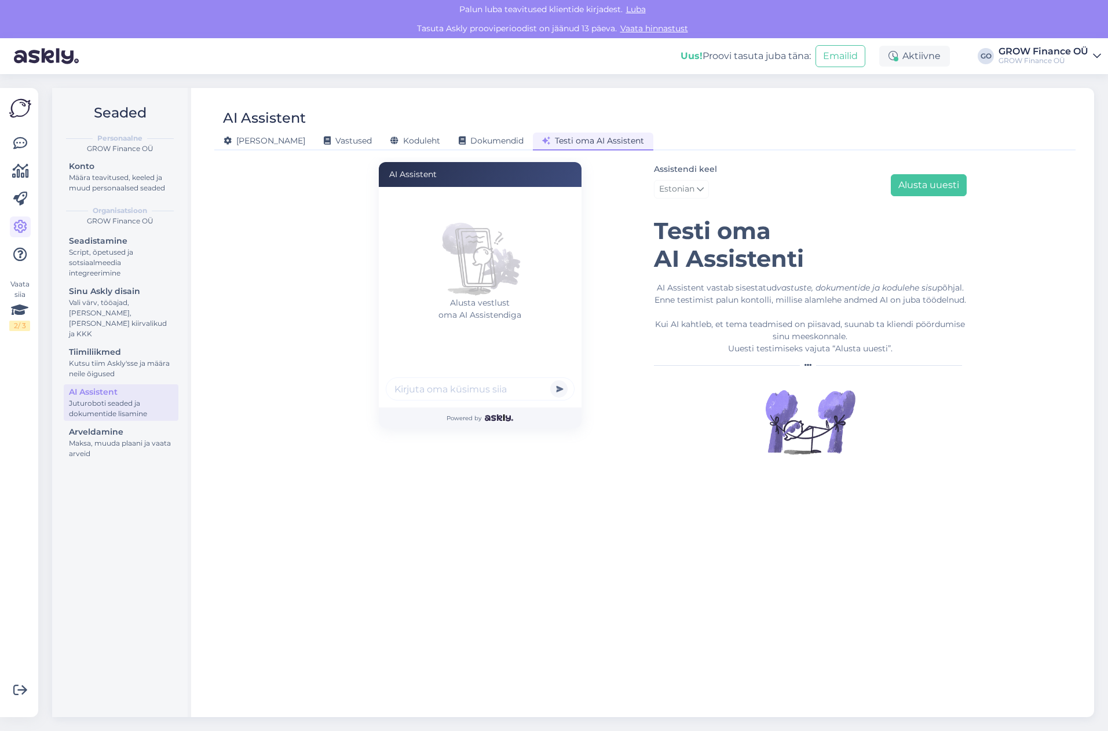
click at [434, 388] on input "text" at bounding box center [480, 388] width 189 height 23
type input "Kui palju maksab raamatupidamisteenus?"
click at [550, 380] on button "submit" at bounding box center [558, 388] width 17 height 17
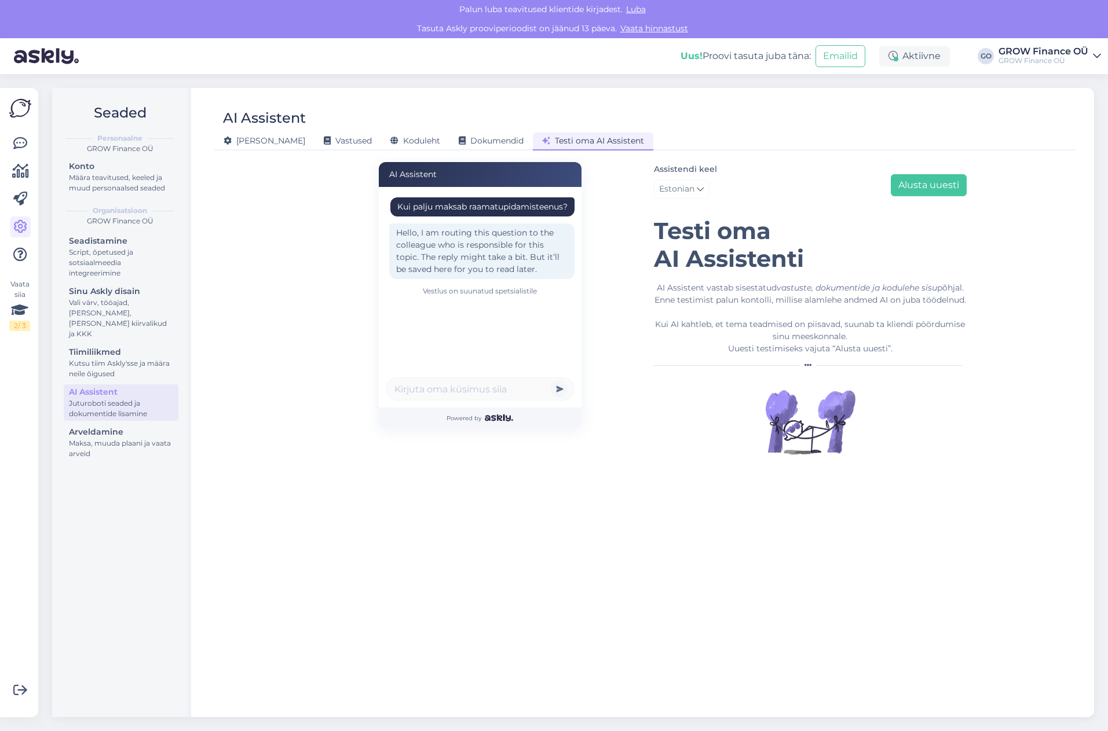
click at [540, 364] on div "Kui palju maksab raamatupidamisteenus? Hello, I am routing this question to the…" at bounding box center [480, 297] width 203 height 221
click at [485, 271] on div "Hello, I am routing this question to the colleague who is responsible for this …" at bounding box center [481, 251] width 185 height 56
click at [86, 438] on div "Maksa, muuda plaani ja vaata arveid" at bounding box center [121, 448] width 104 height 21
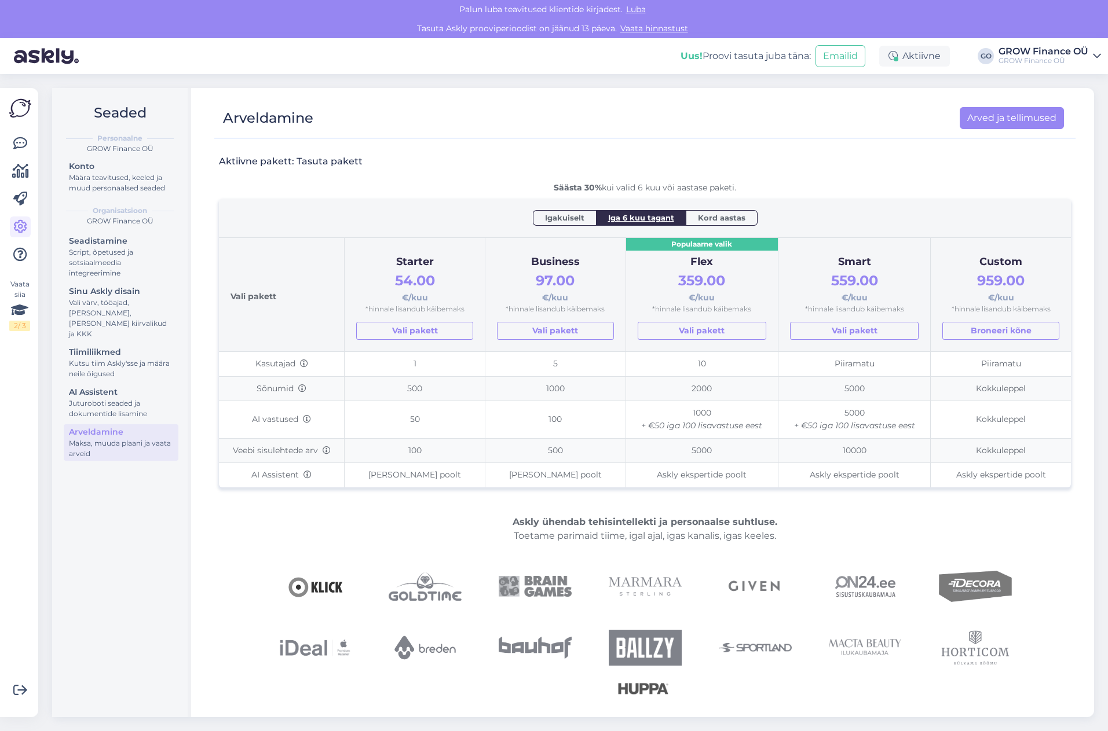
click at [856, 160] on div "Aktiivne pakett: Tasuta pakett" at bounding box center [645, 168] width 852 height 27
click at [626, 126] on div "Arveldamine Arved ja tellimused" at bounding box center [638, 118] width 849 height 22
click at [115, 398] on div "Juturoboti seaded ja dokumentide lisamine" at bounding box center [121, 408] width 104 height 21
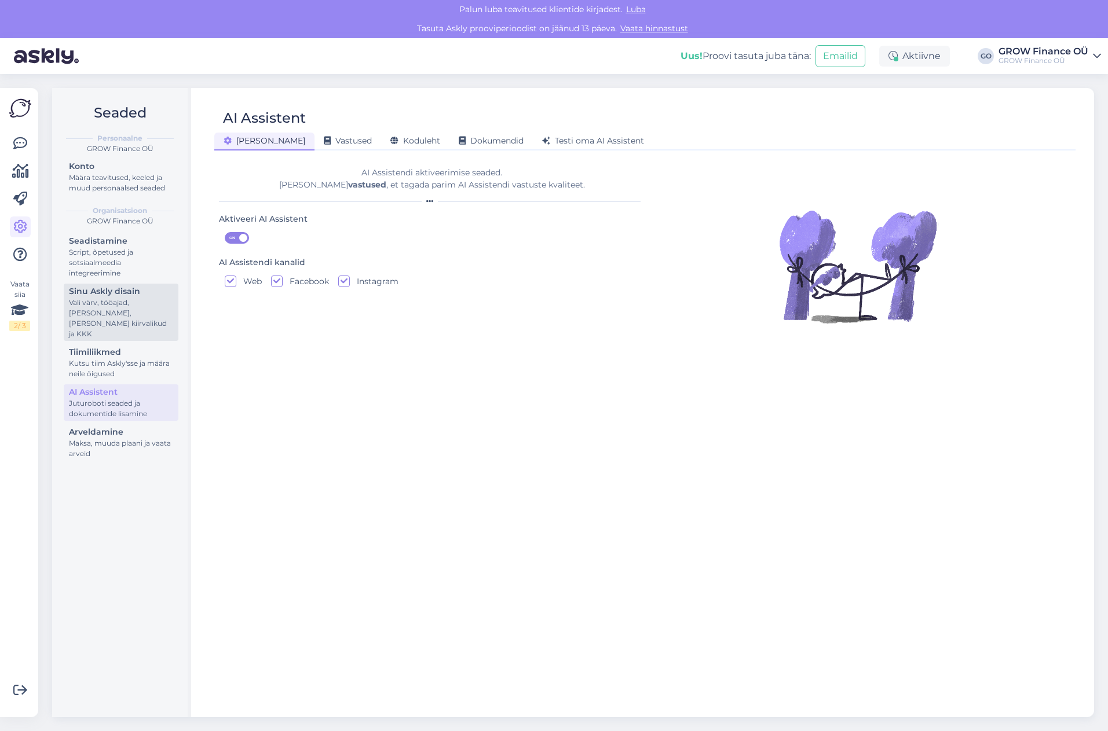
click at [108, 299] on div "Vali värv, tööajad, [PERSON_NAME], [PERSON_NAME] kiirvalikud ja KKK" at bounding box center [121, 319] width 104 height 42
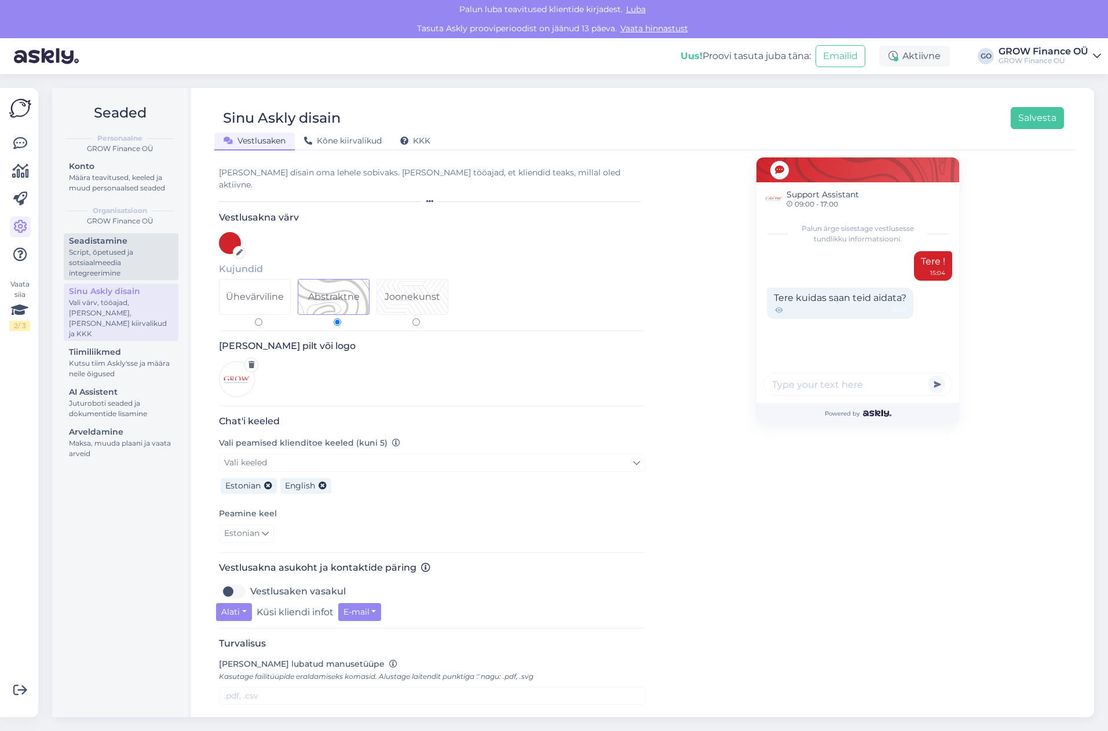
click at [115, 250] on div "Script, õpetused ja sotsiaalmeedia integreerimine" at bounding box center [121, 262] width 104 height 31
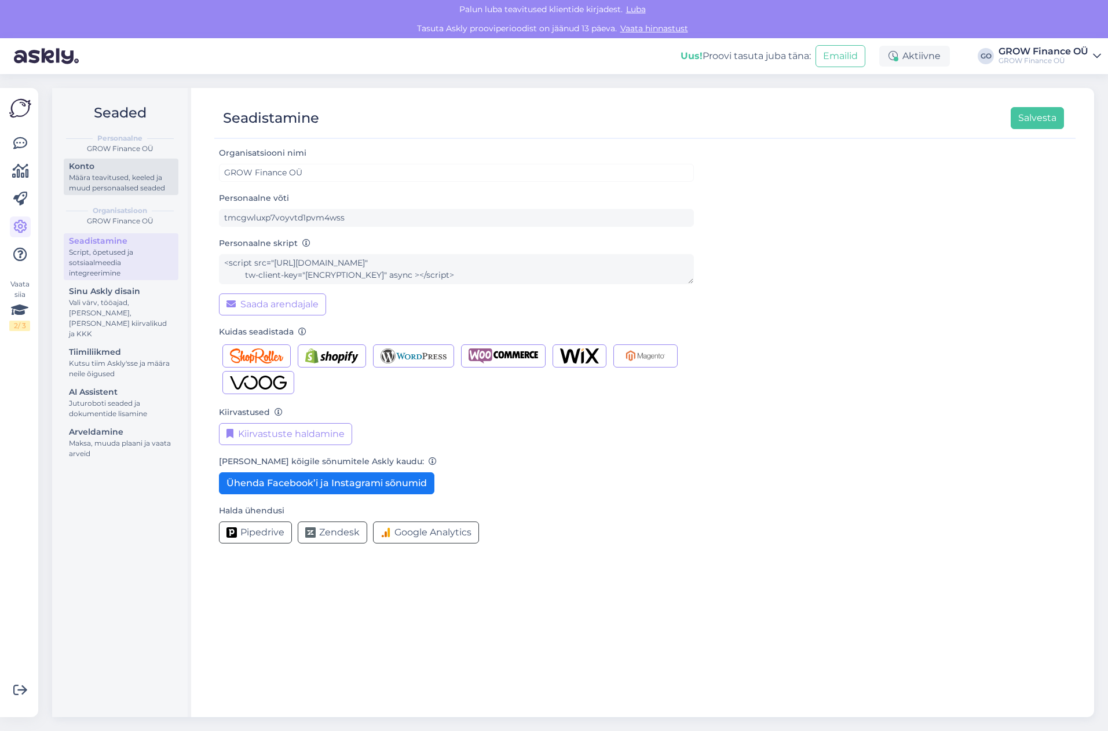
click at [115, 179] on div "Määra teavitused, keeled ja muud personaalsed seaded" at bounding box center [121, 183] width 104 height 21
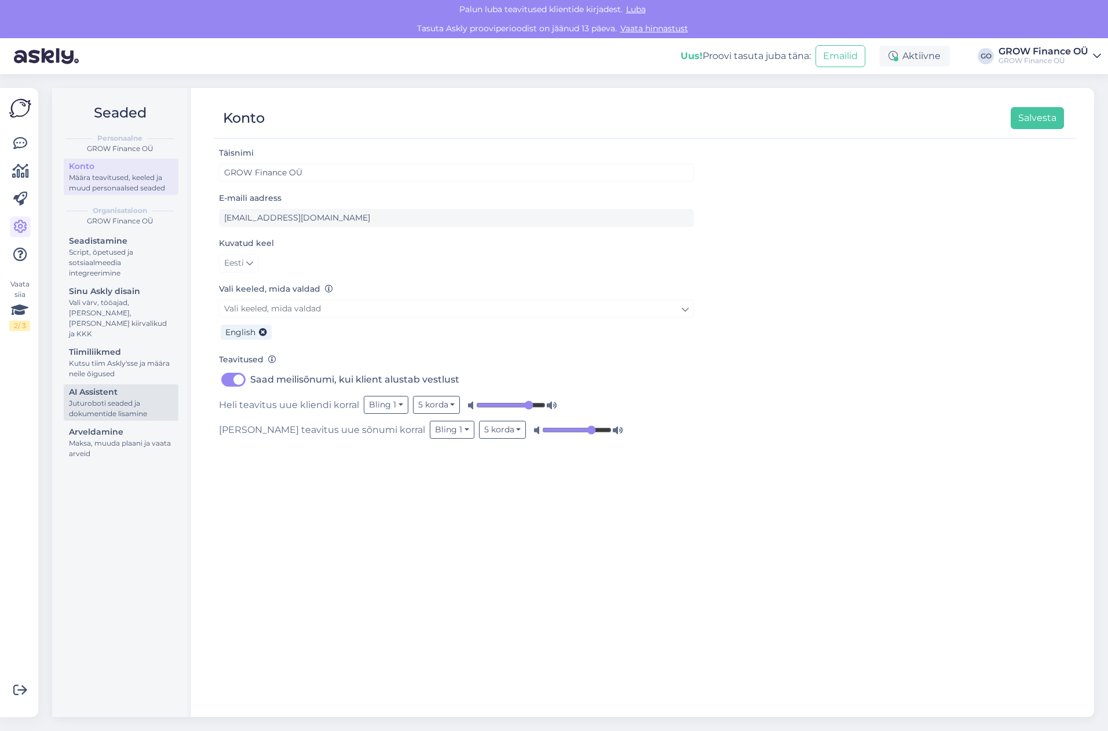
click at [120, 386] on div "AI Assistent" at bounding box center [121, 392] width 104 height 12
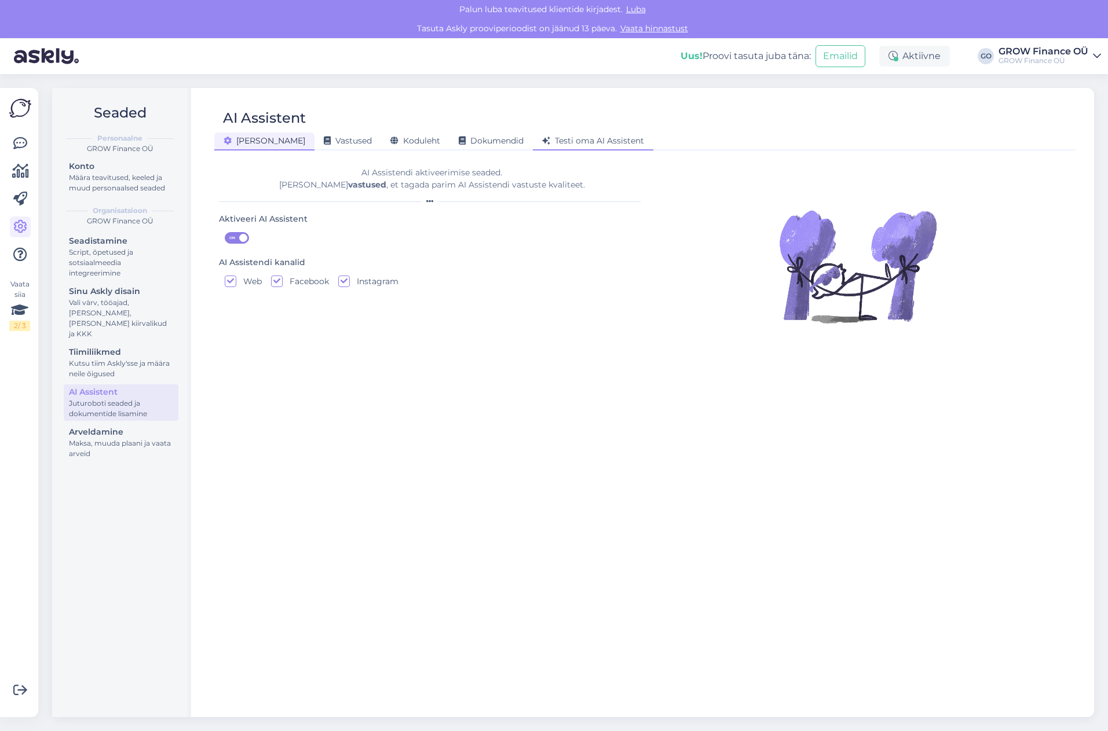
click at [572, 135] on span "Testi oma AI Assistent" at bounding box center [593, 140] width 102 height 10
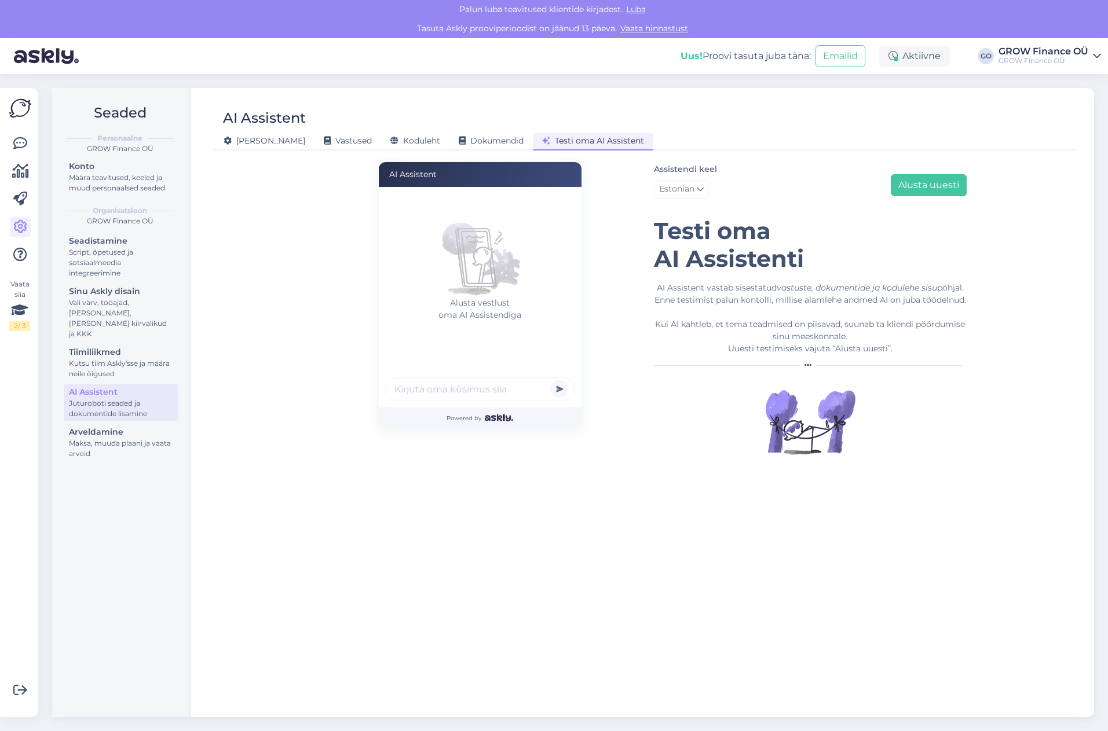
click at [415, 386] on input "text" at bounding box center [480, 388] width 189 height 23
click at [437, 390] on input "text" at bounding box center [480, 388] width 189 height 23
click at [452, 384] on input "text" at bounding box center [480, 388] width 189 height 23
type input "Kui palju maksab raamatupidamisteenus?"
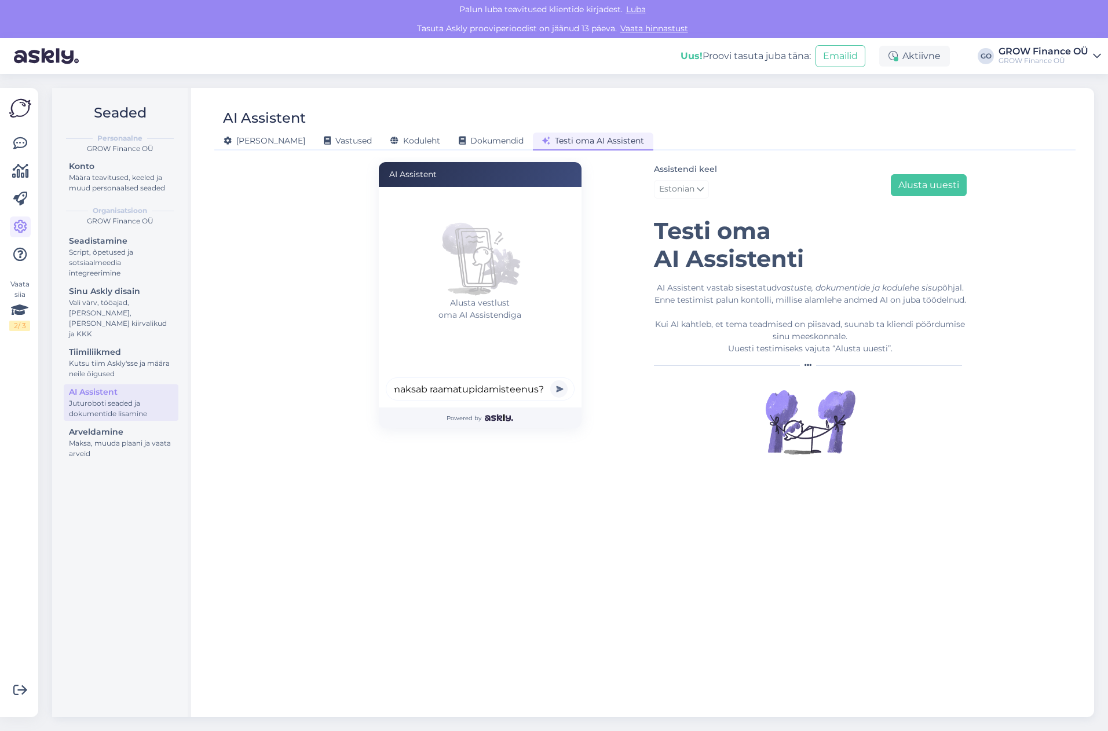
click at [550, 380] on button "submit" at bounding box center [558, 388] width 17 height 17
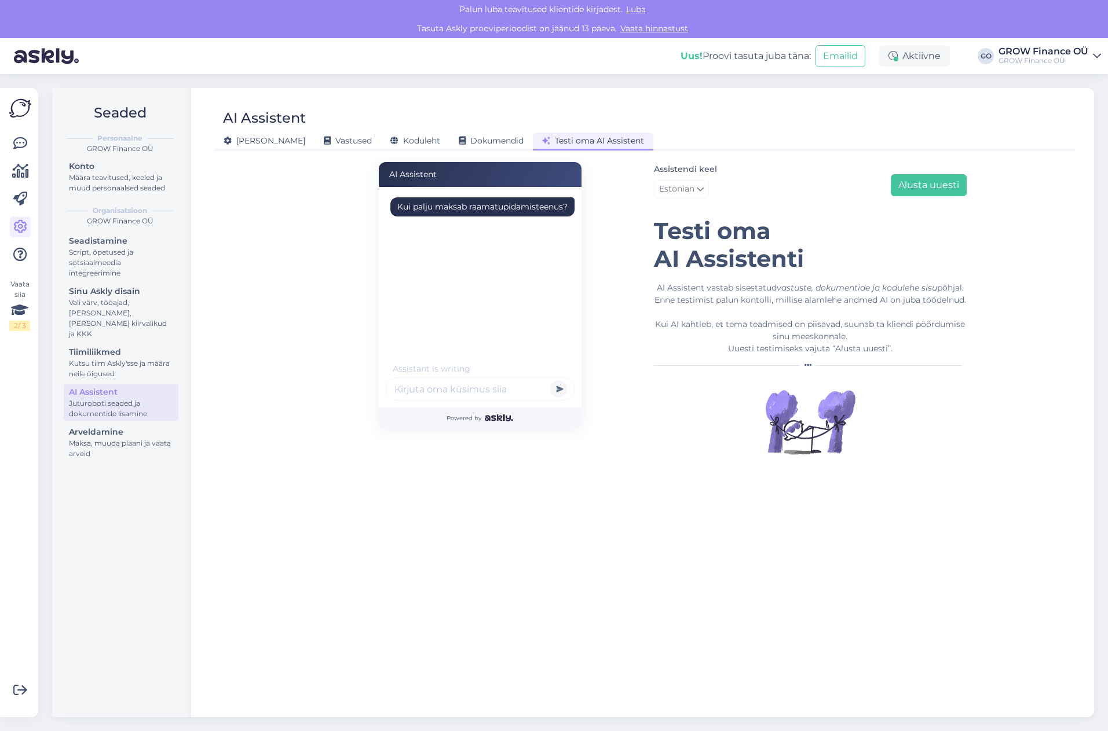
scroll to position [0, 0]
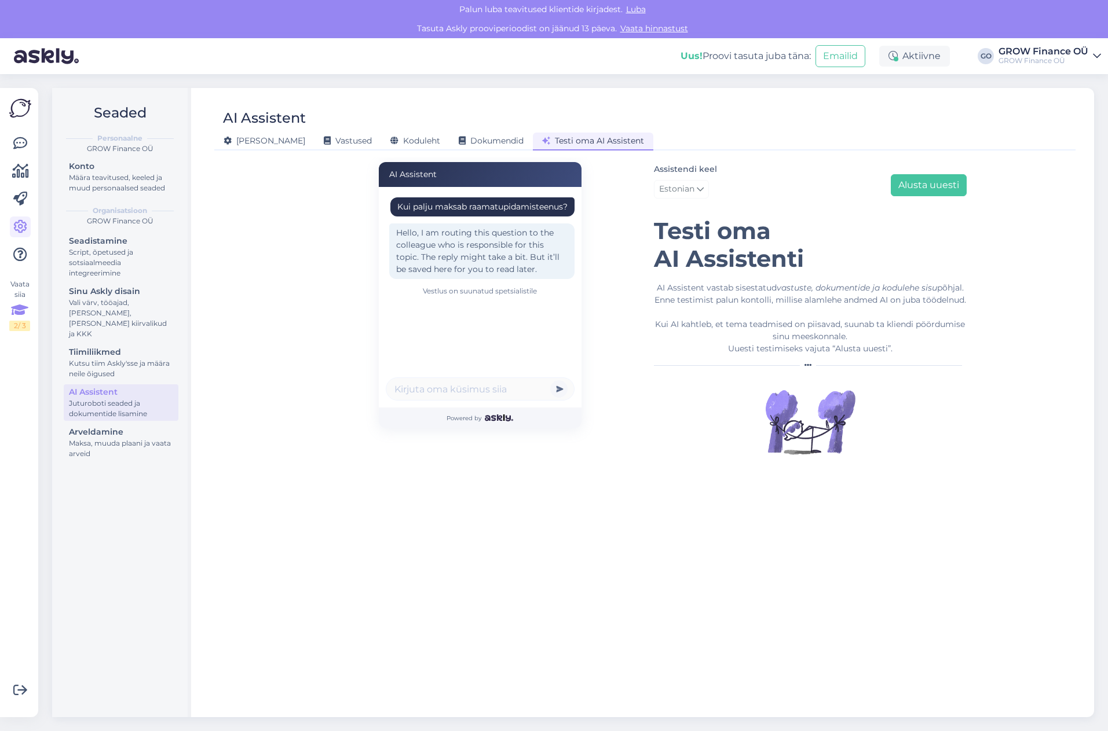
click at [20, 318] on icon at bounding box center [19, 310] width 17 height 21
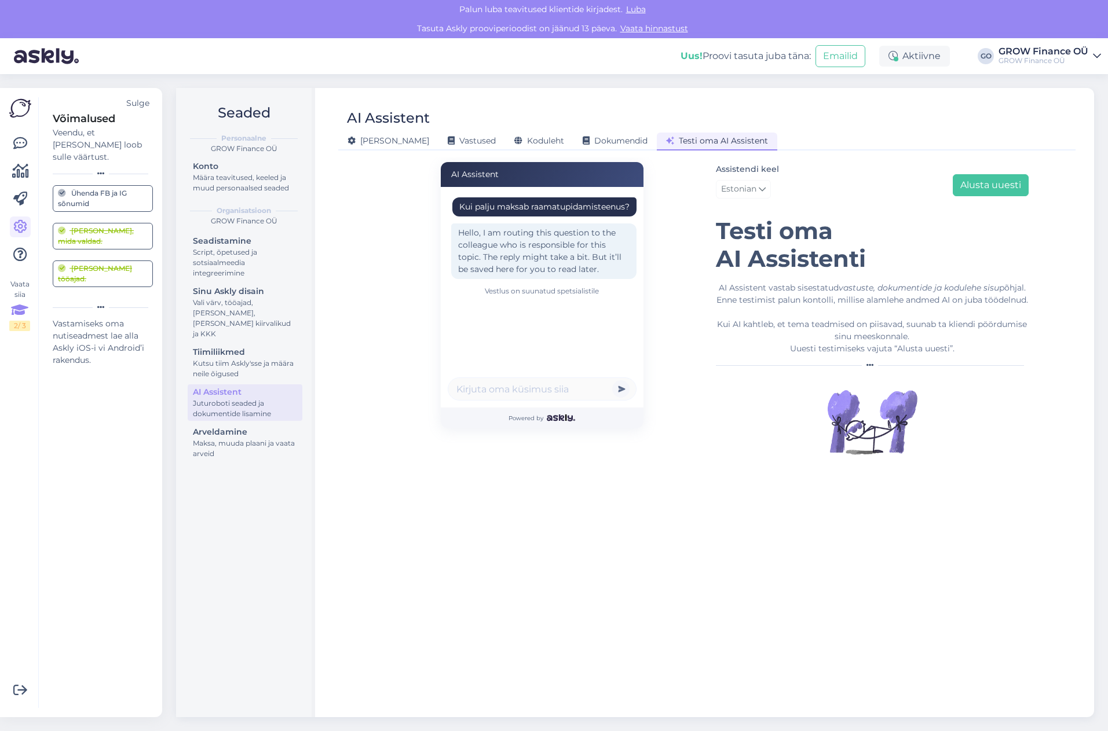
click at [128, 226] on div "[PERSON_NAME], mida valdad." at bounding box center [103, 236] width 90 height 21
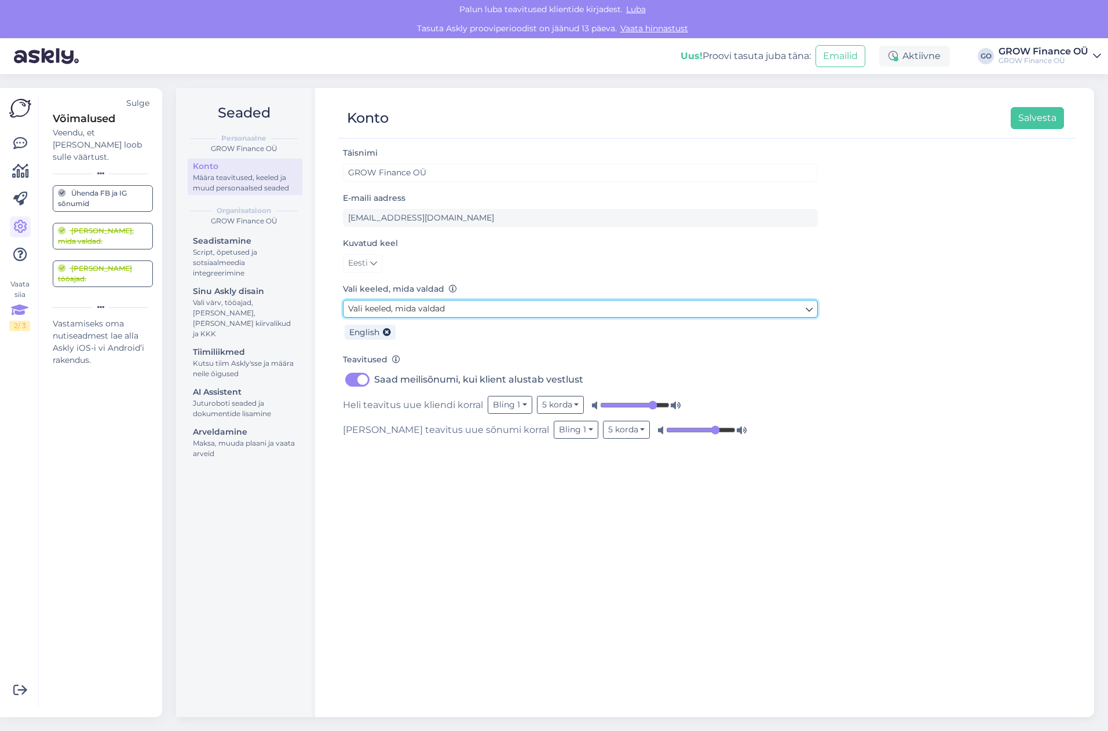
click at [433, 307] on span "Vali keeled, mida valdad" at bounding box center [396, 308] width 97 height 10
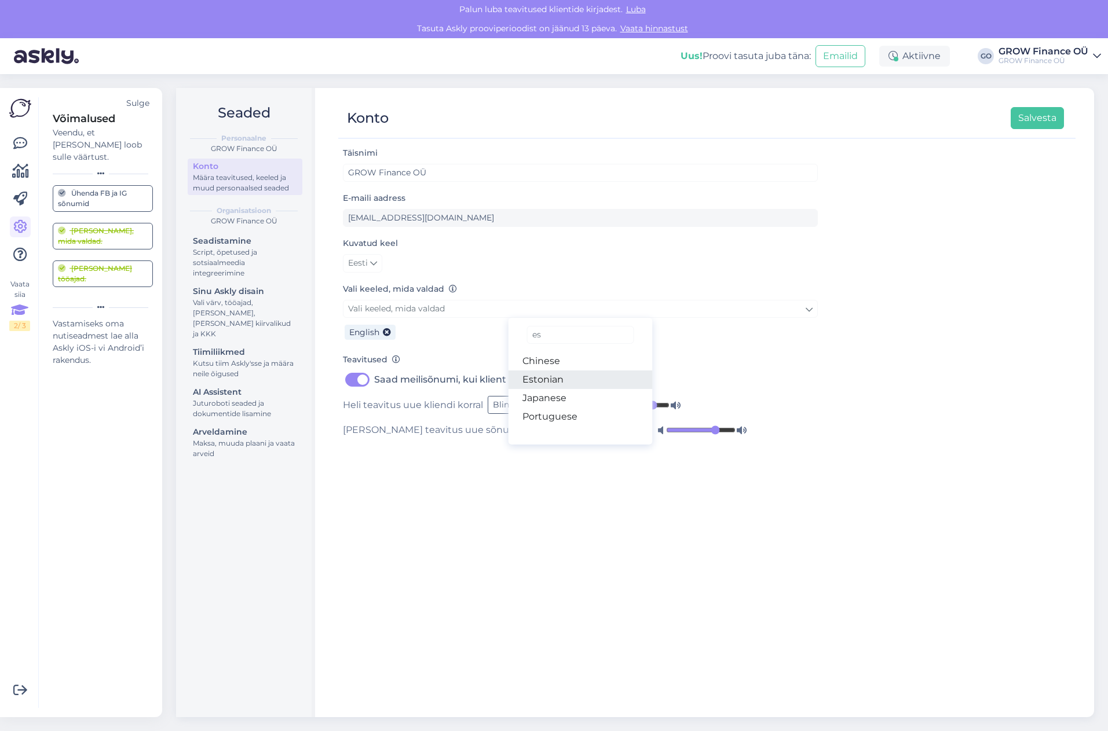
type input "es"
click at [552, 371] on link "Estonian" at bounding box center [580, 380] width 144 height 19
click at [1039, 116] on button "Salvesta" at bounding box center [1036, 118] width 53 height 22
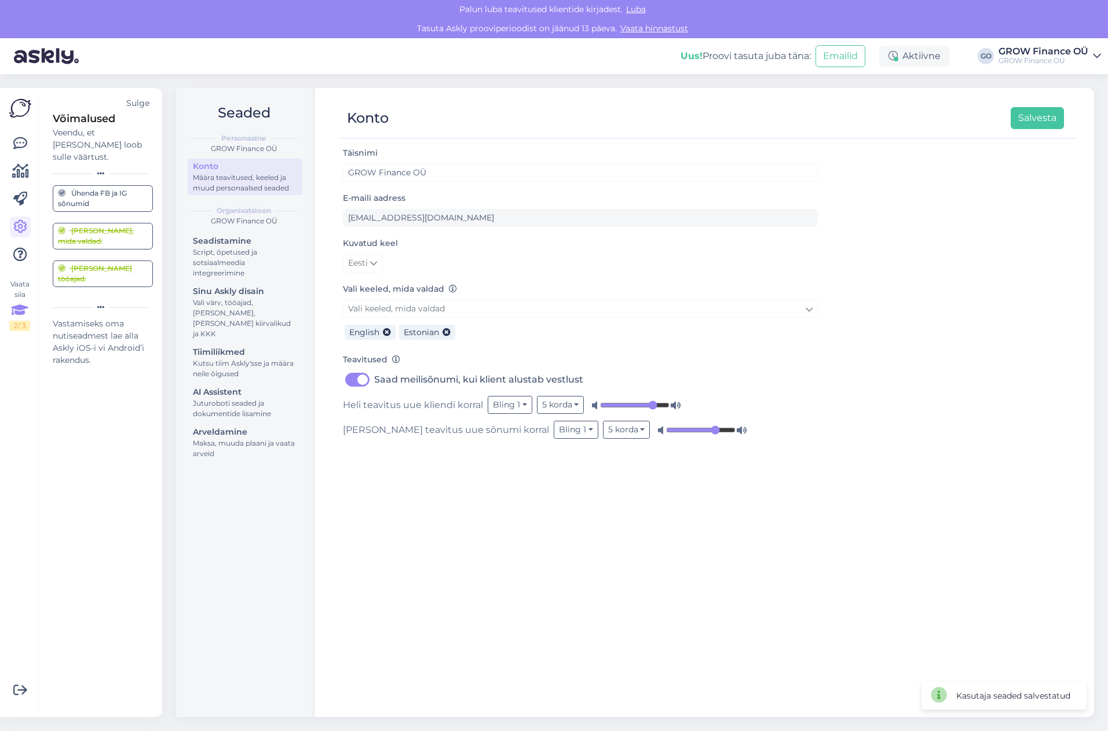
click at [108, 263] on div "[PERSON_NAME] tööajad." at bounding box center [103, 273] width 90 height 21
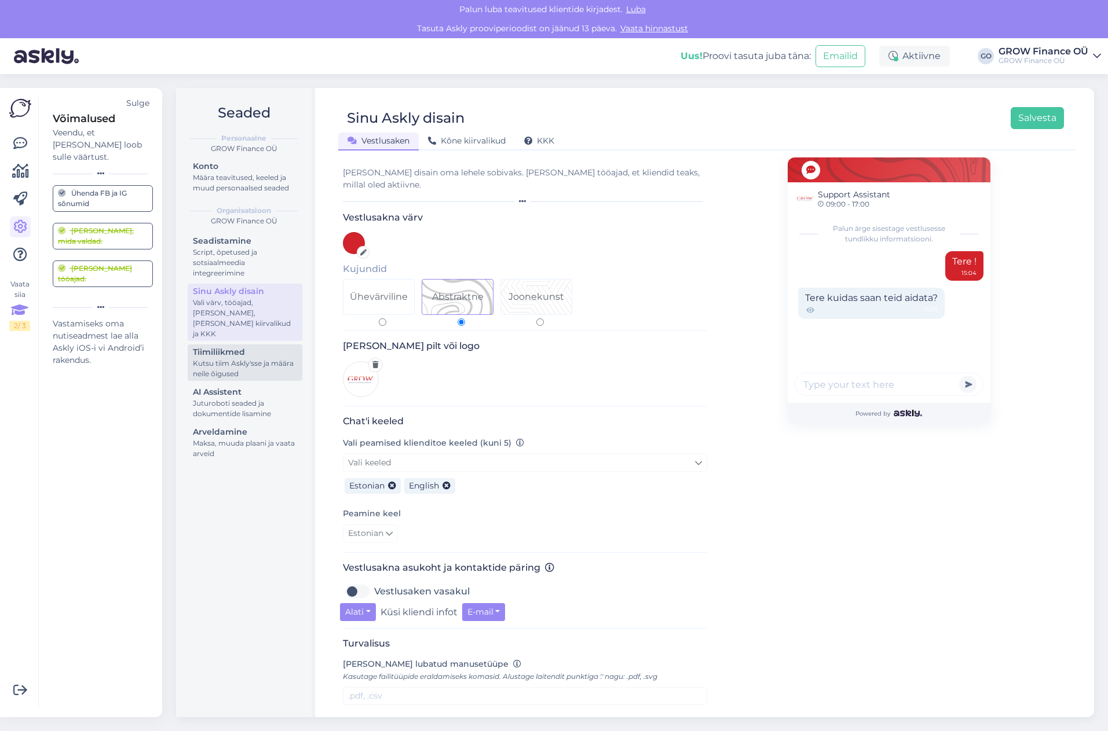
click at [224, 358] on div "Kutsu tiim Askly'sse ja määra neile õigused" at bounding box center [245, 368] width 104 height 21
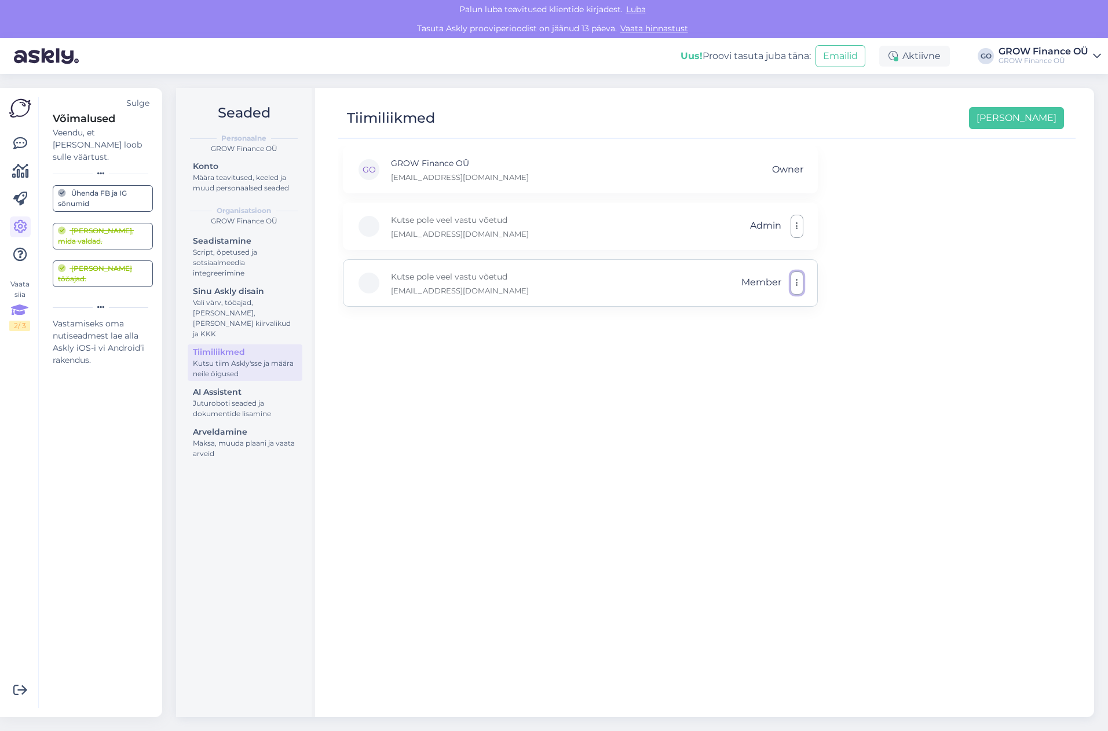
click at [799, 283] on button "button" at bounding box center [796, 283] width 13 height 23
click at [692, 426] on div "GO GROW Finance OÜ [EMAIL_ADDRESS][DOMAIN_NAME] Owner Kutse pole veel vastu võe…" at bounding box center [706, 426] width 737 height 561
click at [445, 281] on p "Kutse pole veel vastu võetud" at bounding box center [460, 276] width 138 height 13
click at [91, 226] on div "[PERSON_NAME], mida valdad." at bounding box center [103, 236] width 90 height 21
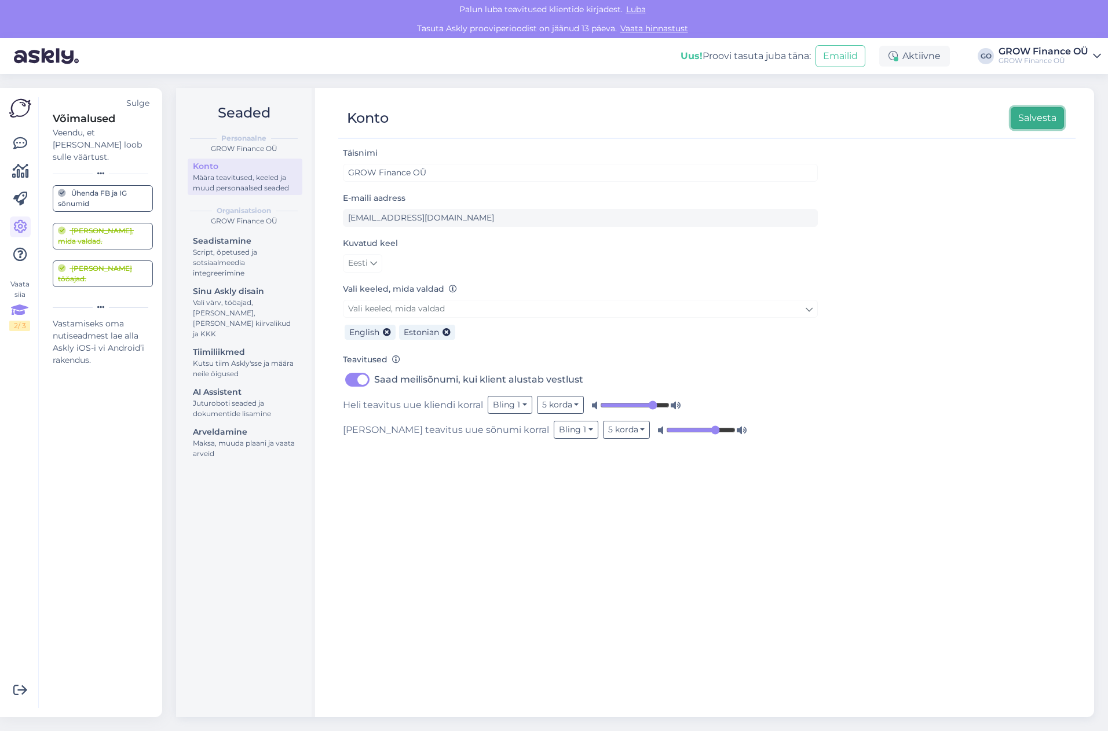
click at [1045, 121] on button "Salvesta" at bounding box center [1036, 118] width 53 height 22
click at [21, 173] on icon at bounding box center [20, 171] width 17 height 14
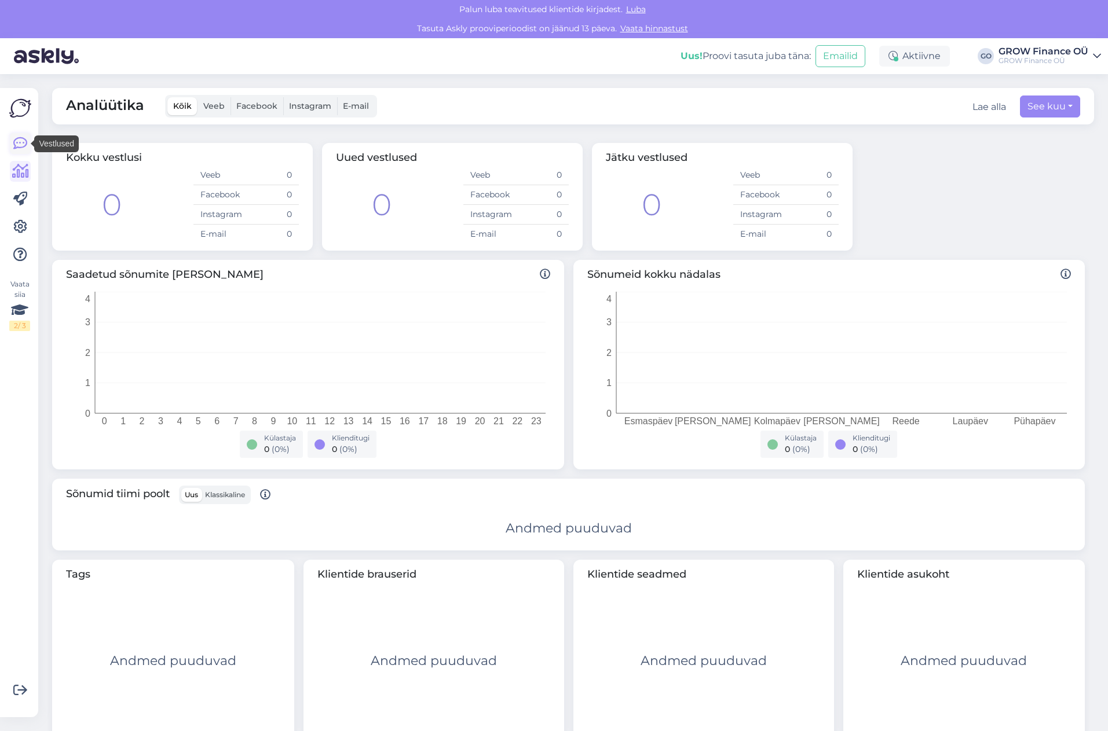
click at [21, 138] on icon at bounding box center [20, 144] width 14 height 14
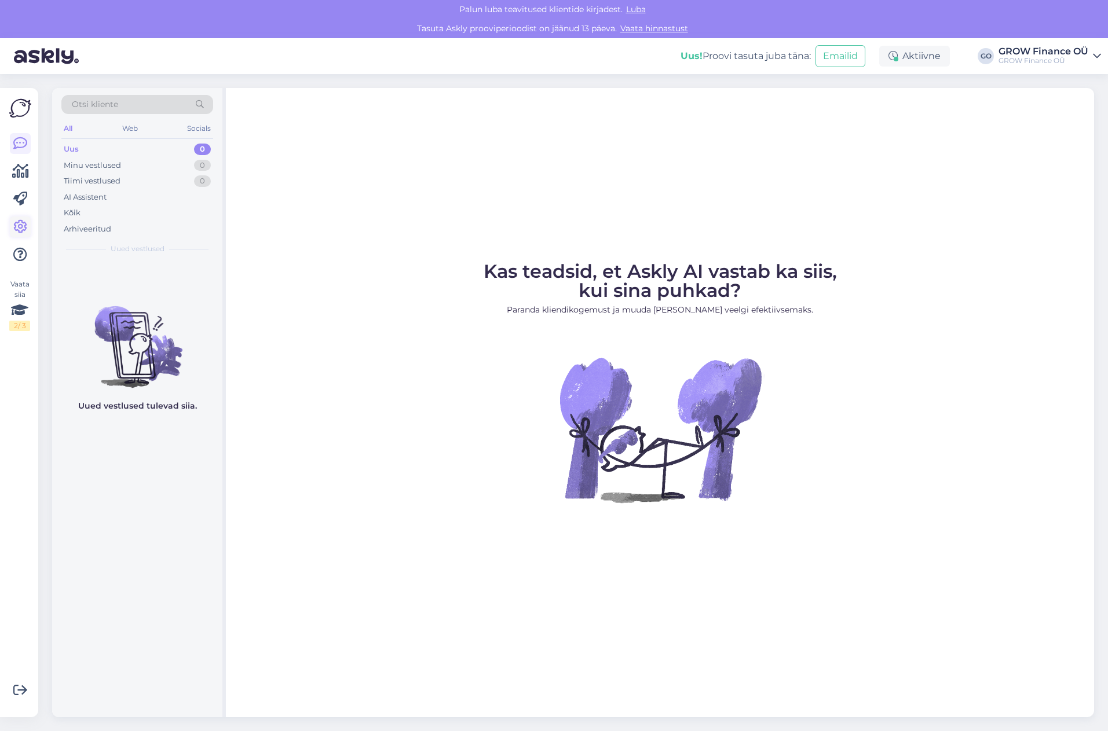
click at [21, 230] on icon at bounding box center [20, 227] width 14 height 14
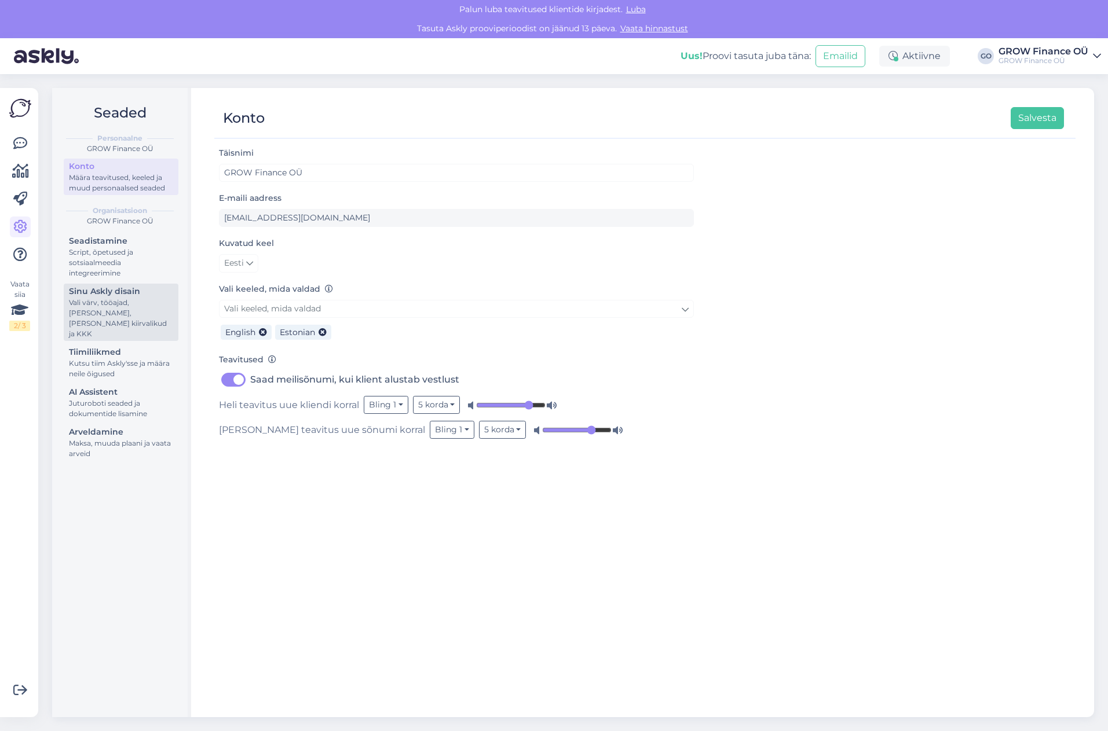
click at [99, 302] on div "Vali värv, tööajad, [PERSON_NAME], [PERSON_NAME] kiirvalikud ja KKK" at bounding box center [121, 319] width 104 height 42
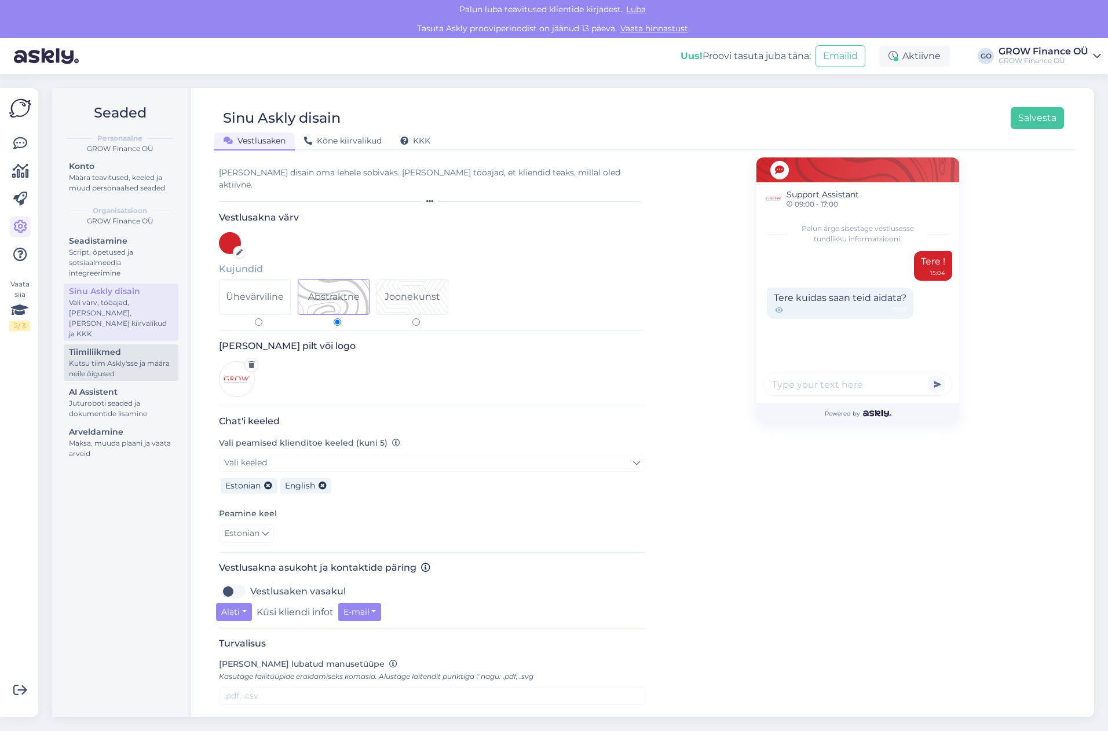
click at [87, 358] on div "Kutsu tiim Askly'sse ja määra neile õigused" at bounding box center [121, 368] width 104 height 21
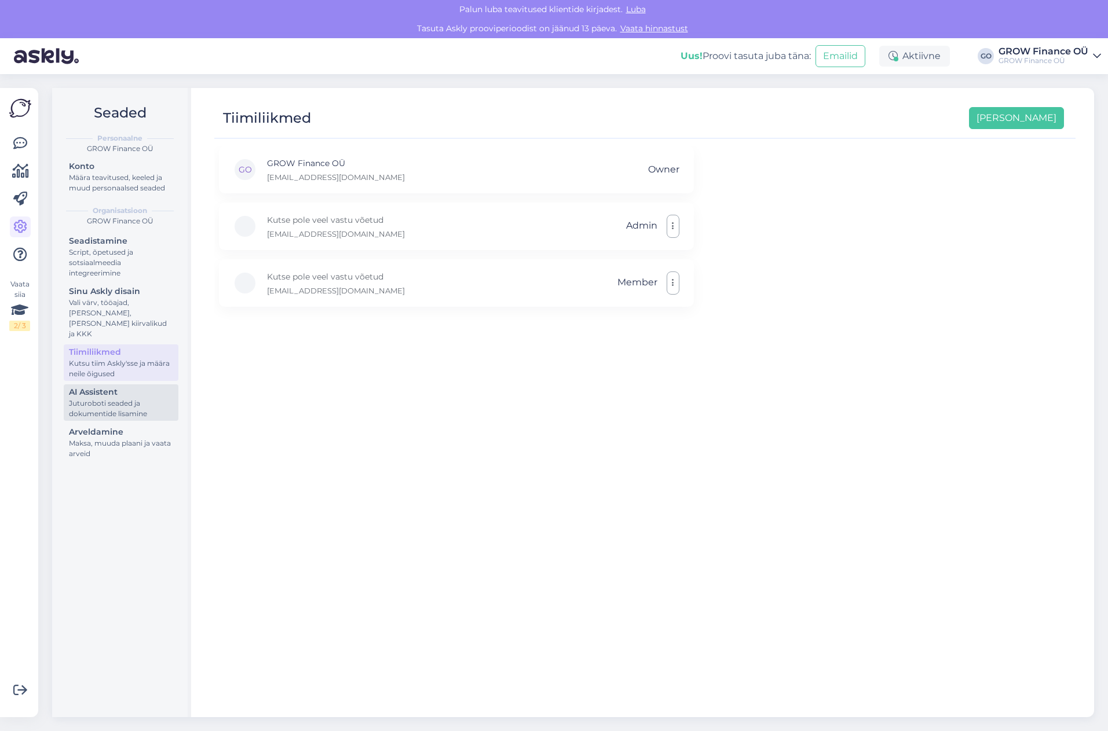
click at [96, 386] on div "AI Assistent" at bounding box center [121, 392] width 104 height 12
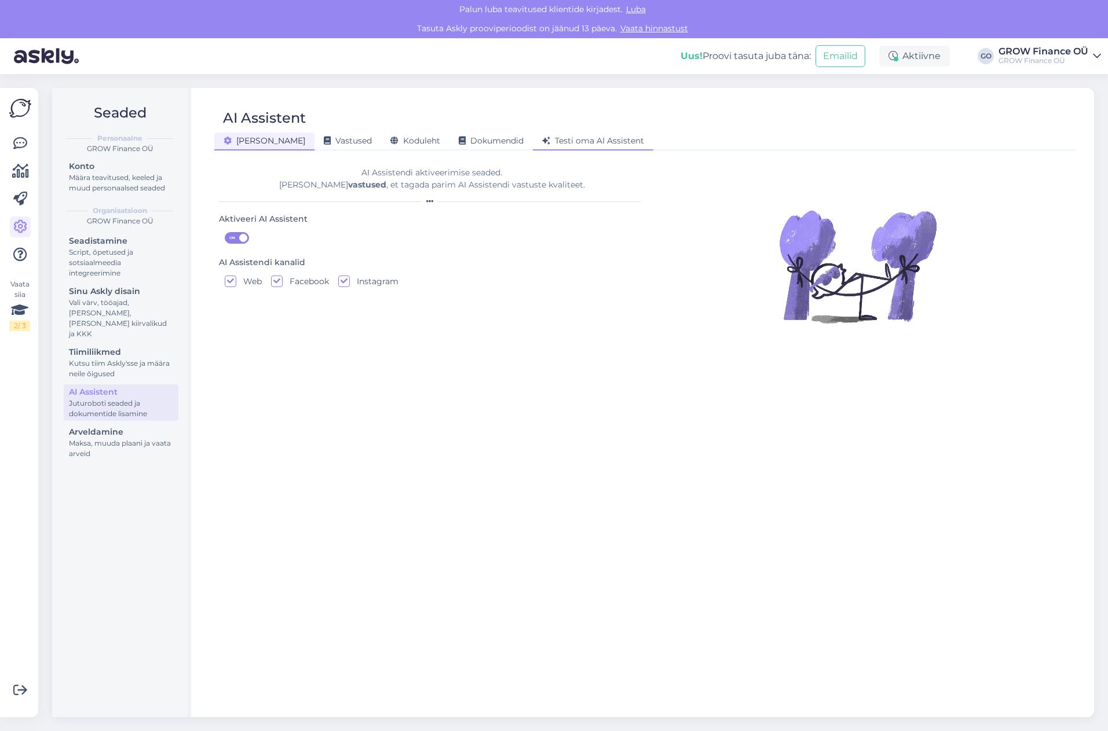
click at [571, 142] on span "Testi oma AI Assistent" at bounding box center [593, 140] width 102 height 10
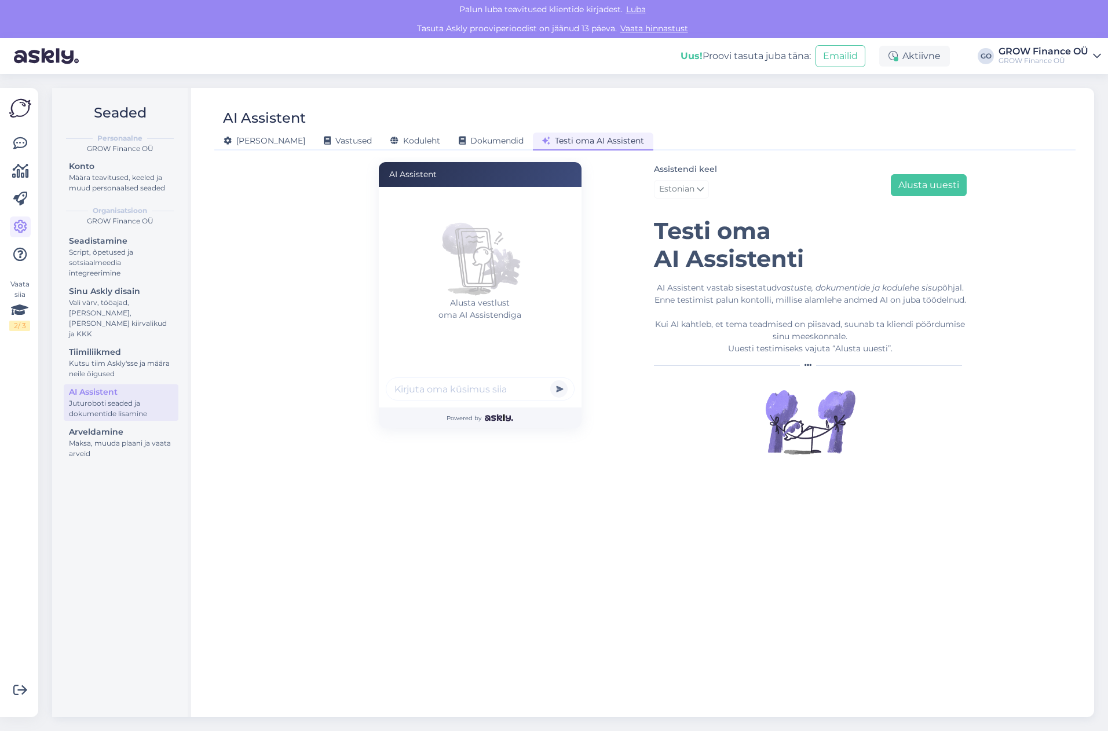
click at [453, 392] on input "text" at bounding box center [480, 388] width 189 height 23
type input "Kui palju maksab raamatupidamisteenus?"
click at [550, 380] on button "submit" at bounding box center [558, 388] width 17 height 17
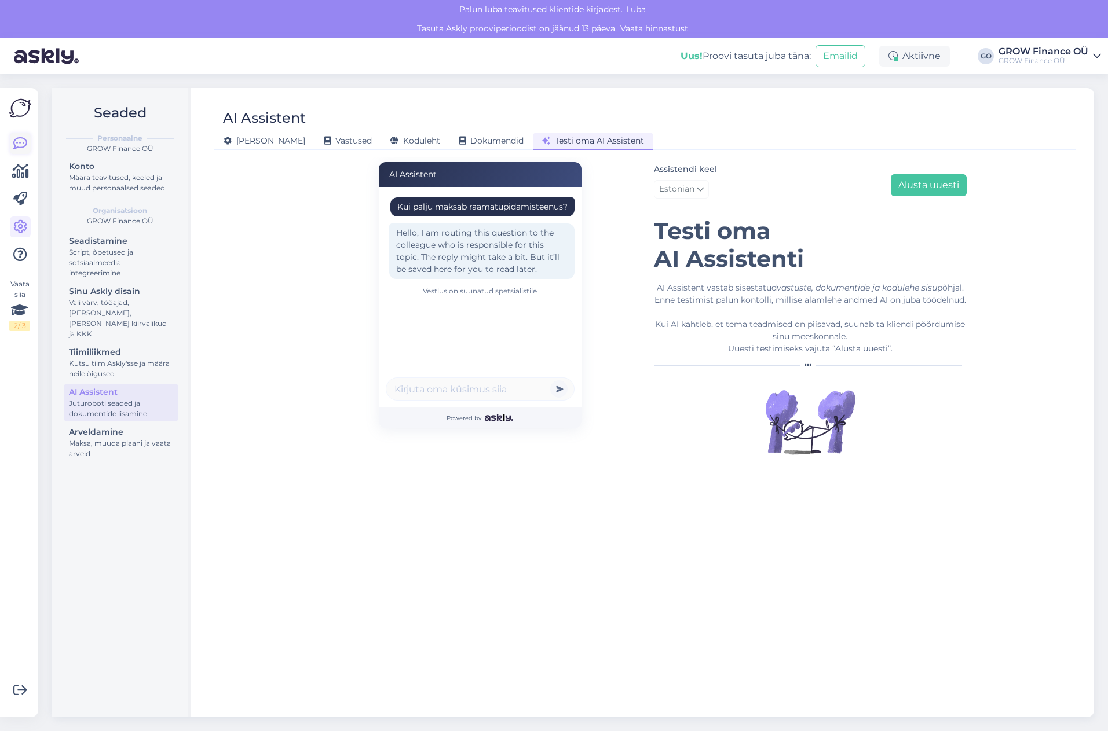
click at [27, 142] on link at bounding box center [20, 143] width 21 height 21
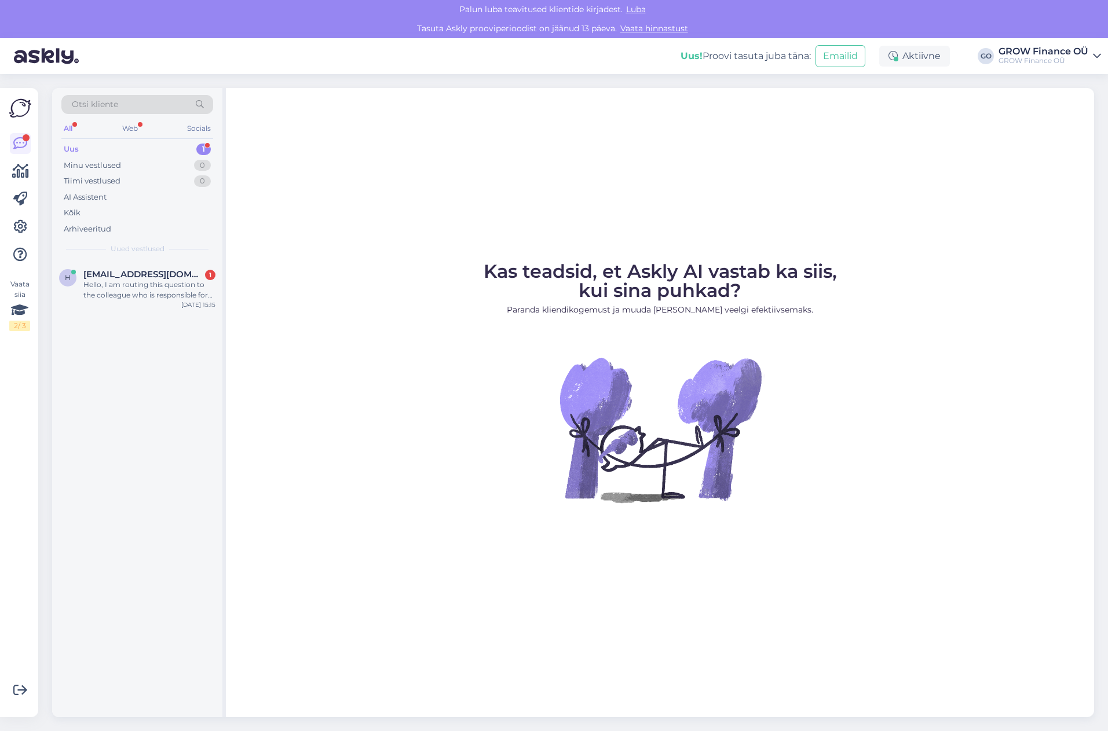
click at [207, 146] on div "1" at bounding box center [203, 150] width 14 height 12
click at [129, 287] on div "Hello, I am routing this question to the colleague who is responsible for this …" at bounding box center [149, 290] width 132 height 21
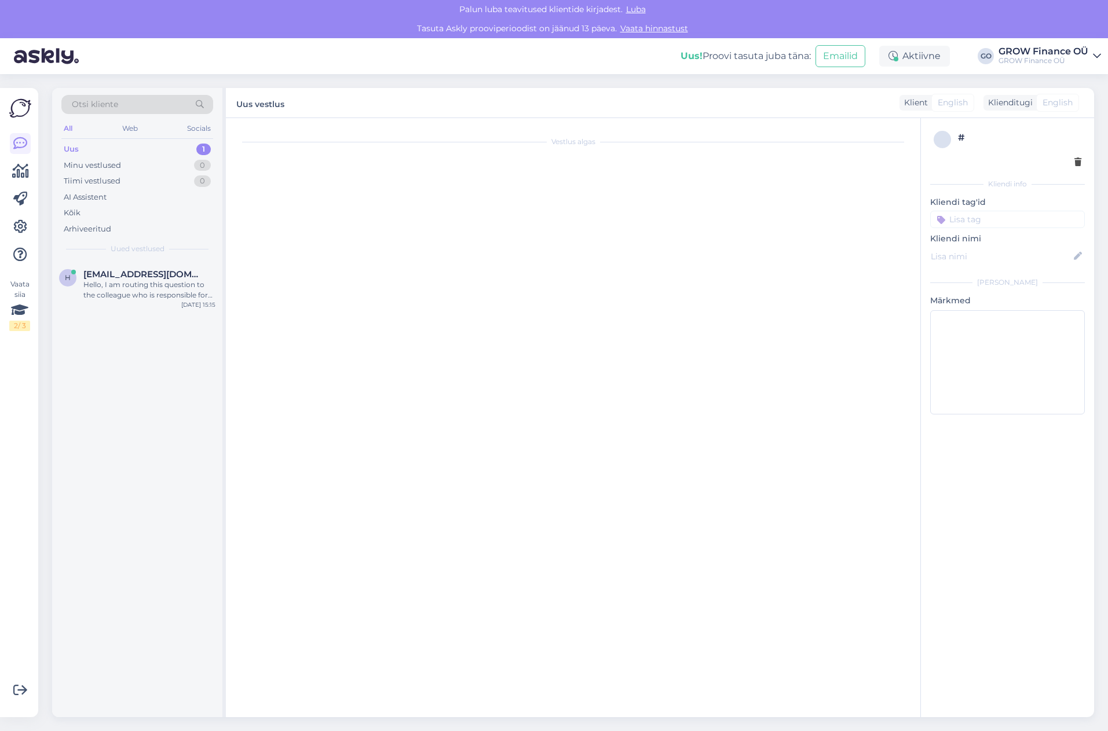
click at [1015, 220] on input at bounding box center [1007, 219] width 155 height 17
click at [833, 217] on div "Vestlus algas" at bounding box center [577, 421] width 681 height 582
click at [969, 326] on textarea at bounding box center [1007, 362] width 155 height 104
click at [84, 166] on div "Minu vestlused" at bounding box center [92, 166] width 57 height 12
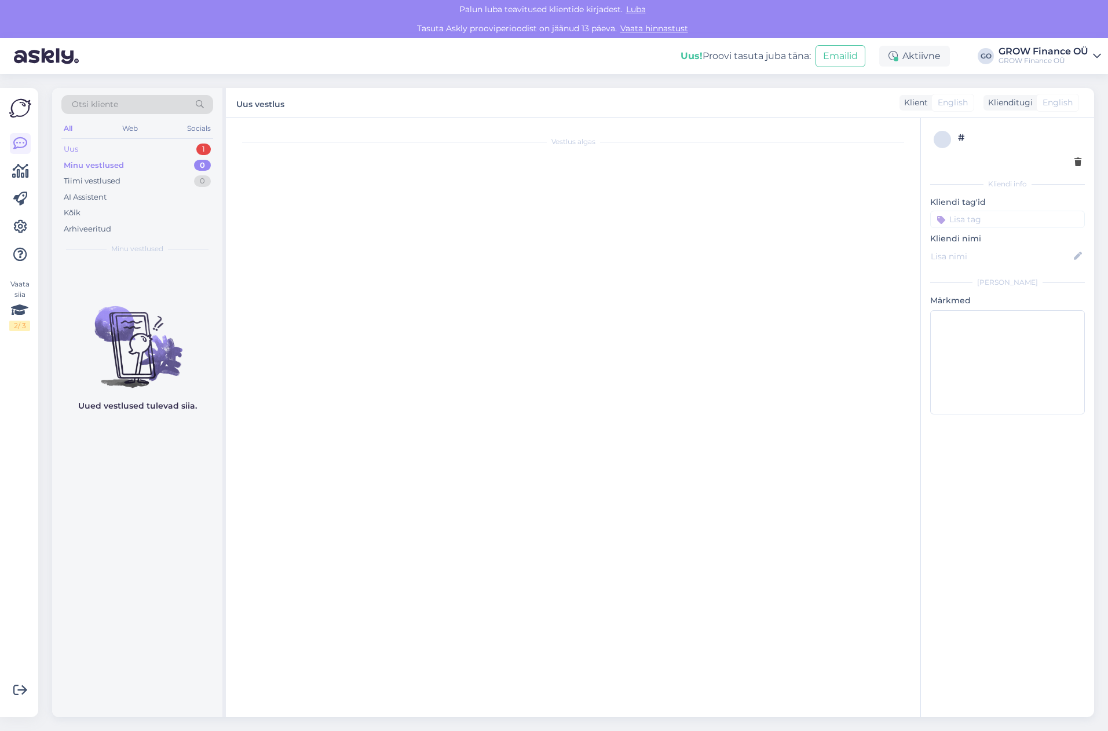
click at [75, 151] on div "Uus" at bounding box center [71, 150] width 14 height 12
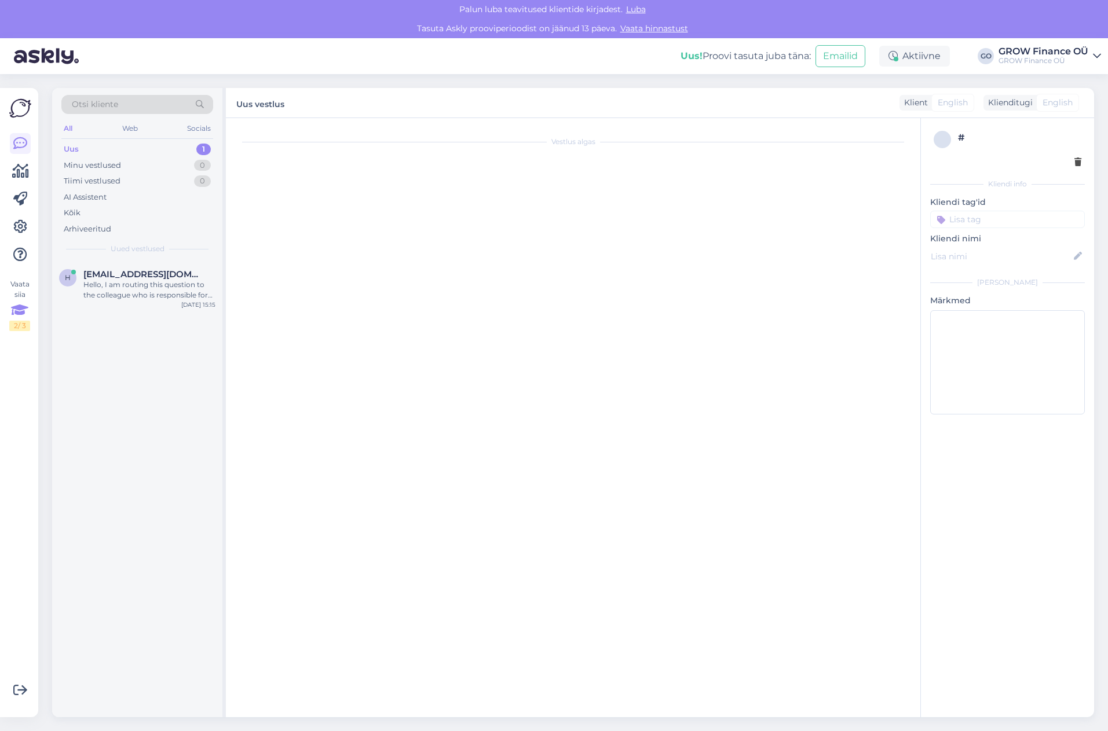
click at [20, 320] on icon at bounding box center [19, 310] width 17 height 21
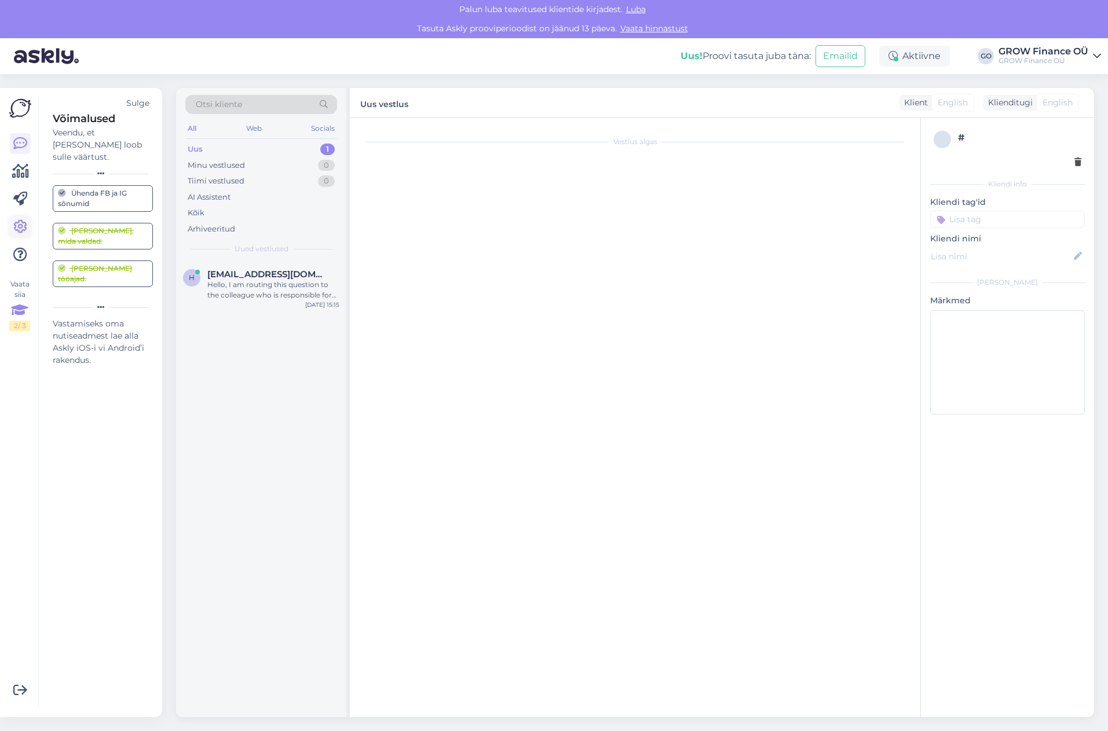
click at [16, 224] on icon at bounding box center [20, 227] width 14 height 14
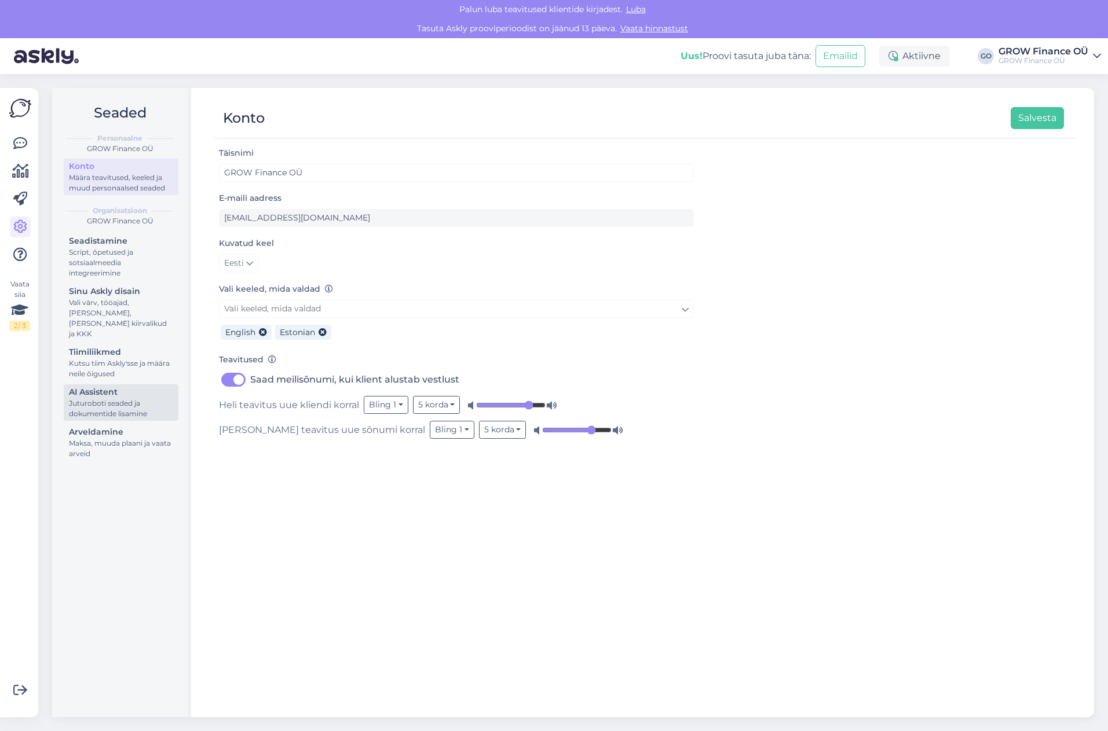
click at [113, 386] on div "AI Assistent" at bounding box center [121, 392] width 104 height 12
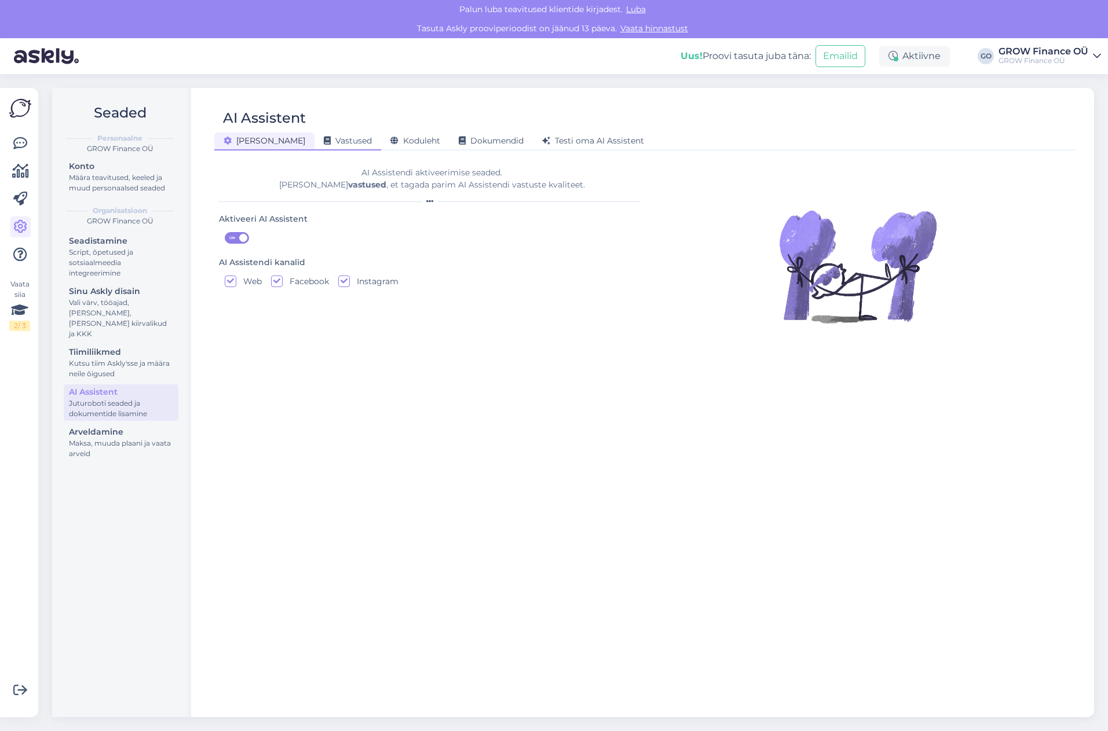
click at [324, 140] on span "Vastused" at bounding box center [348, 140] width 48 height 10
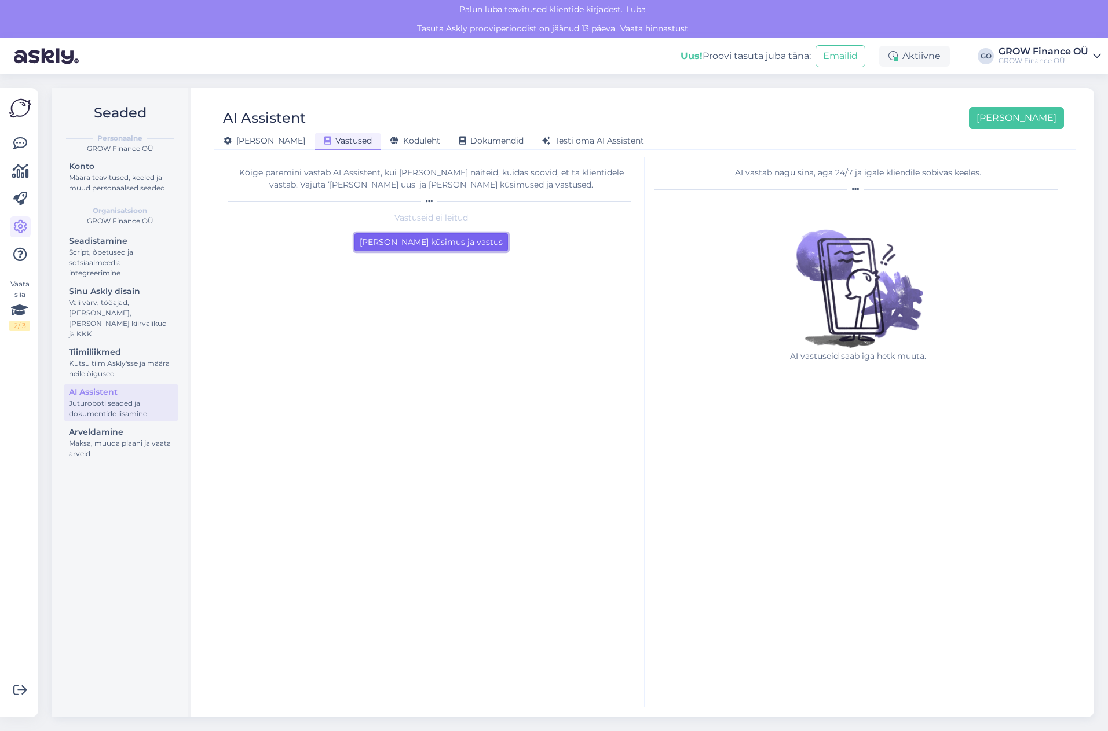
click at [415, 241] on button "[PERSON_NAME] küsimus ja vastus" at bounding box center [430, 242] width 153 height 18
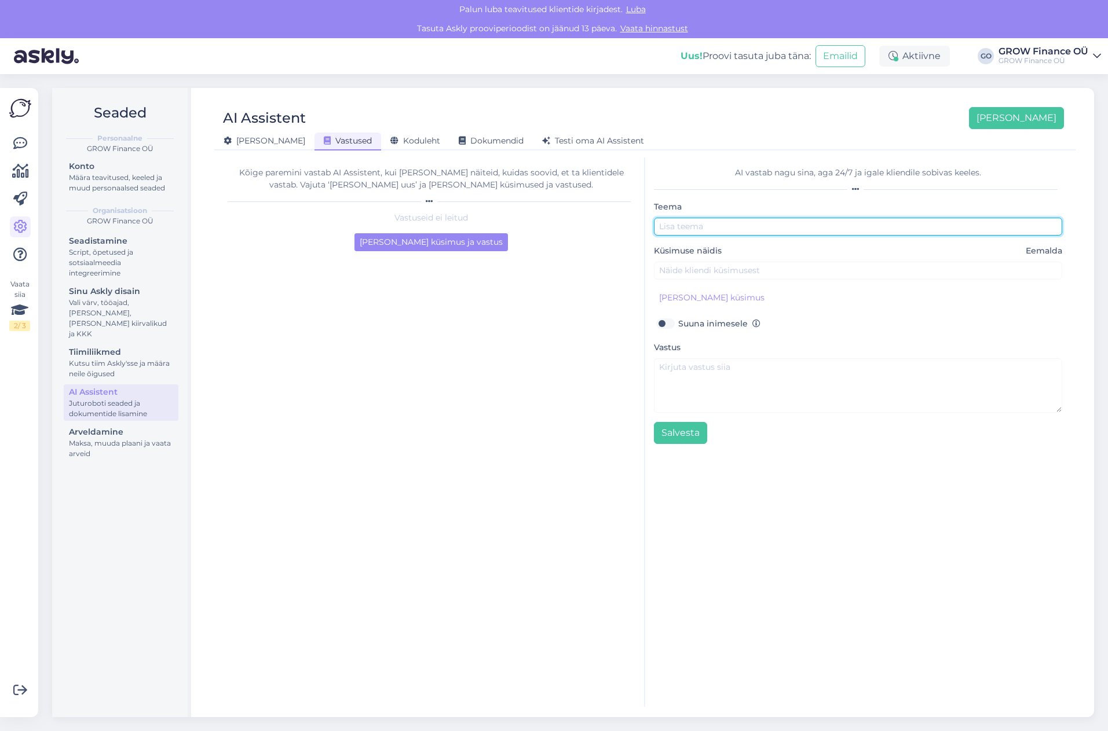
click at [744, 224] on input "text" at bounding box center [858, 227] width 409 height 18
type input "[DEMOGRAPHIC_DATA]"
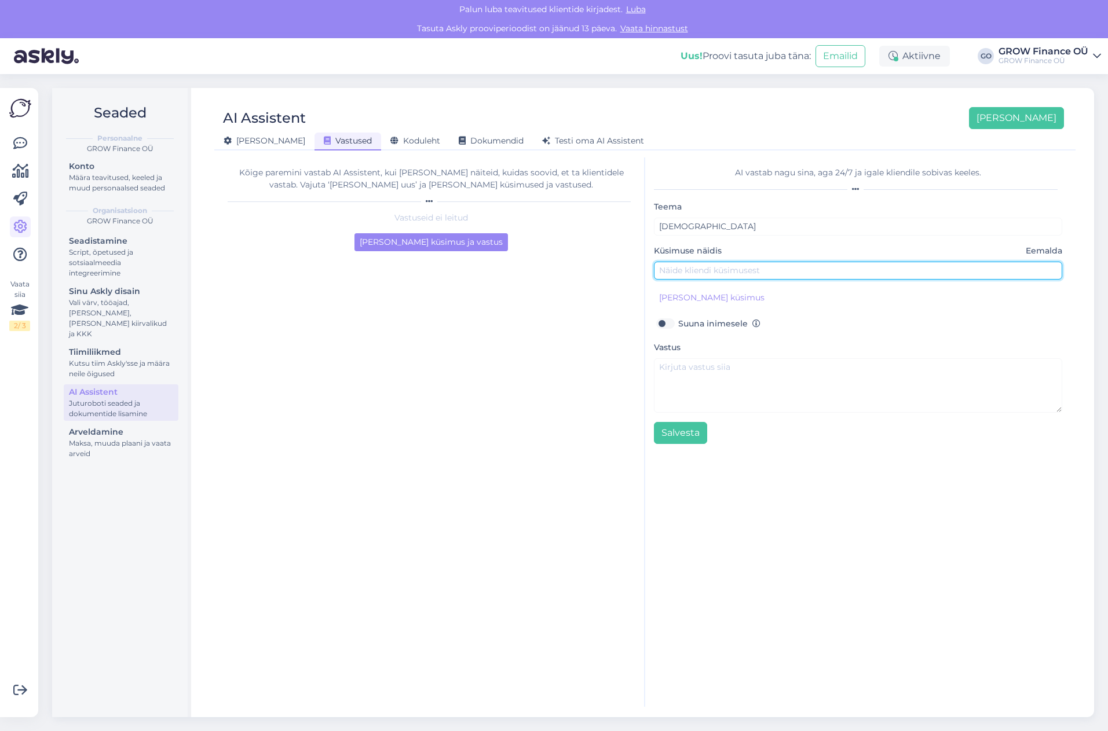
click at [798, 269] on input "text" at bounding box center [858, 271] width 409 height 18
type input "Kui palju maksab raamatupidamisteenus?"
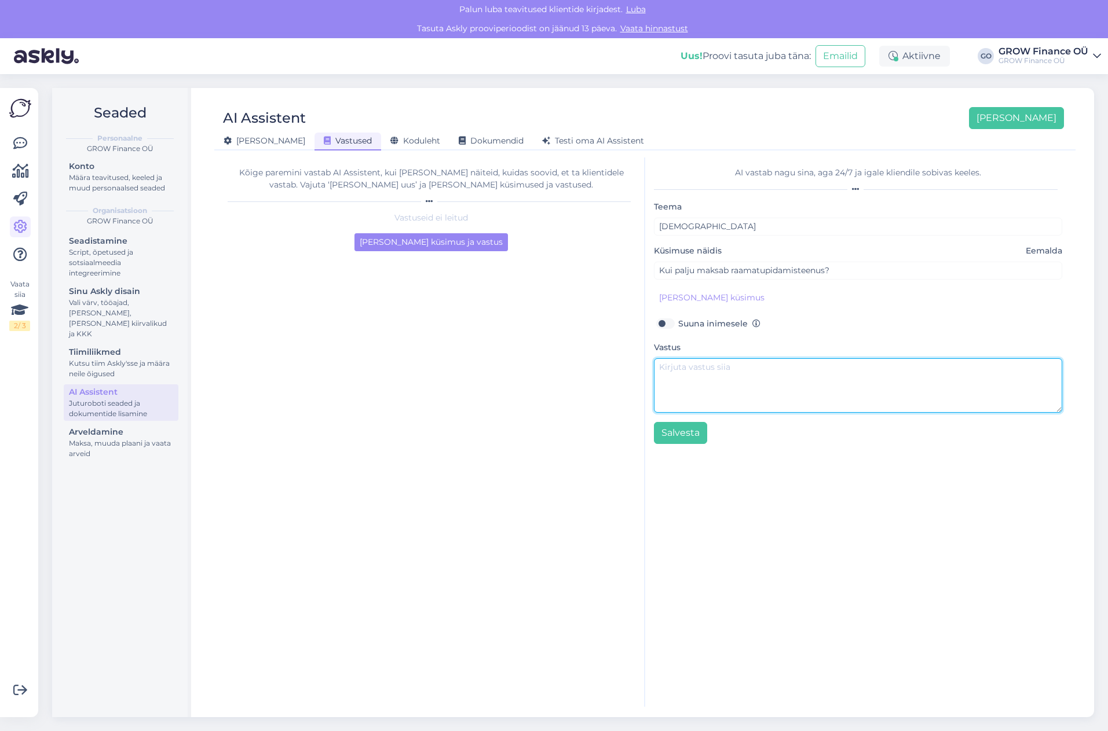
click at [716, 369] on textarea at bounding box center [858, 385] width 409 height 54
paste textarea "[URL][DOMAIN_NAME]"
type textarea "[DEMOGRAPHIC_DATA] hind kujuneb kliendi mahtudest. GROW raamatupidamisteenuse p…"
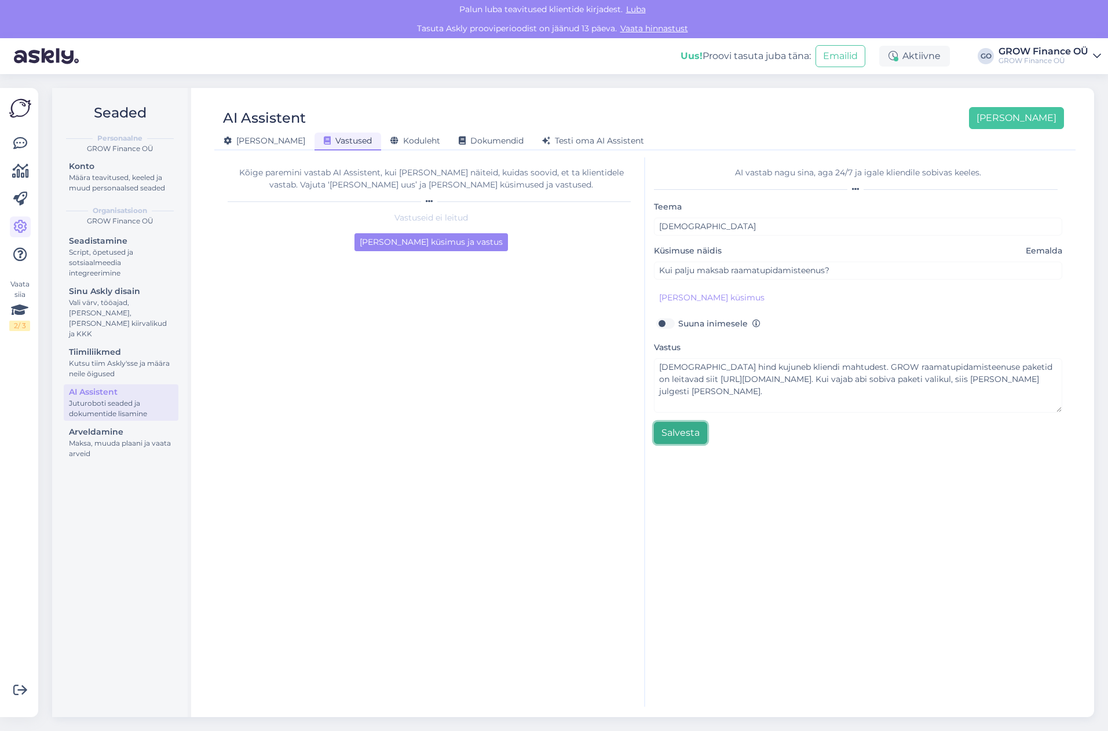
click at [672, 430] on button "Salvesta" at bounding box center [680, 433] width 53 height 22
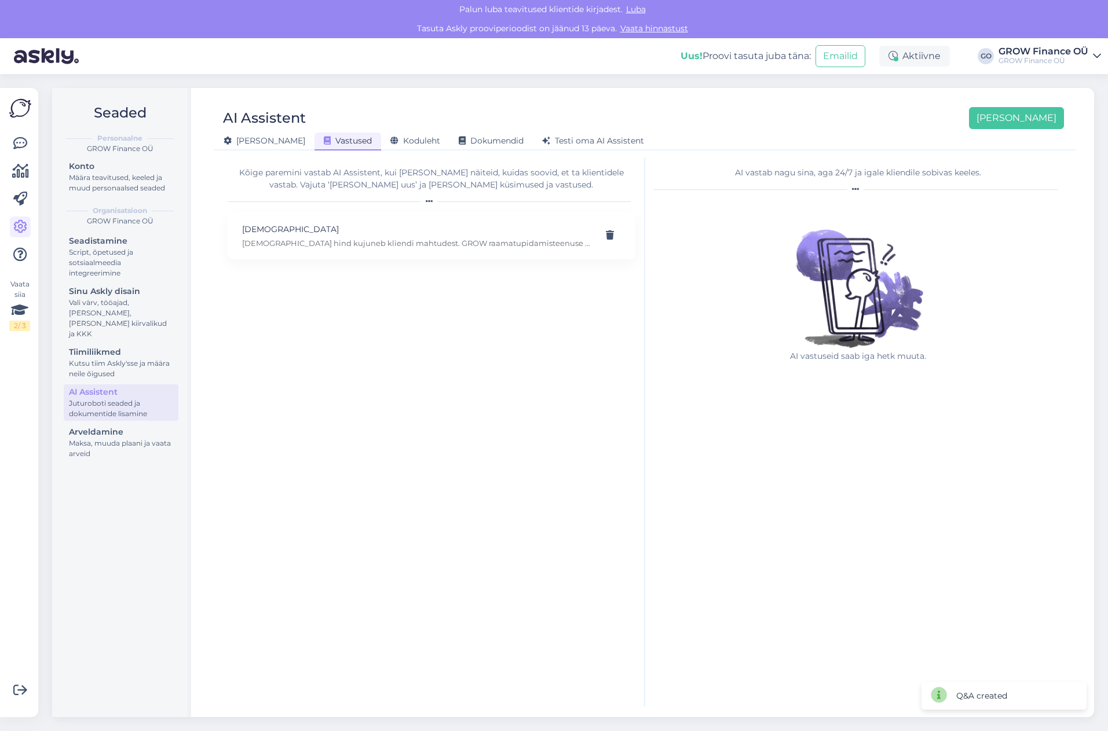
click at [637, 10] on span "Luba" at bounding box center [635, 9] width 27 height 10
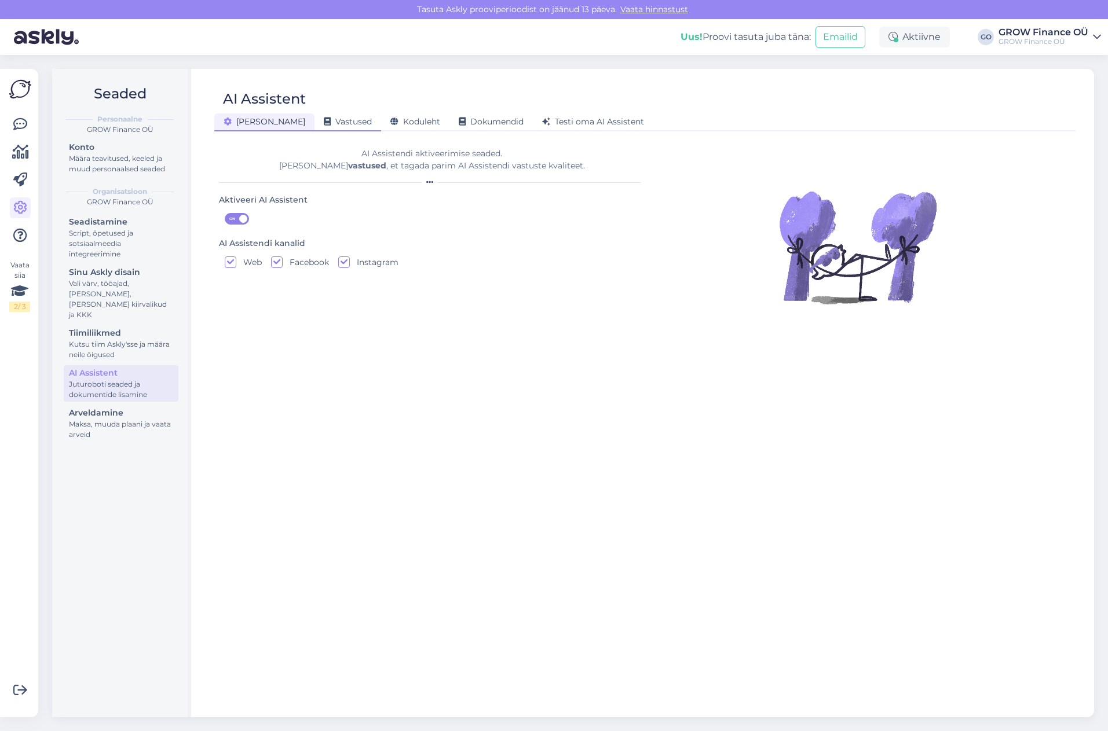
click at [324, 120] on span "Vastused" at bounding box center [348, 121] width 48 height 10
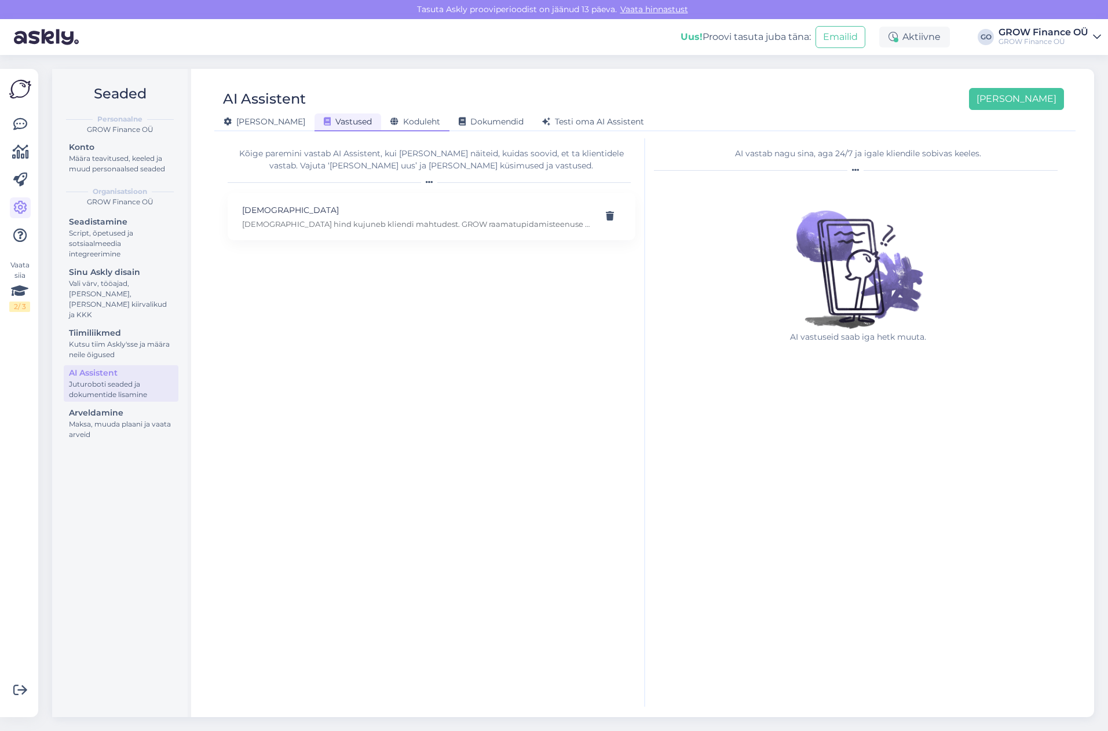
click at [390, 123] on span "Koduleht" at bounding box center [415, 121] width 50 height 10
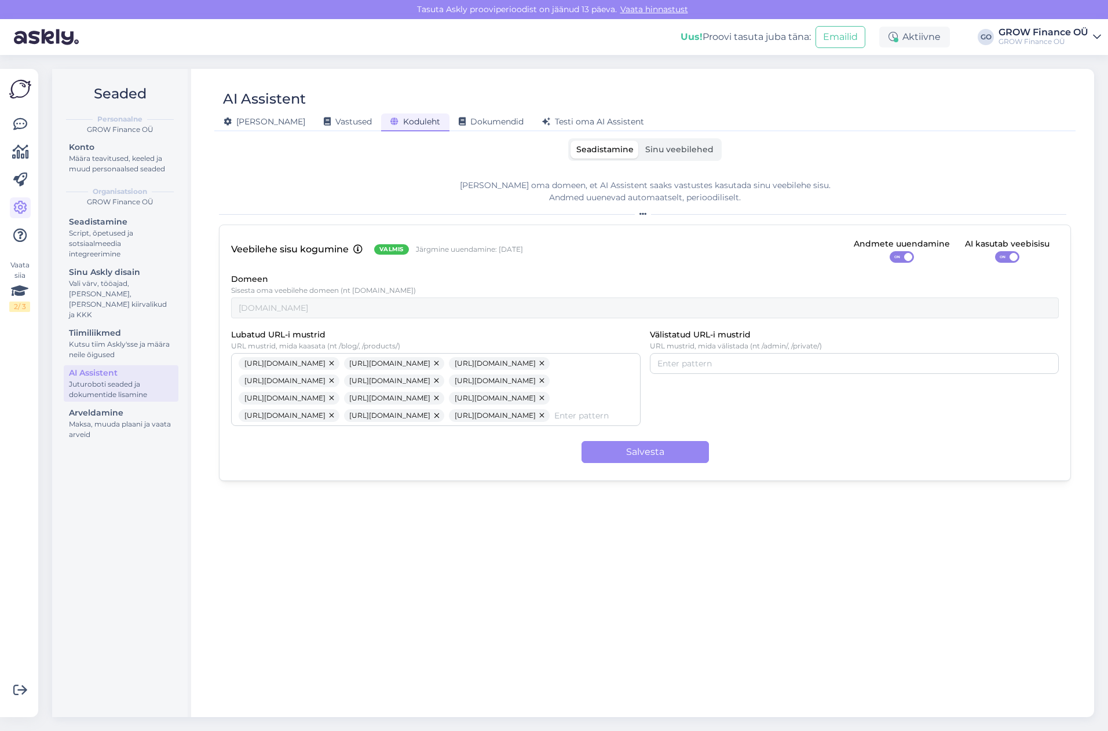
click at [687, 149] on span "Sinu veebilehed" at bounding box center [679, 149] width 68 height 10
click at [639, 141] on input "Sinu veebilehed" at bounding box center [639, 141] width 0 height 0
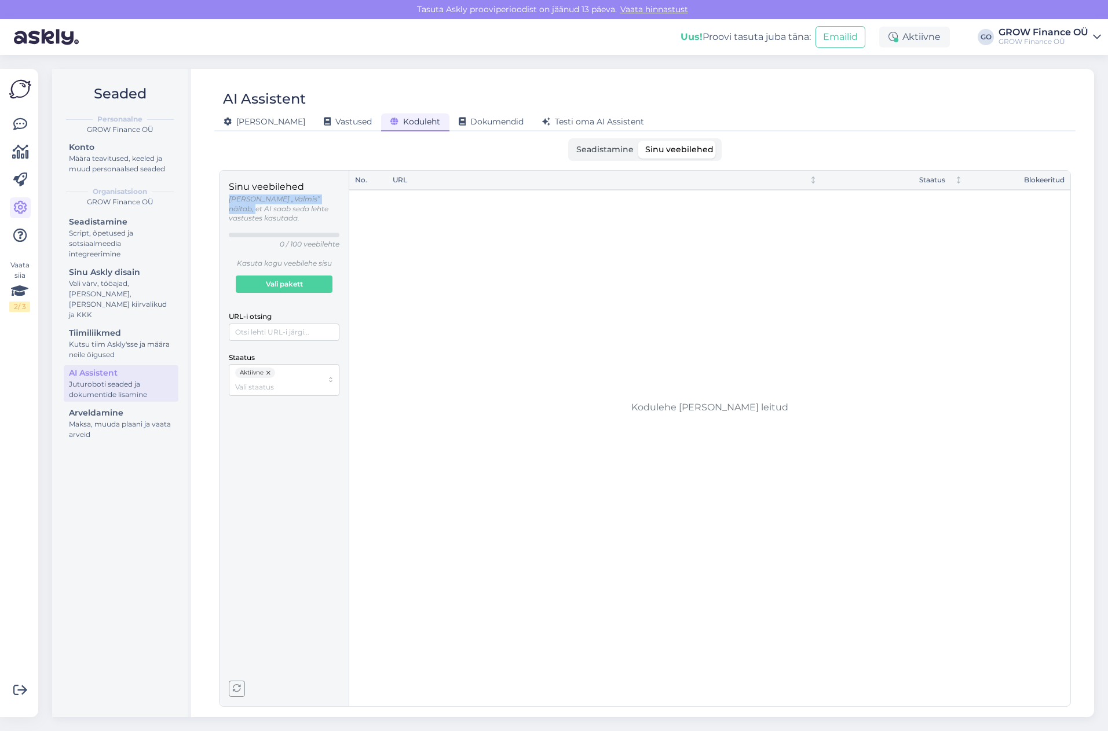
drag, startPoint x: 222, startPoint y: 195, endPoint x: 336, endPoint y: 198, distance: 114.1
click at [336, 198] on div "Sinu veebilehed Olek „Valmis” näitab, et AI saab seda lehte vastustes kasutada.…" at bounding box center [284, 439] width 130 height 536
drag, startPoint x: 245, startPoint y: 255, endPoint x: 329, endPoint y: 251, distance: 83.4
click at [329, 259] on p "Kasuta kogu veebilehe sisu" at bounding box center [284, 264] width 111 height 10
click at [291, 276] on span "Vali pakett" at bounding box center [284, 284] width 37 height 16
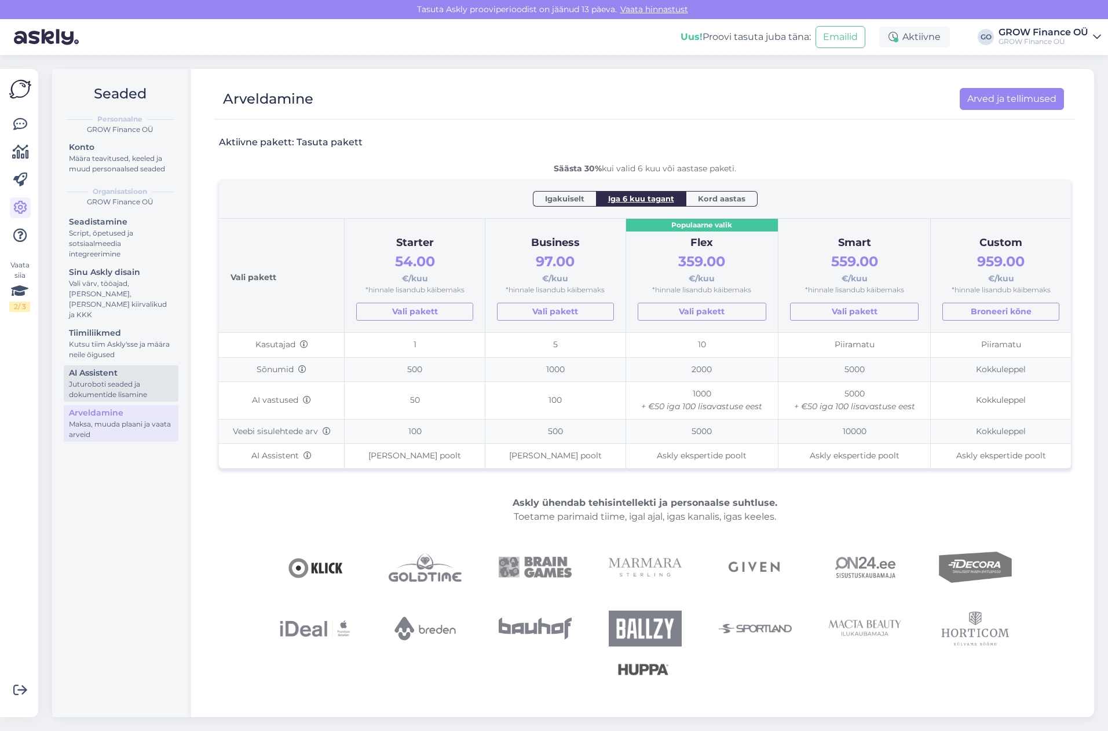
click at [109, 367] on div "AI Assistent" at bounding box center [121, 373] width 104 height 12
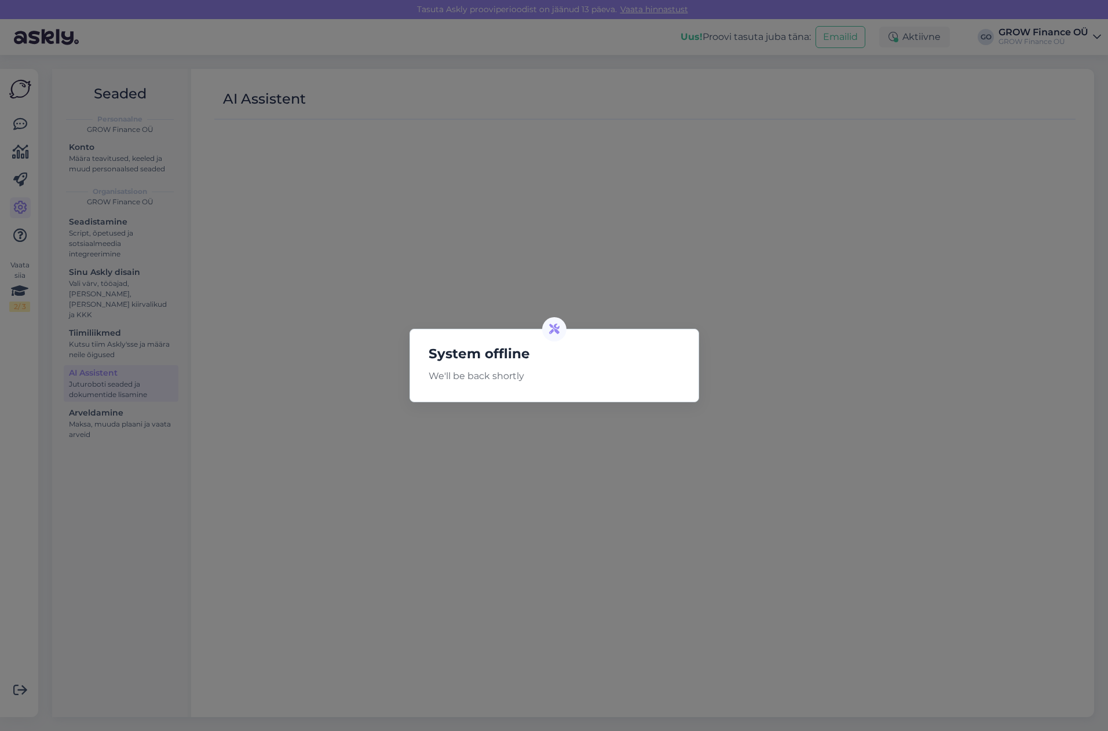
click at [343, 364] on div "System offline We'll be back shortly" at bounding box center [554, 365] width 1108 height 731
click at [967, 151] on div "System offline We'll be back shortly" at bounding box center [554, 365] width 1108 height 731
click at [12, 180] on div "System offline We'll be back shortly" at bounding box center [554, 365] width 1108 height 731
click at [102, 395] on div "System offline We'll be back shortly" at bounding box center [554, 365] width 1108 height 731
click at [453, 435] on div "System offline We'll be back shortly" at bounding box center [554, 365] width 1108 height 731
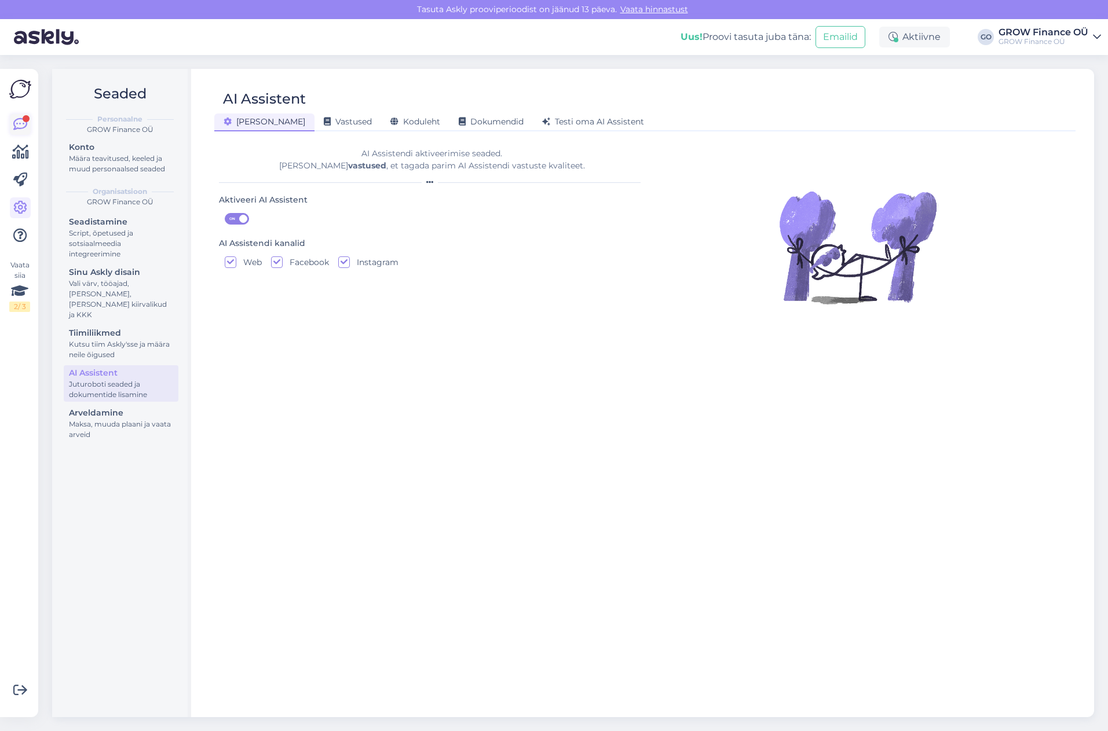
click at [19, 128] on icon at bounding box center [20, 125] width 14 height 14
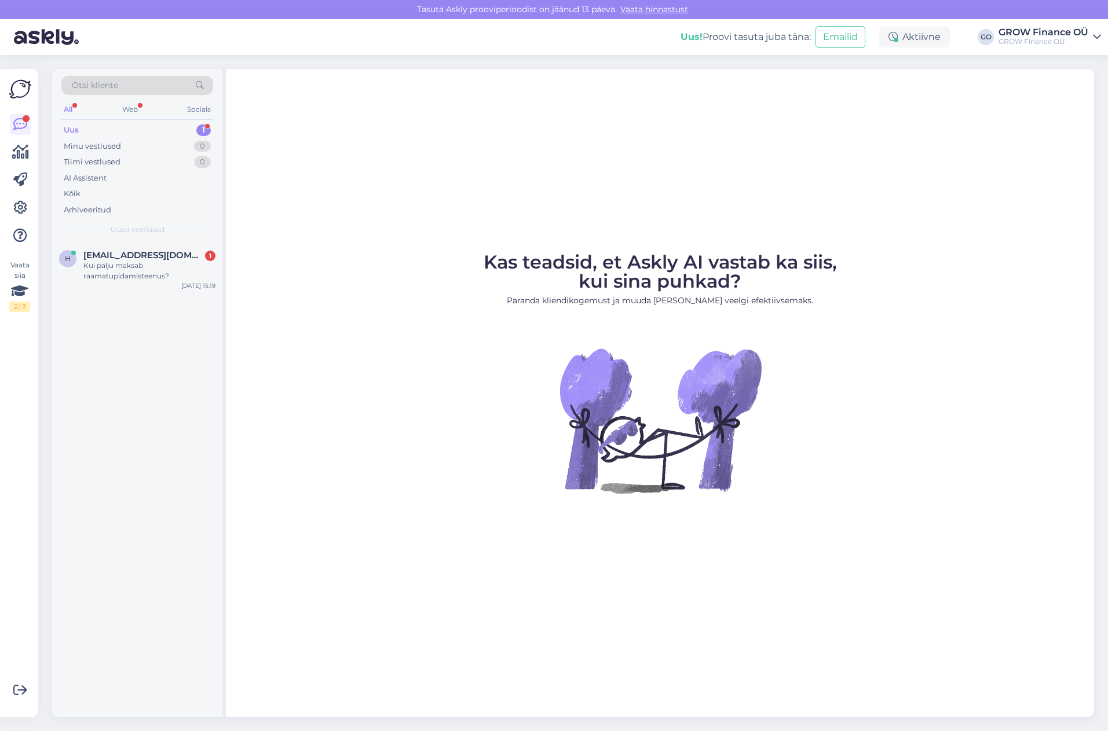
click at [73, 128] on div "Uus" at bounding box center [71, 130] width 15 height 12
click at [121, 260] on span "helari.pallas@grow.ee" at bounding box center [143, 255] width 120 height 10
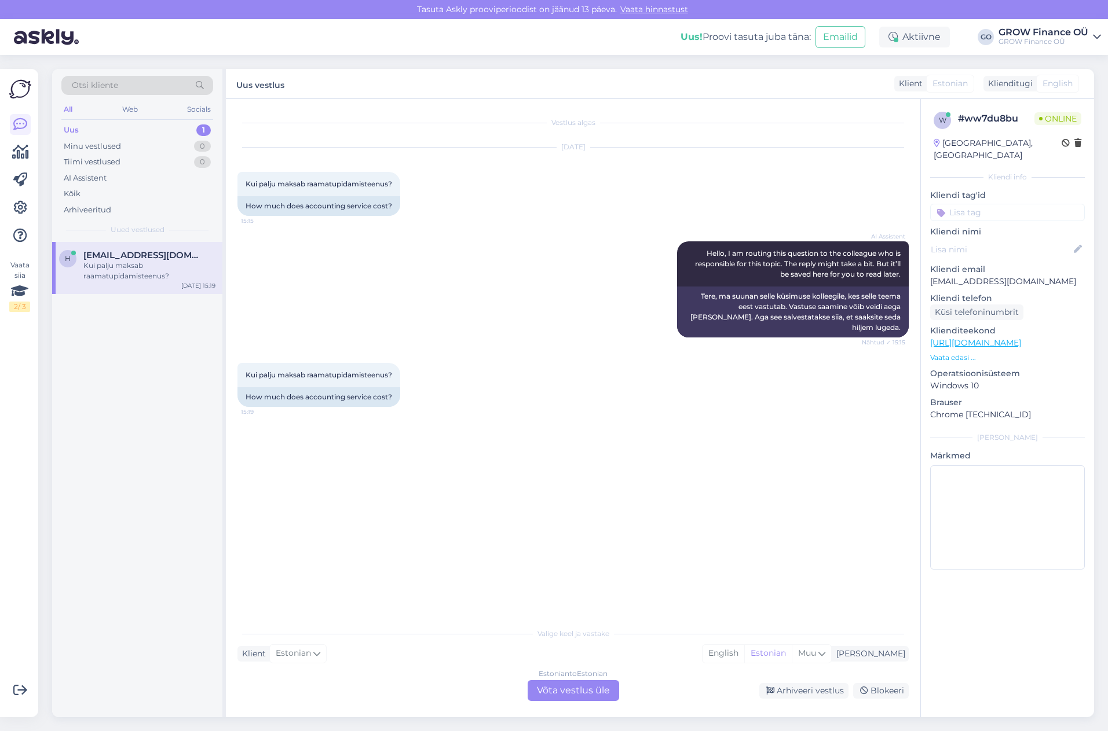
click at [562, 694] on div "Estonian to Estonian Võta vestlus üle" at bounding box center [572, 690] width 91 height 21
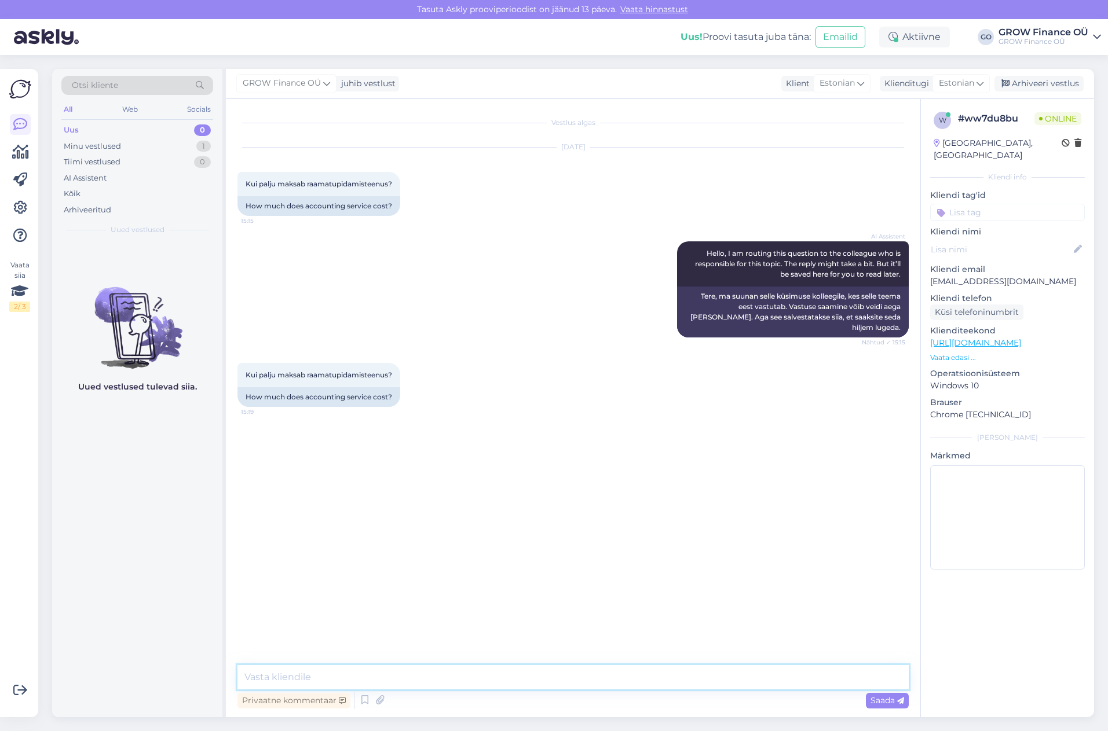
click at [265, 680] on textarea at bounding box center [572, 677] width 671 height 24
click at [698, 430] on div "Vestlus algas Sep 16 2025 Kui palju maksab raamatupidamisteenus? 15:15 How much…" at bounding box center [577, 383] width 681 height 544
click at [900, 81] on div "Klienditugi" at bounding box center [903, 84] width 49 height 12
click at [359, 82] on div "juhib vestlust" at bounding box center [365, 84] width 59 height 12
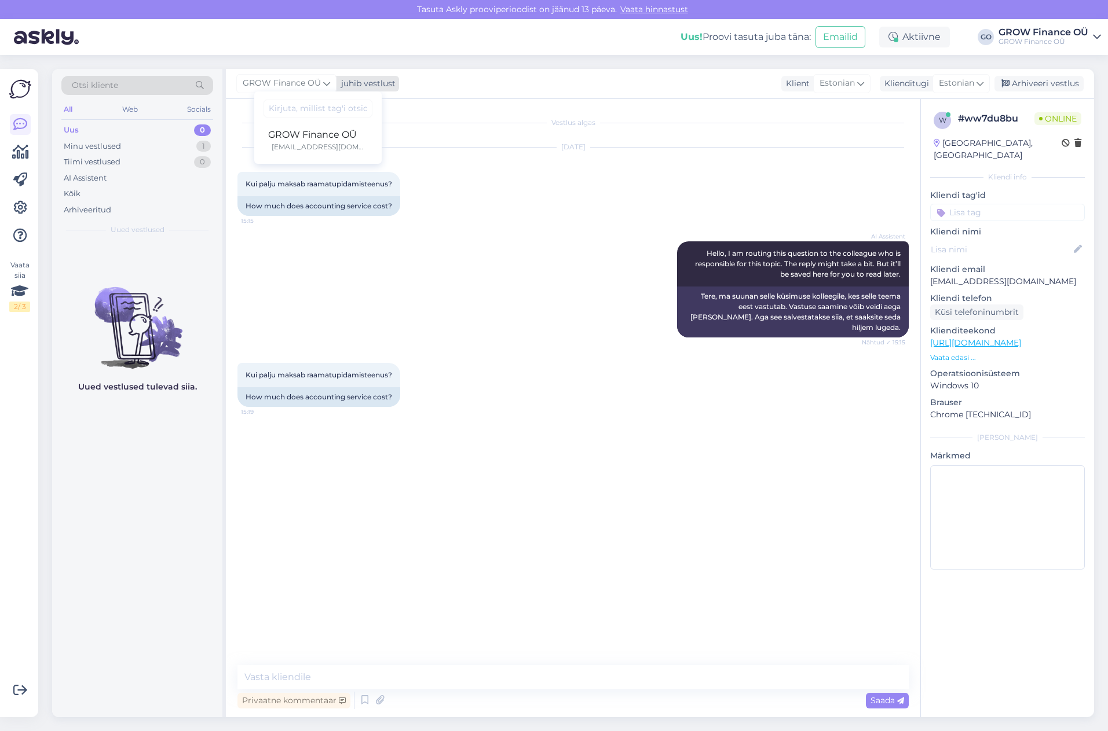
click at [293, 81] on span "GROW Finance OÜ" at bounding box center [282, 83] width 78 height 13
click at [313, 134] on div "GROW Finance OÜ" at bounding box center [318, 135] width 100 height 14
click at [1053, 85] on div "Arhiveeri vestlus" at bounding box center [1038, 84] width 89 height 16
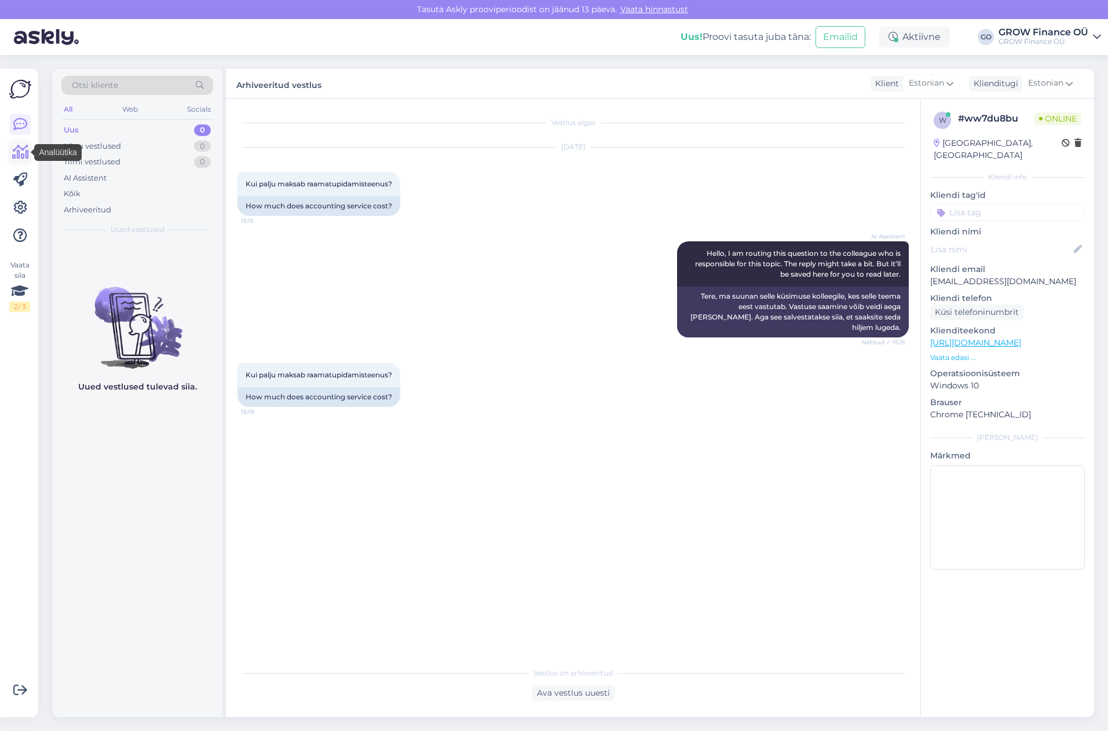
click at [17, 152] on icon at bounding box center [20, 152] width 17 height 14
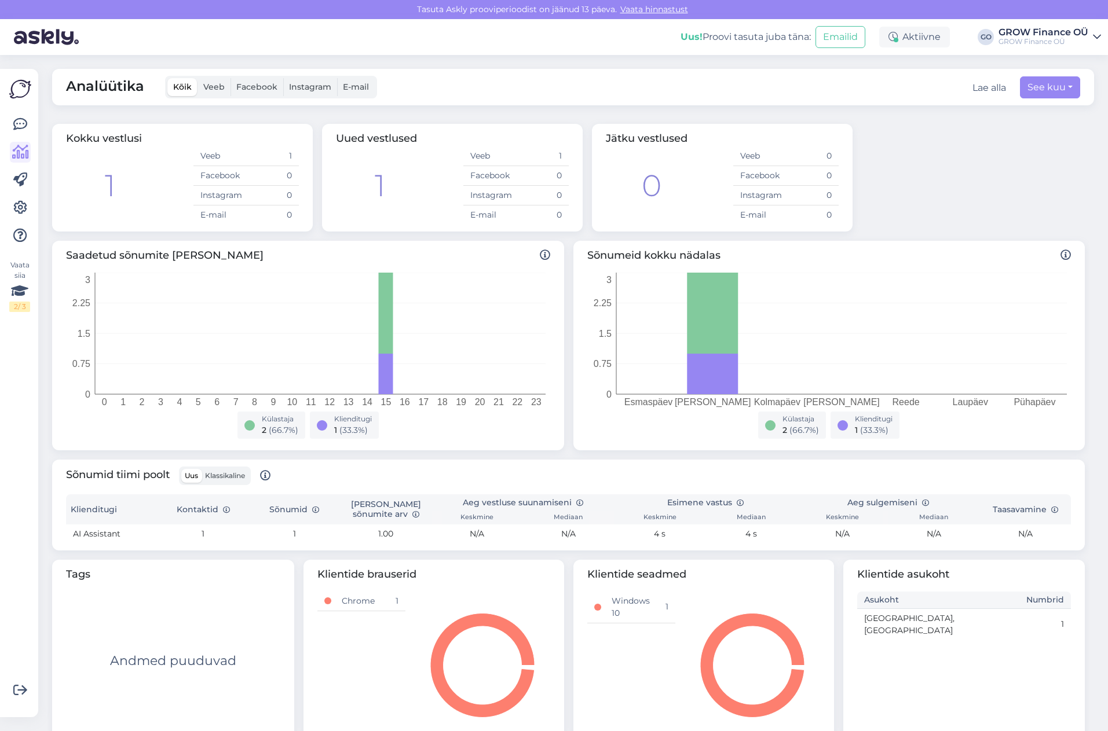
click at [490, 157] on td "Veeb" at bounding box center [489, 156] width 53 height 20
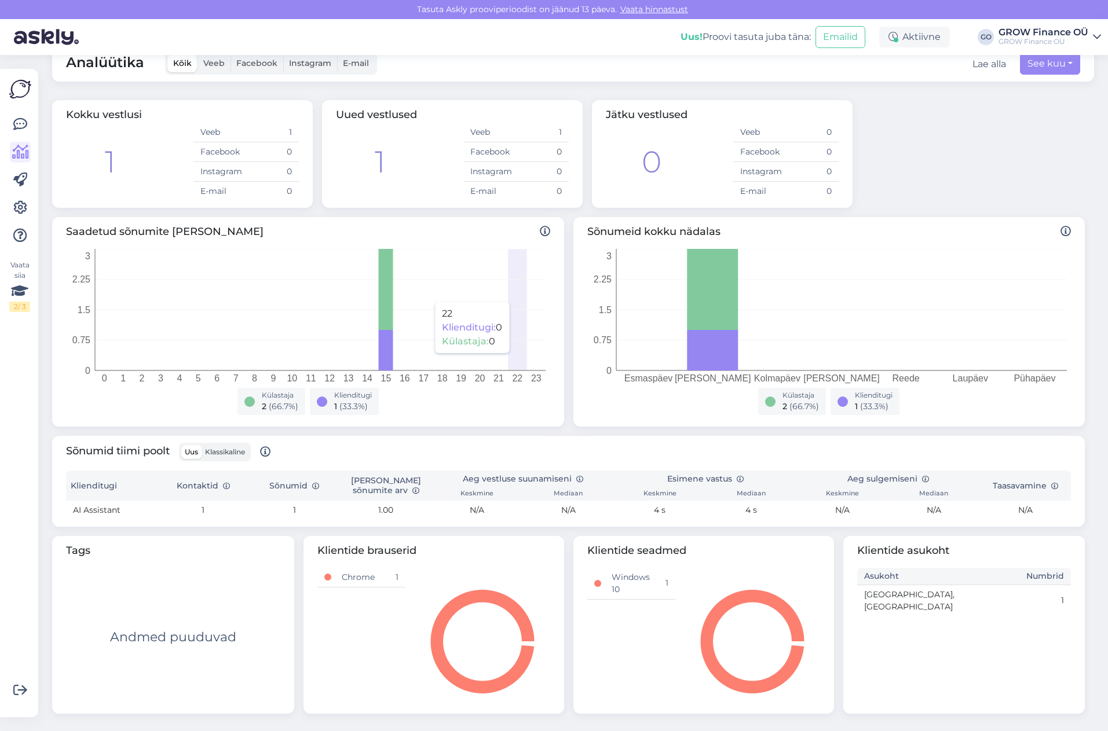
scroll to position [25, 0]
click at [841, 36] on button "Emailid" at bounding box center [840, 37] width 50 height 22
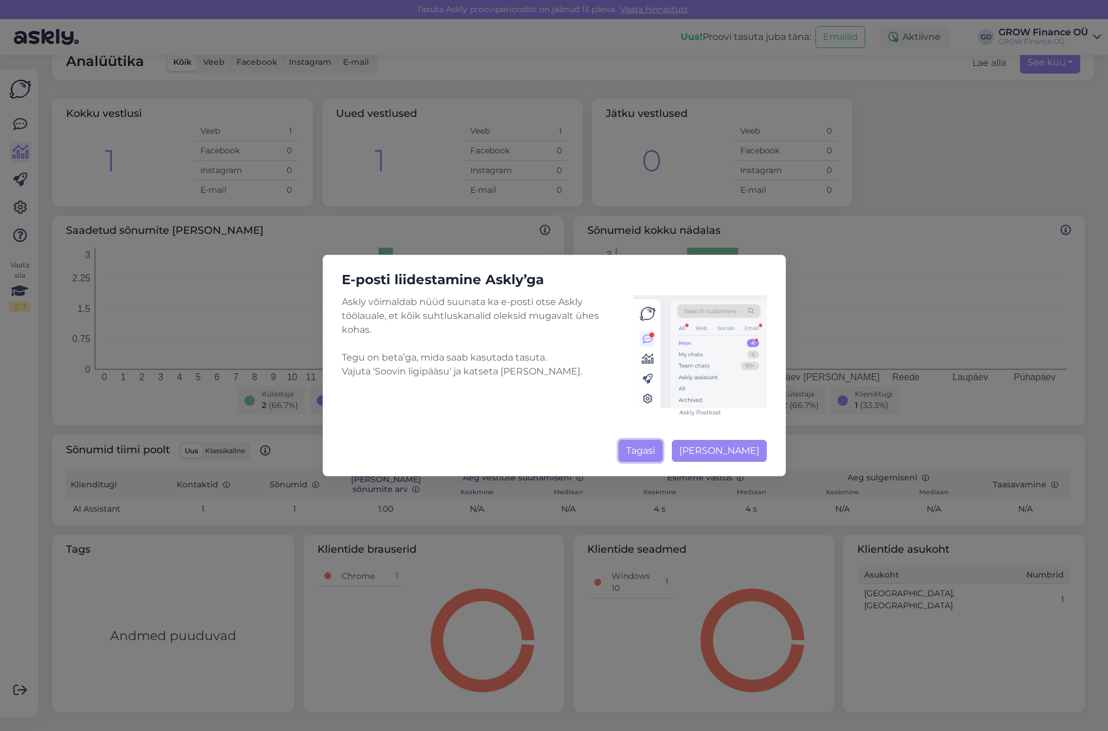
click at [651, 452] on button "Tagasi" at bounding box center [640, 451] width 44 height 22
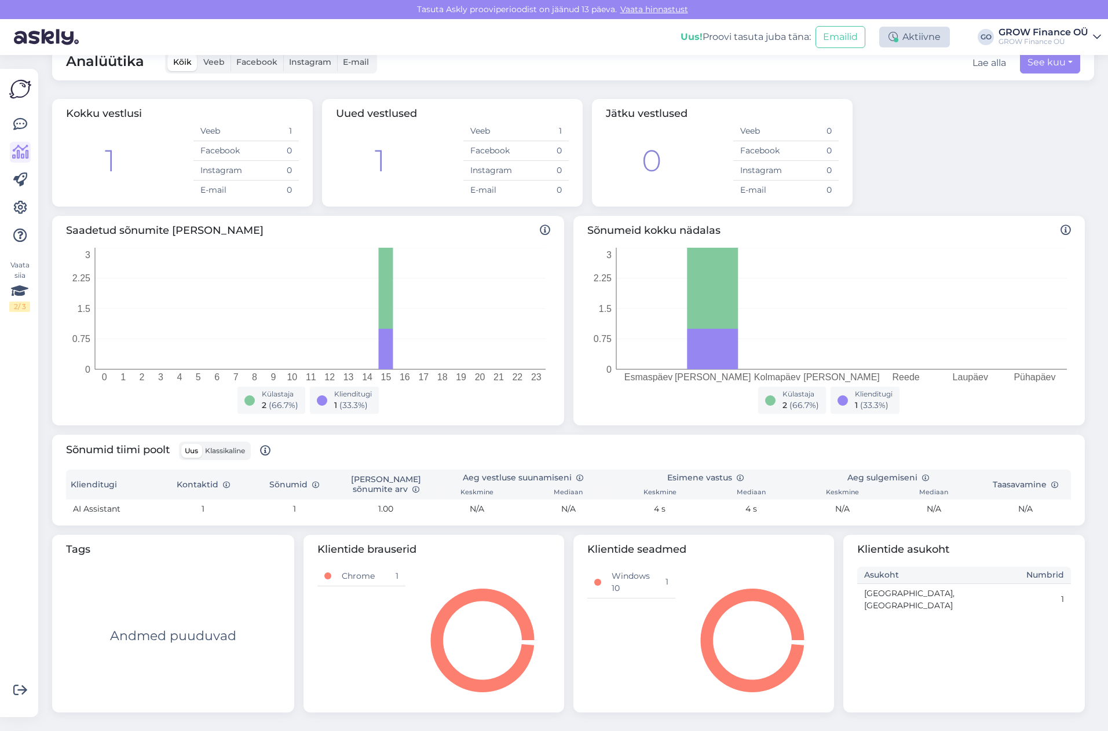
click at [924, 38] on div "Aktiivne" at bounding box center [914, 37] width 71 height 21
click at [1012, 137] on div "Kokku vestlusi 1 Veeb 1 Facebook 0 Instagram 0 E-mail 0 Uued vestlused 1 Veeb 1…" at bounding box center [568, 152] width 1042 height 117
click at [16, 209] on icon at bounding box center [20, 208] width 14 height 14
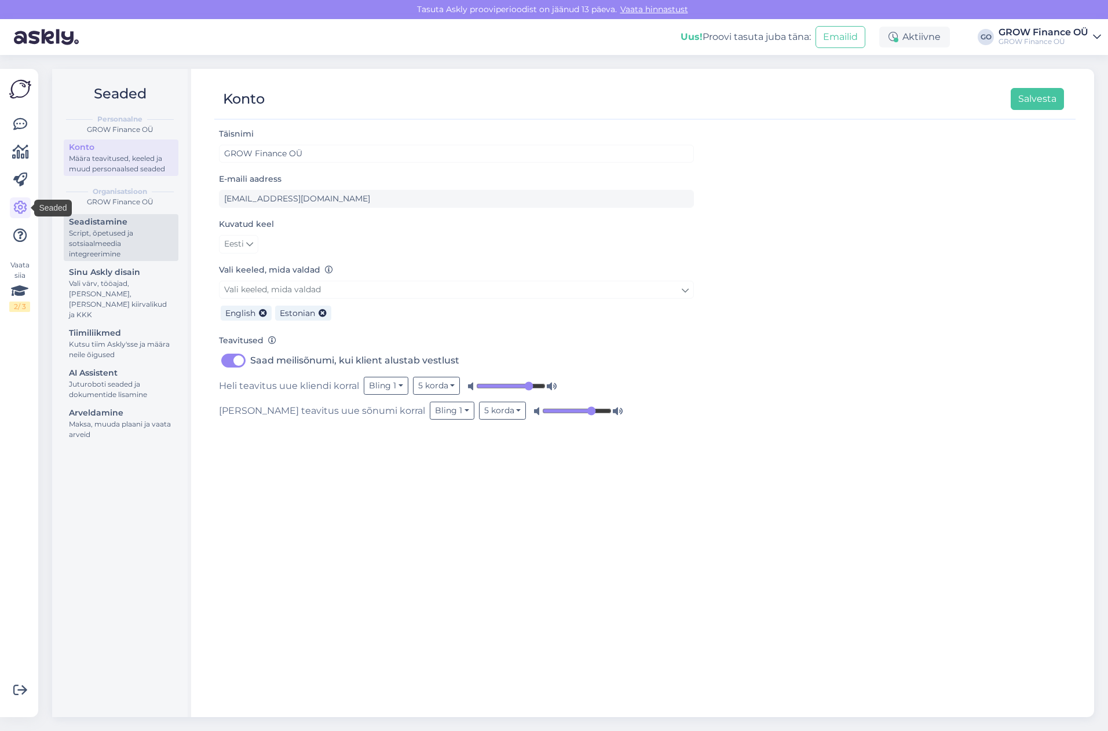
click at [116, 244] on div "Script, õpetused ja sotsiaalmeedia integreerimine" at bounding box center [121, 243] width 104 height 31
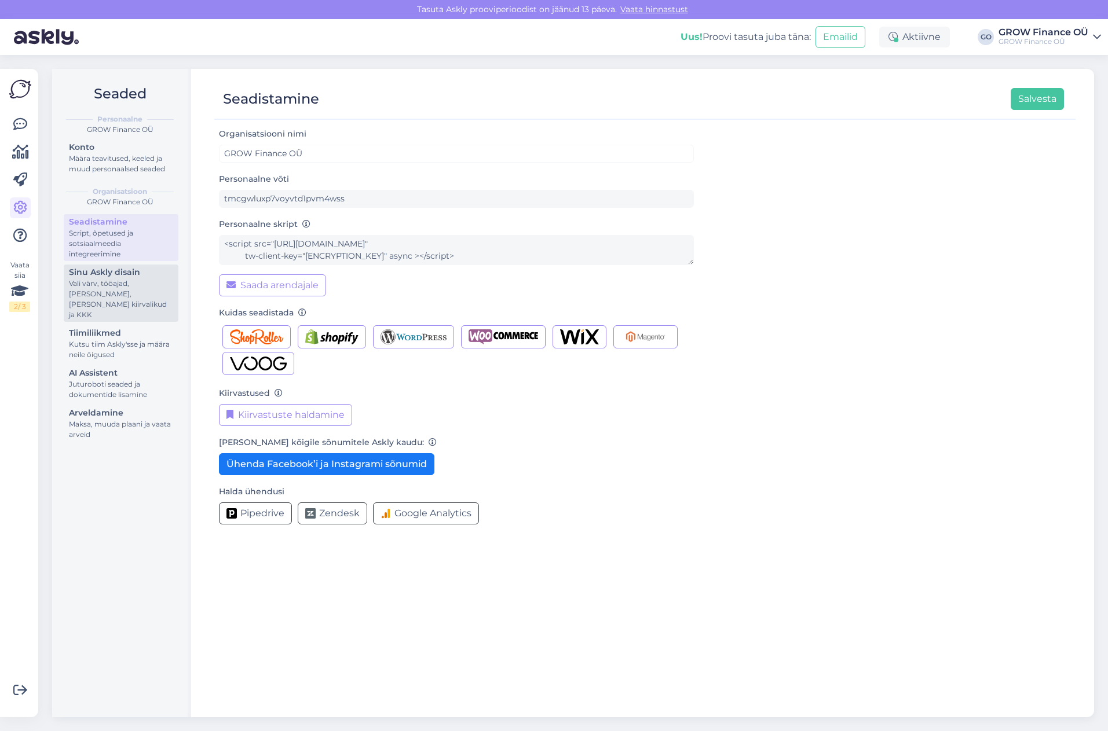
click at [120, 279] on div "Vali värv, tööajad, [PERSON_NAME], [PERSON_NAME] kiirvalikud ja KKK" at bounding box center [121, 299] width 104 height 42
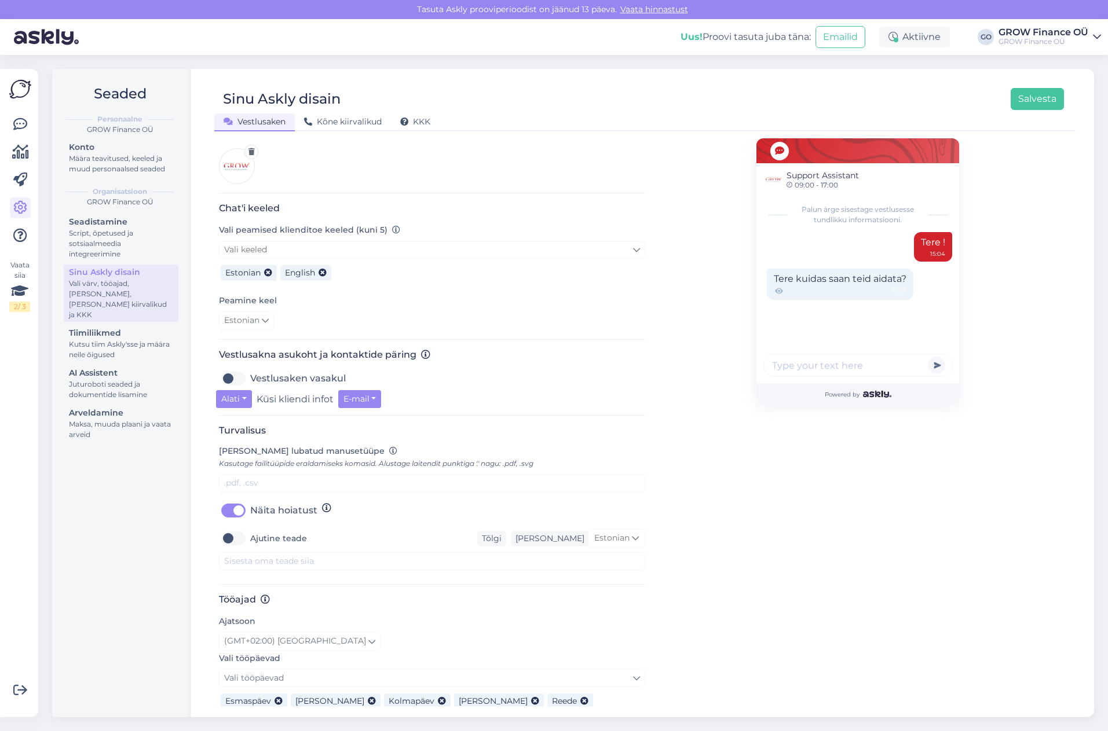
scroll to position [278, 0]
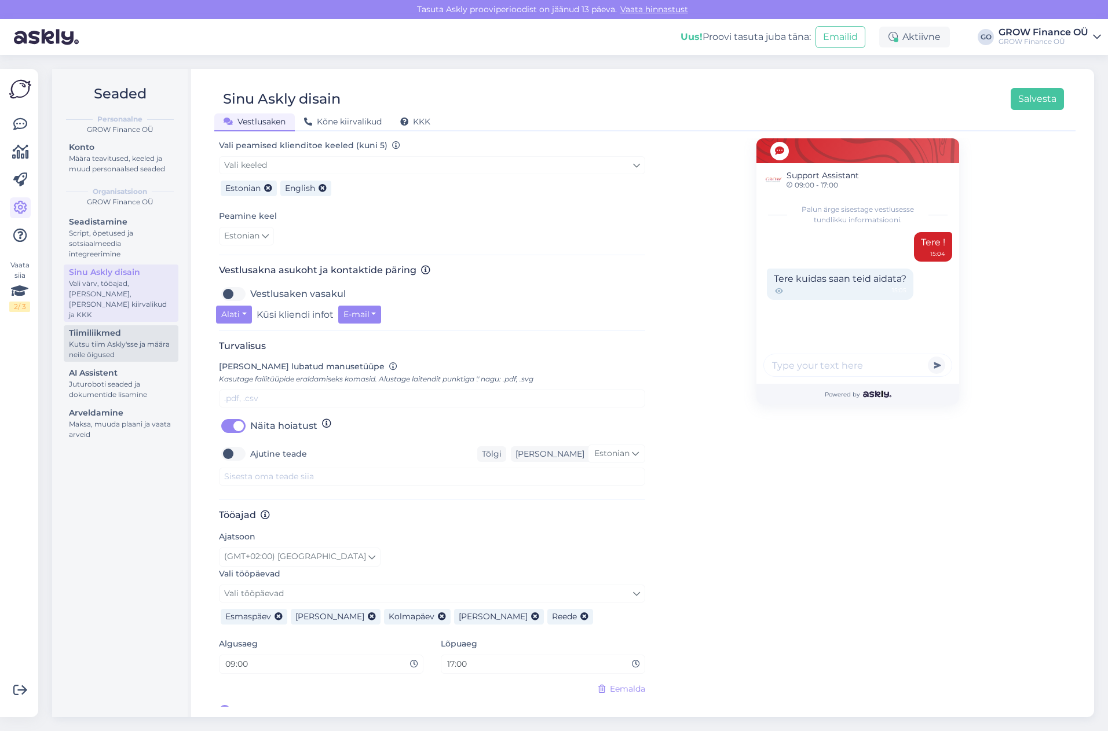
click at [123, 341] on div "Kutsu tiim Askly'sse ja määra neile õigused" at bounding box center [121, 349] width 104 height 21
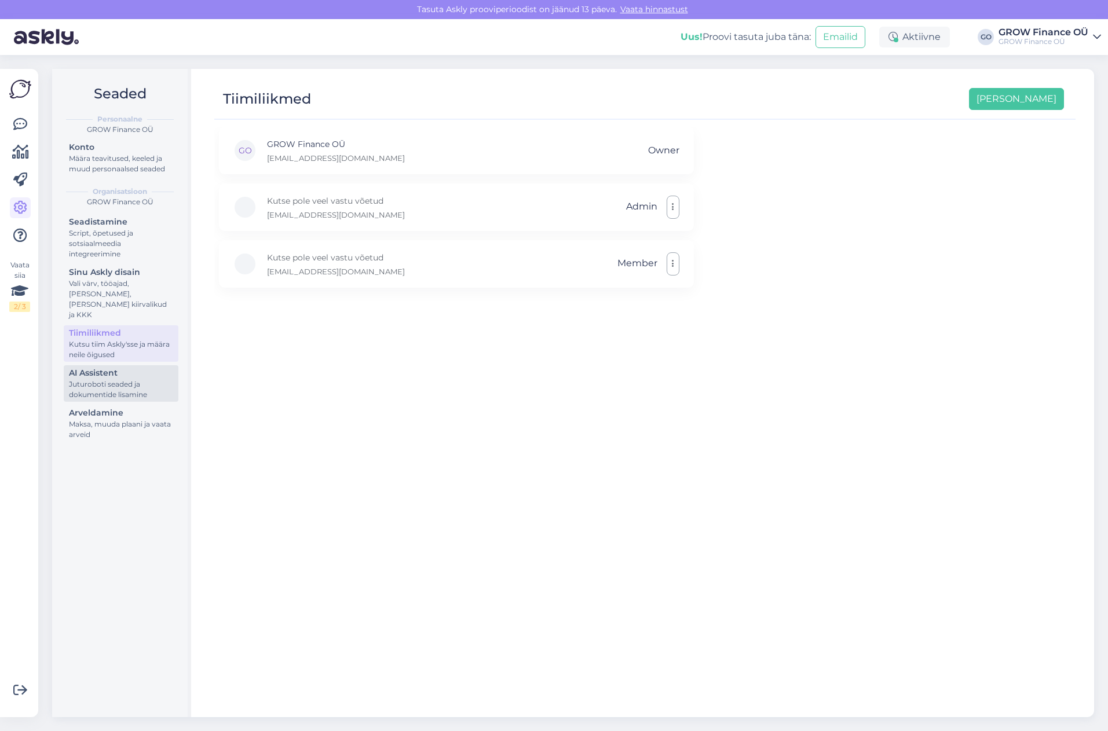
click at [135, 379] on div "Juturoboti seaded ja dokumentide lisamine" at bounding box center [121, 389] width 104 height 21
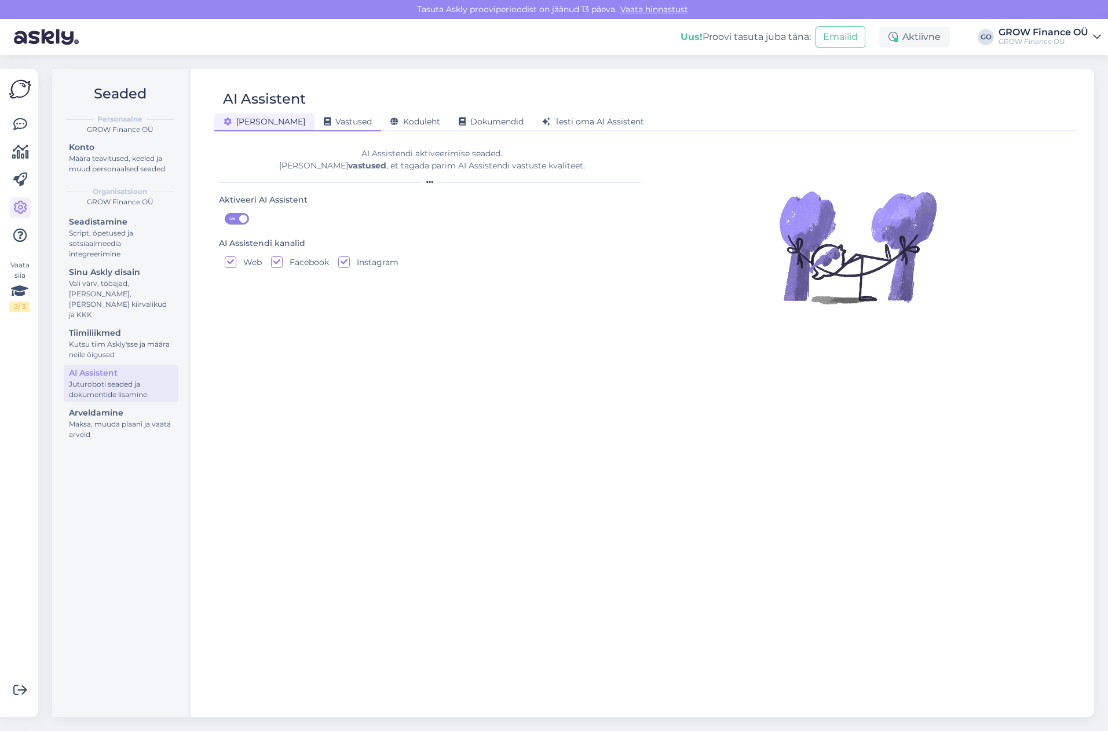
click at [324, 121] on span "Vastused" at bounding box center [348, 121] width 48 height 10
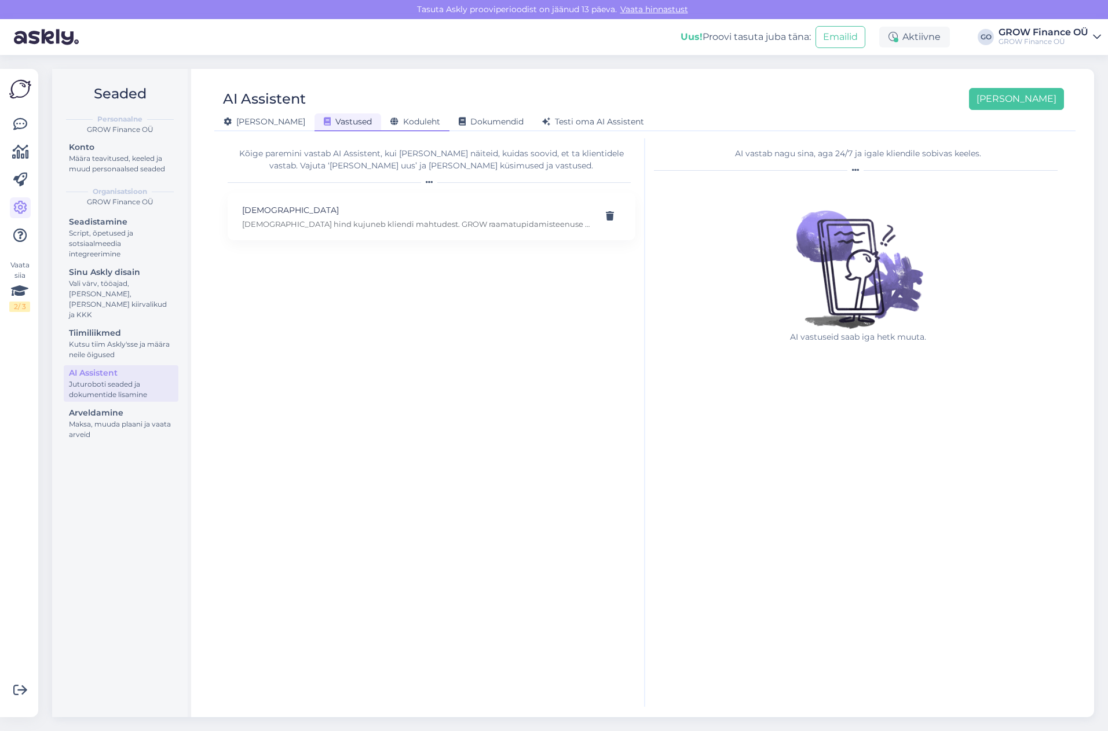
click at [390, 119] on span "Koduleht" at bounding box center [415, 121] width 50 height 10
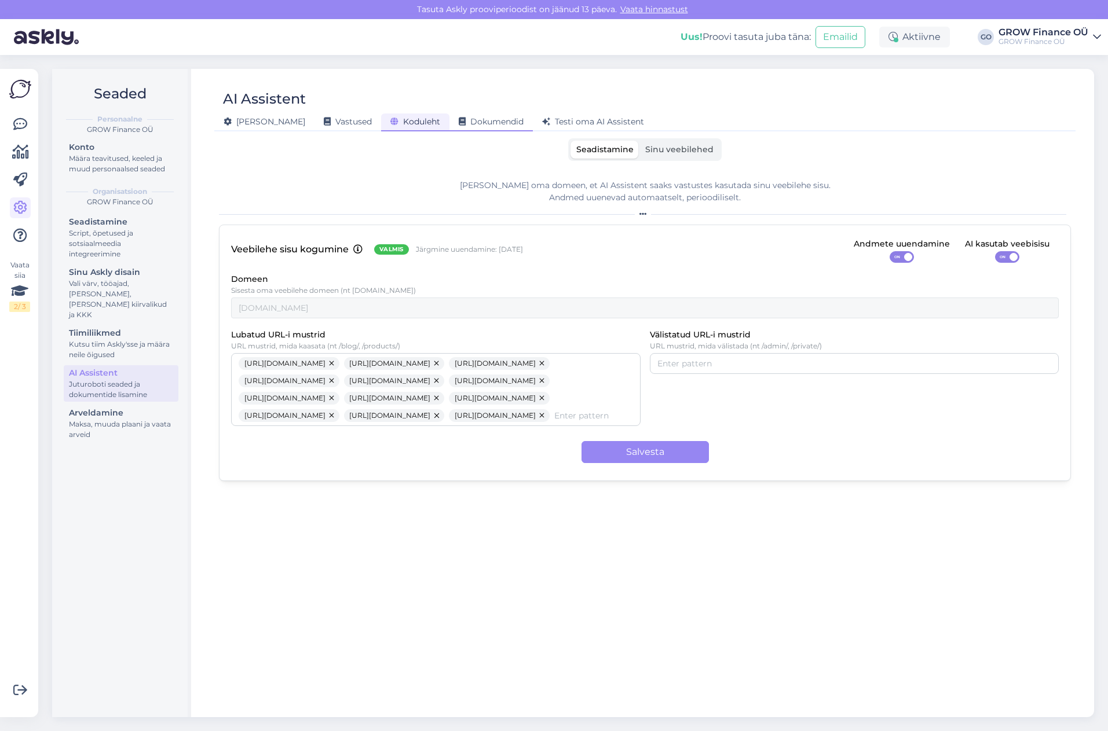
click at [470, 121] on span "Dokumendid" at bounding box center [491, 121] width 65 height 10
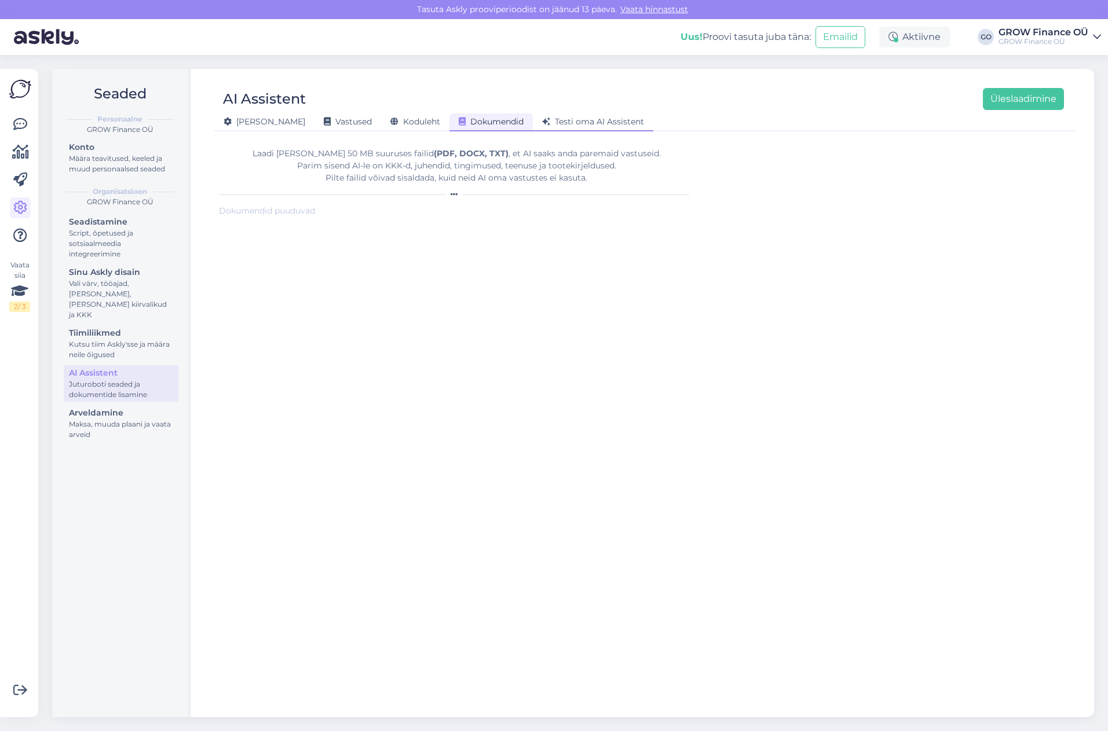
click at [562, 118] on span "Testi oma AI Assistent" at bounding box center [593, 121] width 102 height 10
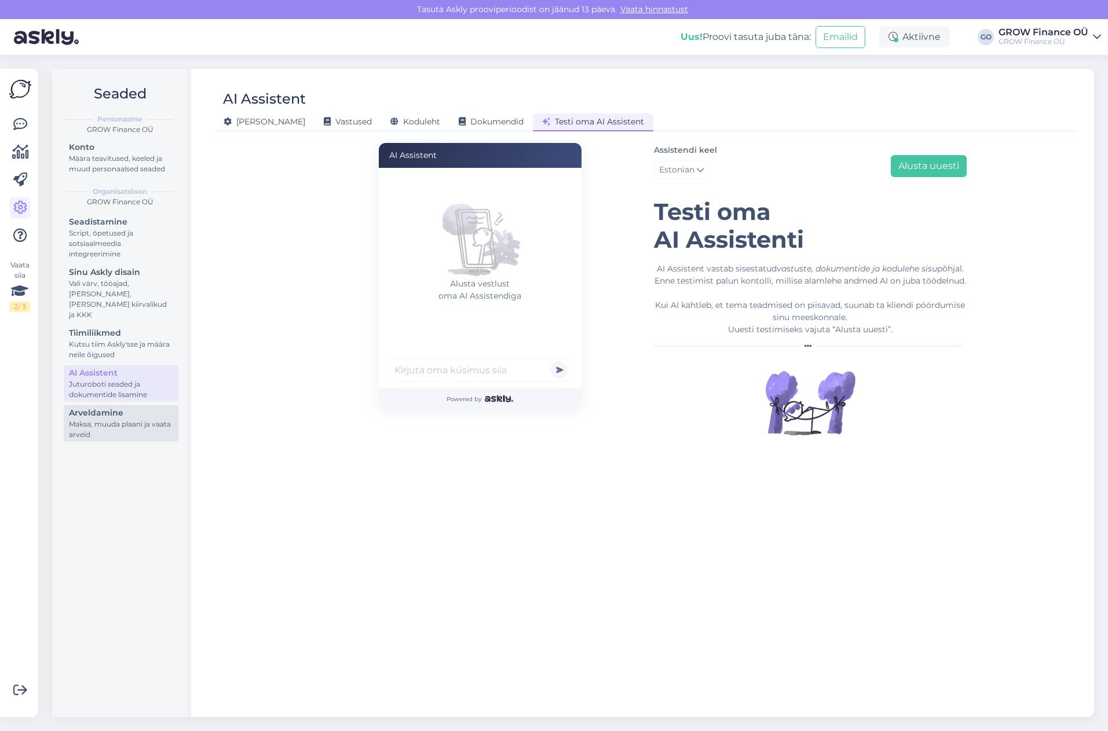
click at [112, 421] on div "Maksa, muuda plaani ja vaata arveid" at bounding box center [121, 429] width 104 height 21
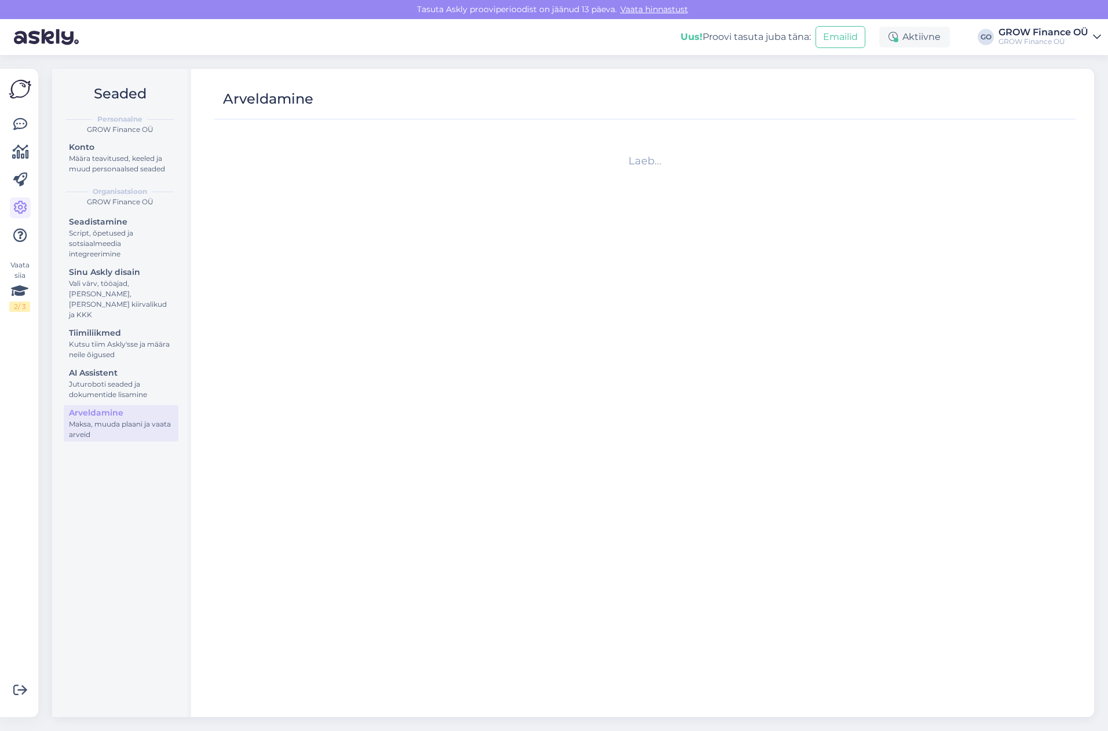
click at [20, 88] on img at bounding box center [20, 89] width 22 height 22
